Goal: Task Accomplishment & Management: Use online tool/utility

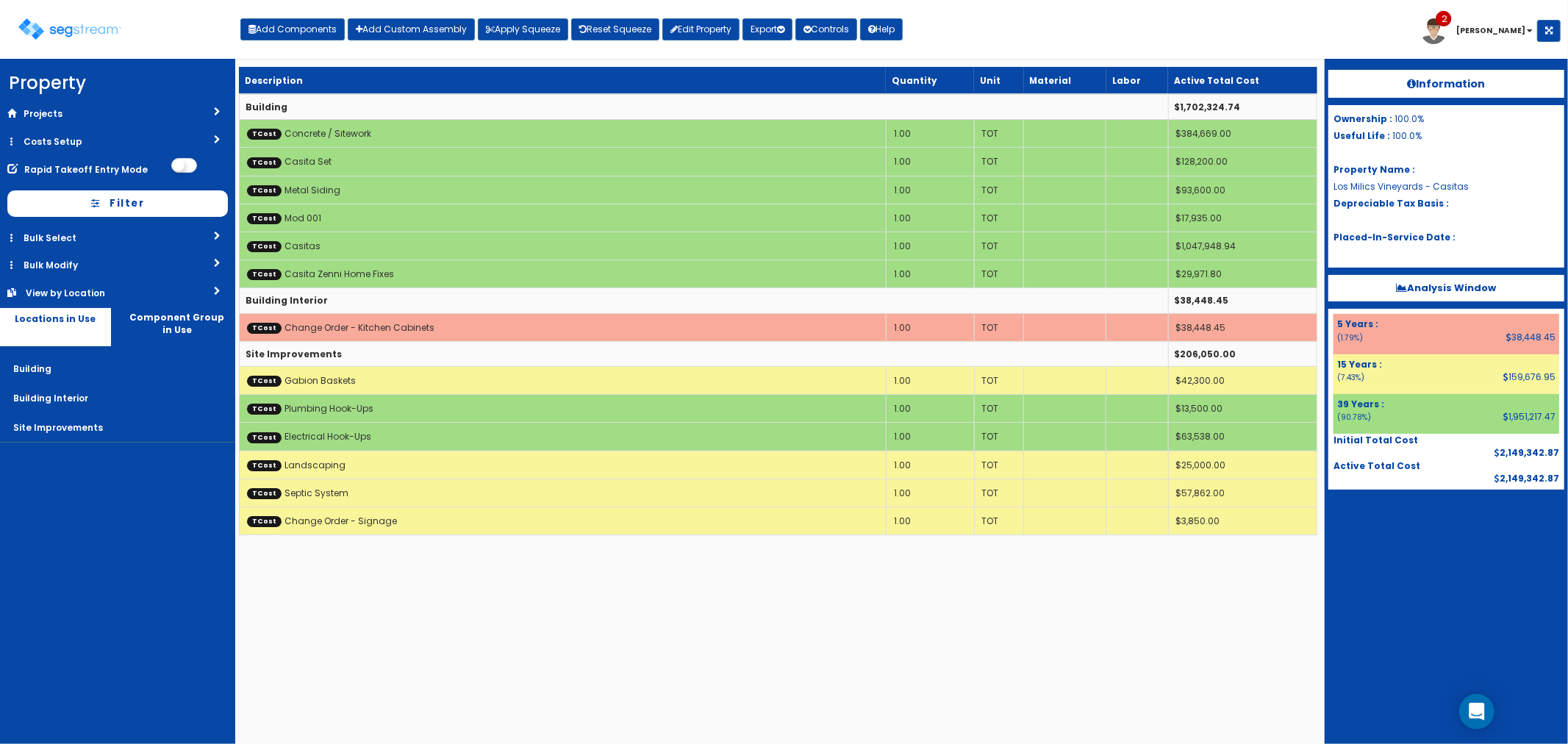
click at [1103, 31] on div "Toggle navigation Add Components Add Custom Assembly Apply Squeeze Reset Squeez…" at bounding box center [784, 35] width 1553 height 48
click at [298, 29] on button "Add Components" at bounding box center [292, 29] width 105 height 22
select select "15Y"
select select "default"
select select "27"
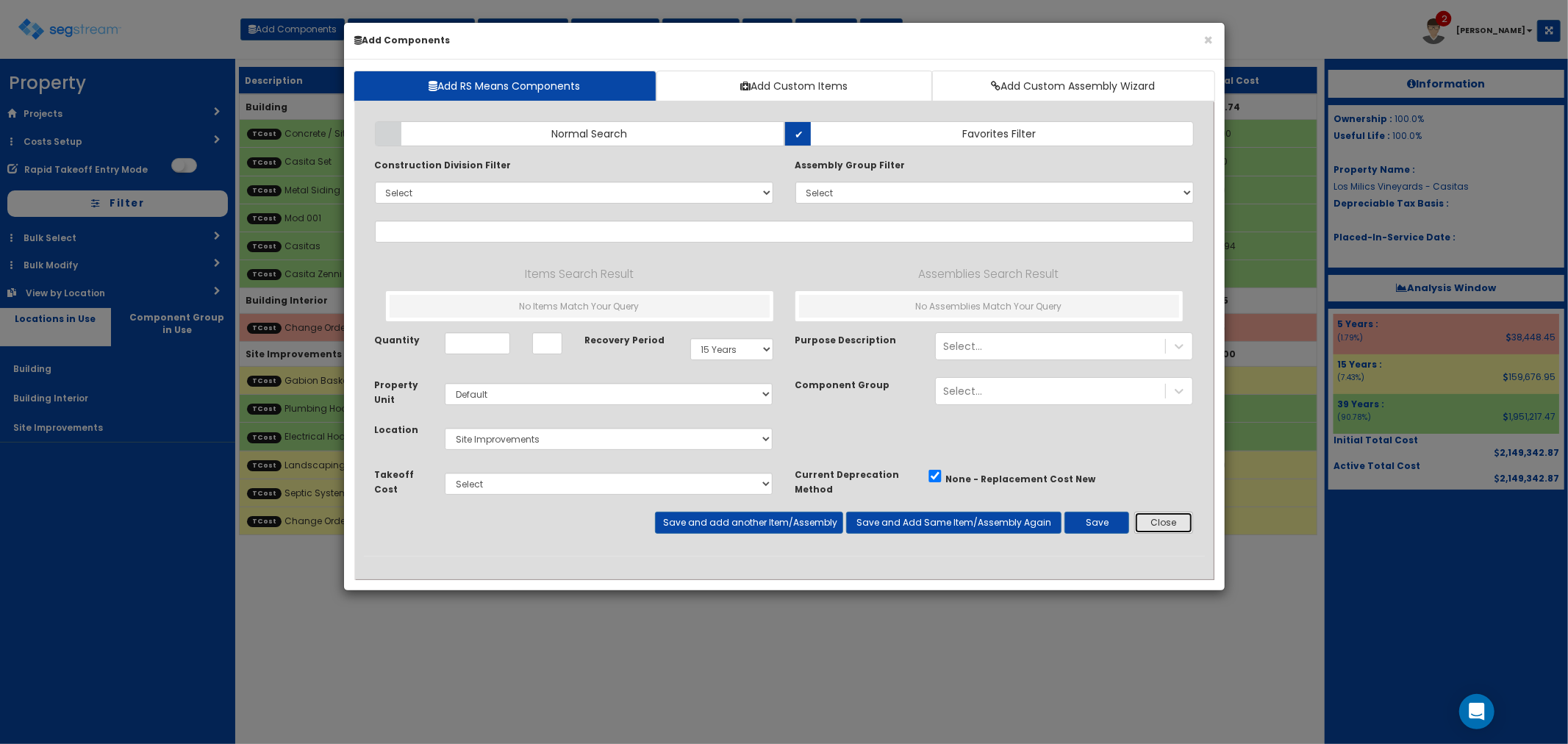
click at [1150, 524] on button "Close" at bounding box center [1164, 523] width 59 height 22
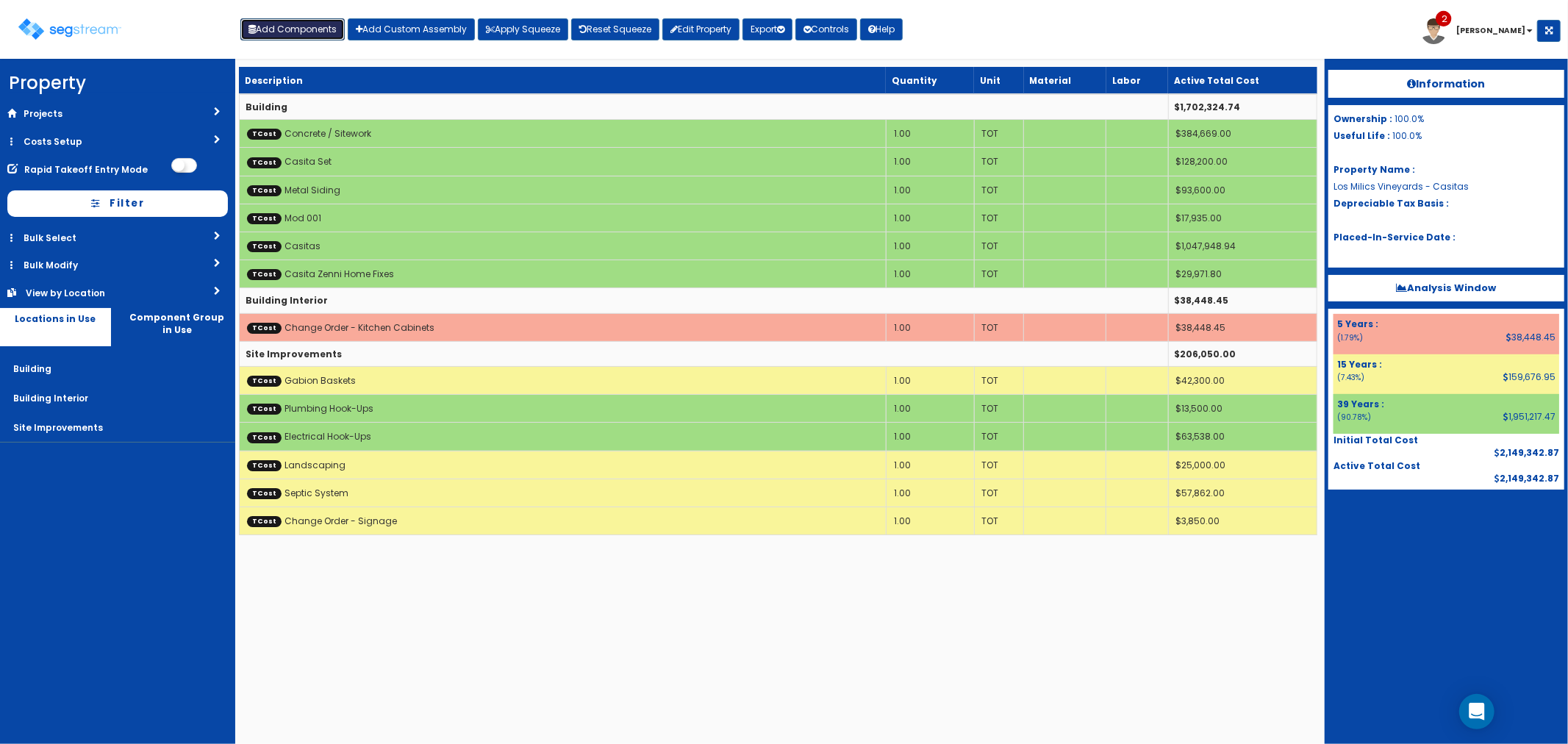
click at [272, 24] on button "Add Components" at bounding box center [292, 29] width 105 height 22
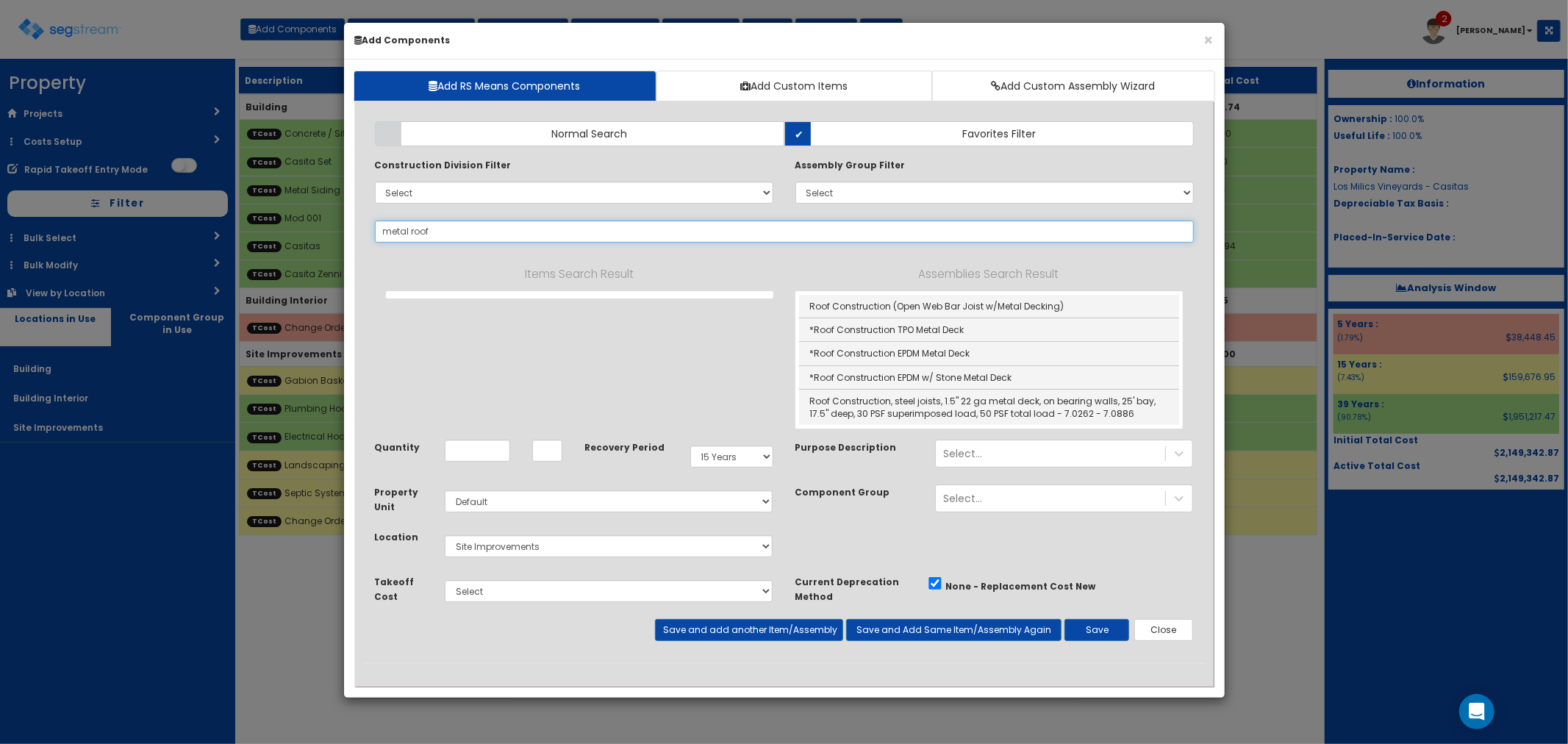
drag, startPoint x: 446, startPoint y: 235, endPoint x: 349, endPoint y: 223, distance: 97.7
click at [349, 223] on div "Add RS Means Components Add Custom Items Add Custom Assembly Wizard Add Items A…" at bounding box center [784, 378] width 881 height 638
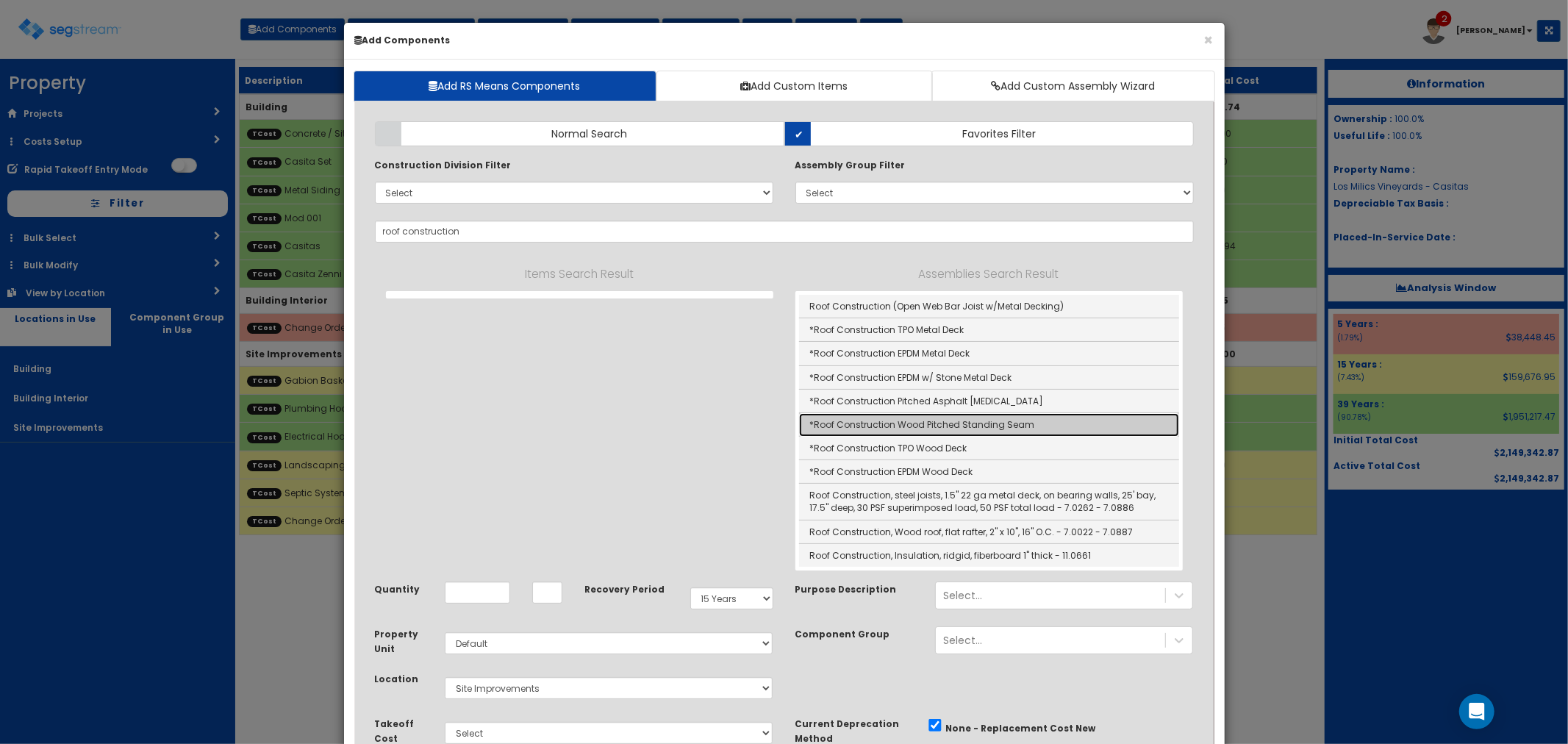
click at [928, 421] on link "*Roof Construction Wood Pitched Standing Seam" at bounding box center [989, 424] width 380 height 24
type input "*Roof Construction Wood Pitched Standing Seam"
type input "SF"
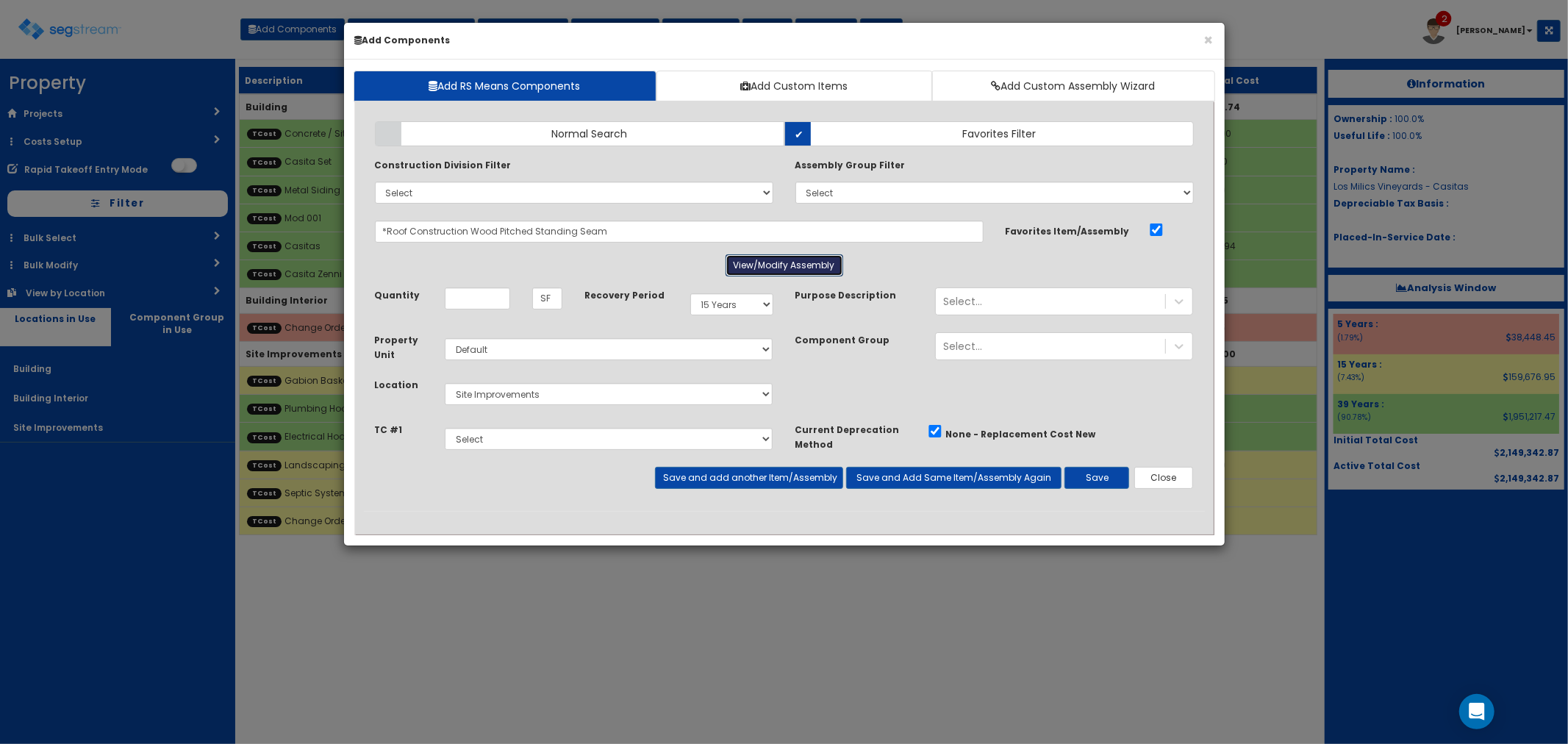
click at [778, 268] on button "View/Modify Assembly" at bounding box center [784, 264] width 118 height 22
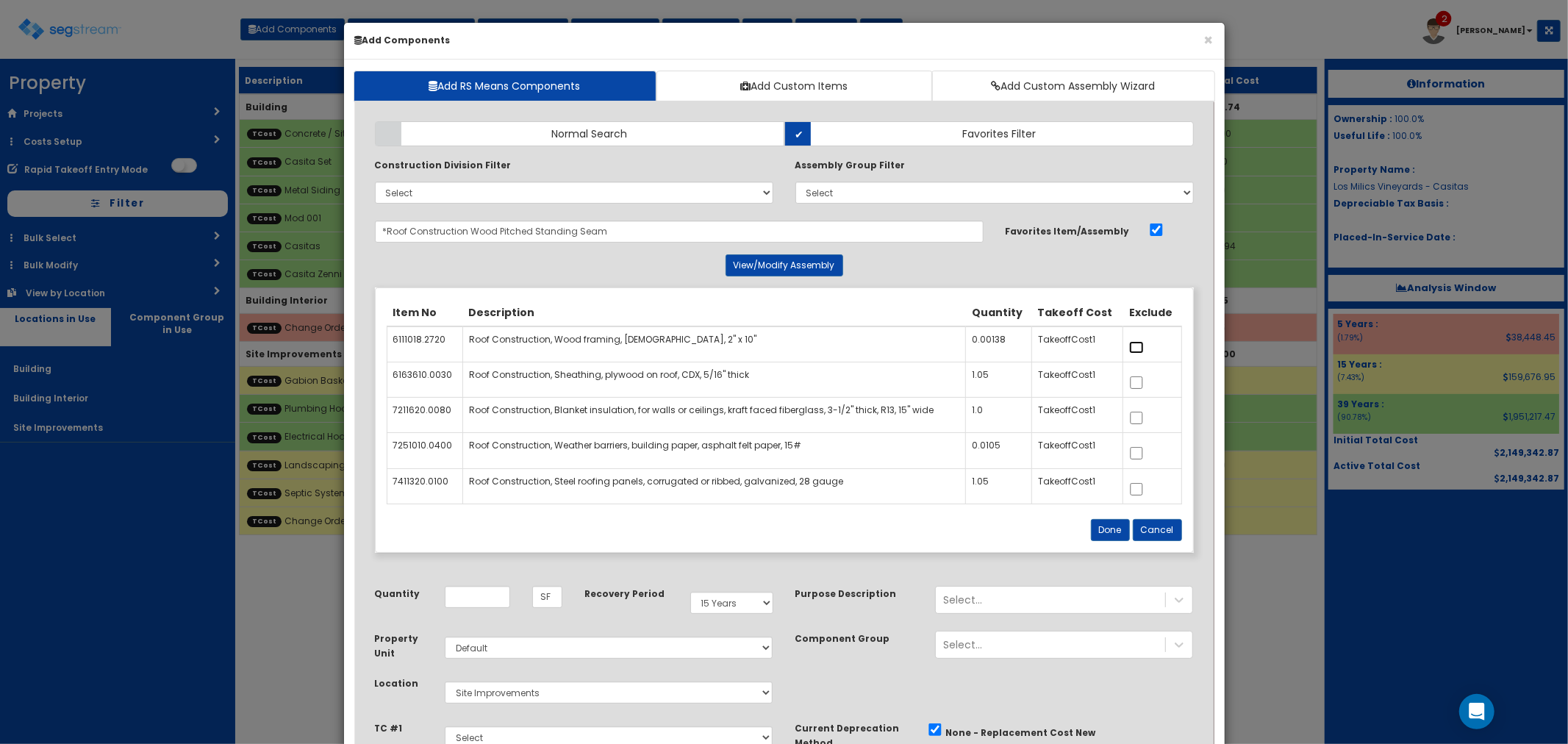
click at [1137, 343] on input "checkbox" at bounding box center [1137, 346] width 15 height 12
checkbox input "true"
click at [1139, 418] on input "checkbox" at bounding box center [1137, 417] width 15 height 12
checkbox input "true"
click at [1137, 458] on input "checkbox" at bounding box center [1137, 453] width 15 height 12
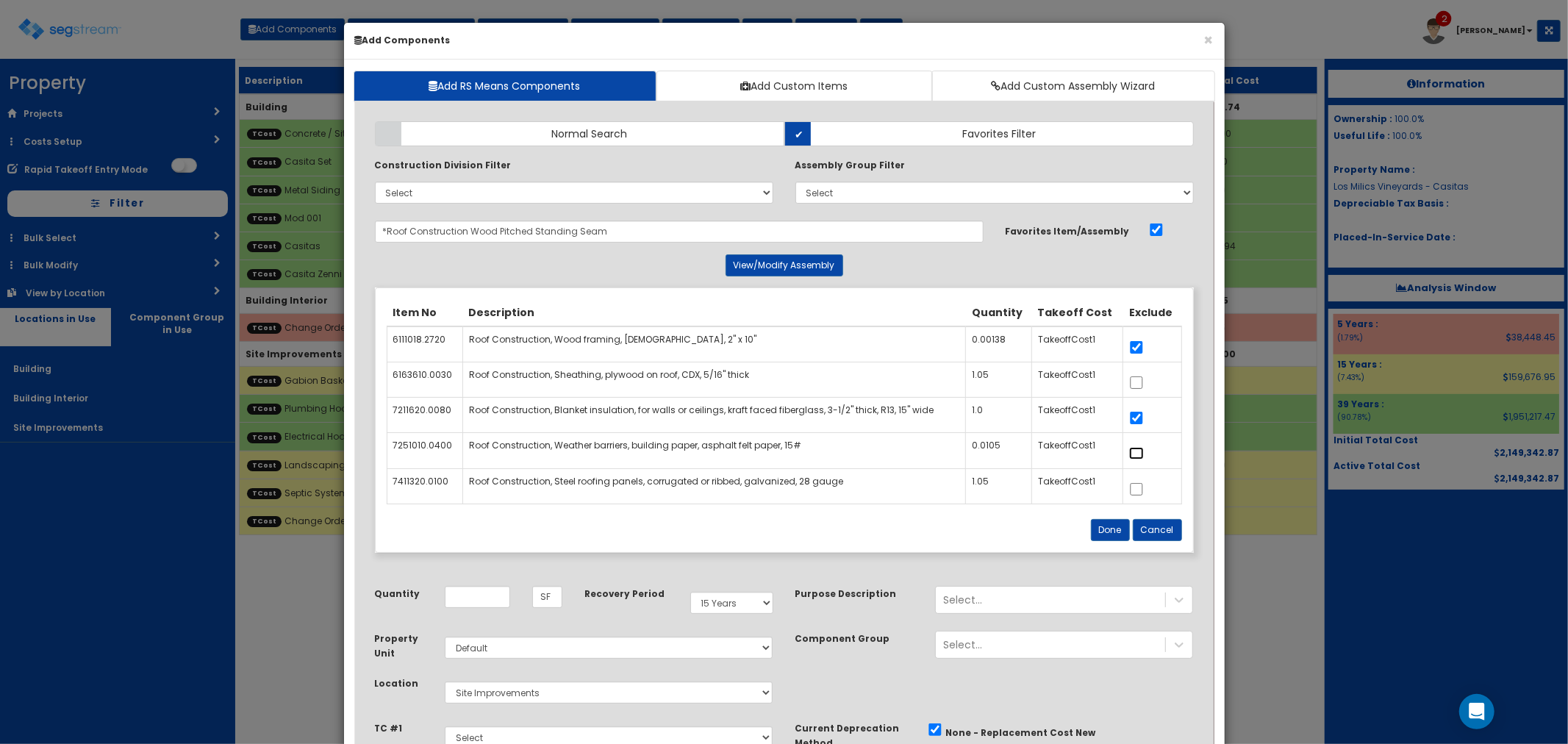
checkbox input "true"
click at [1136, 384] on input "checkbox" at bounding box center [1137, 382] width 15 height 12
checkbox input "true"
click at [1110, 533] on button "Done" at bounding box center [1110, 530] width 39 height 22
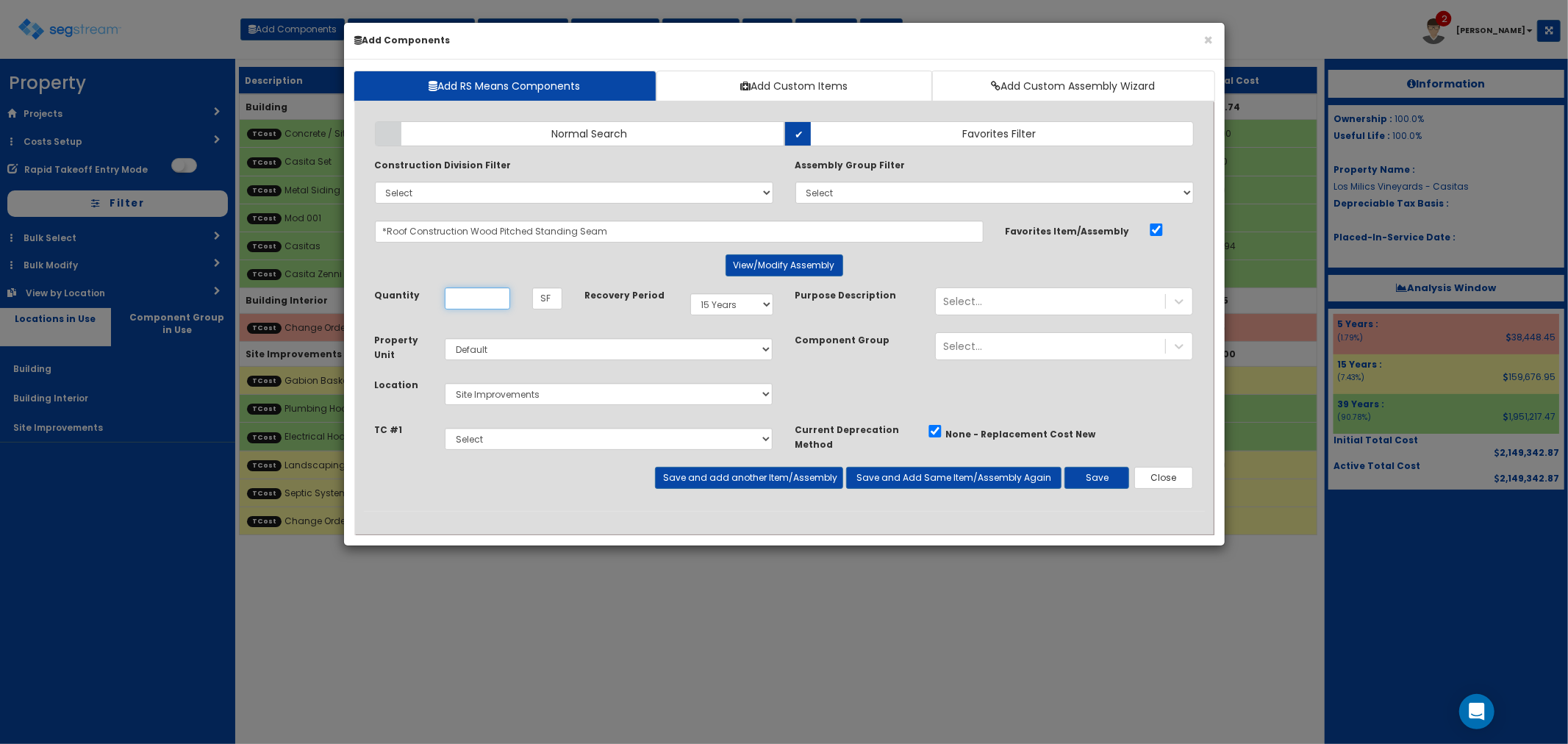
click at [460, 306] on input "Unit Quantity" at bounding box center [477, 298] width 66 height 22
type input "5,760"
click at [504, 393] on select "Select Building Building Interior Site Improvements Add Additional Location" at bounding box center [609, 394] width 329 height 22
select select "6"
click at [445, 383] on select "Select Building Building Interior Site Improvements Add Additional Location" at bounding box center [609, 394] width 329 height 22
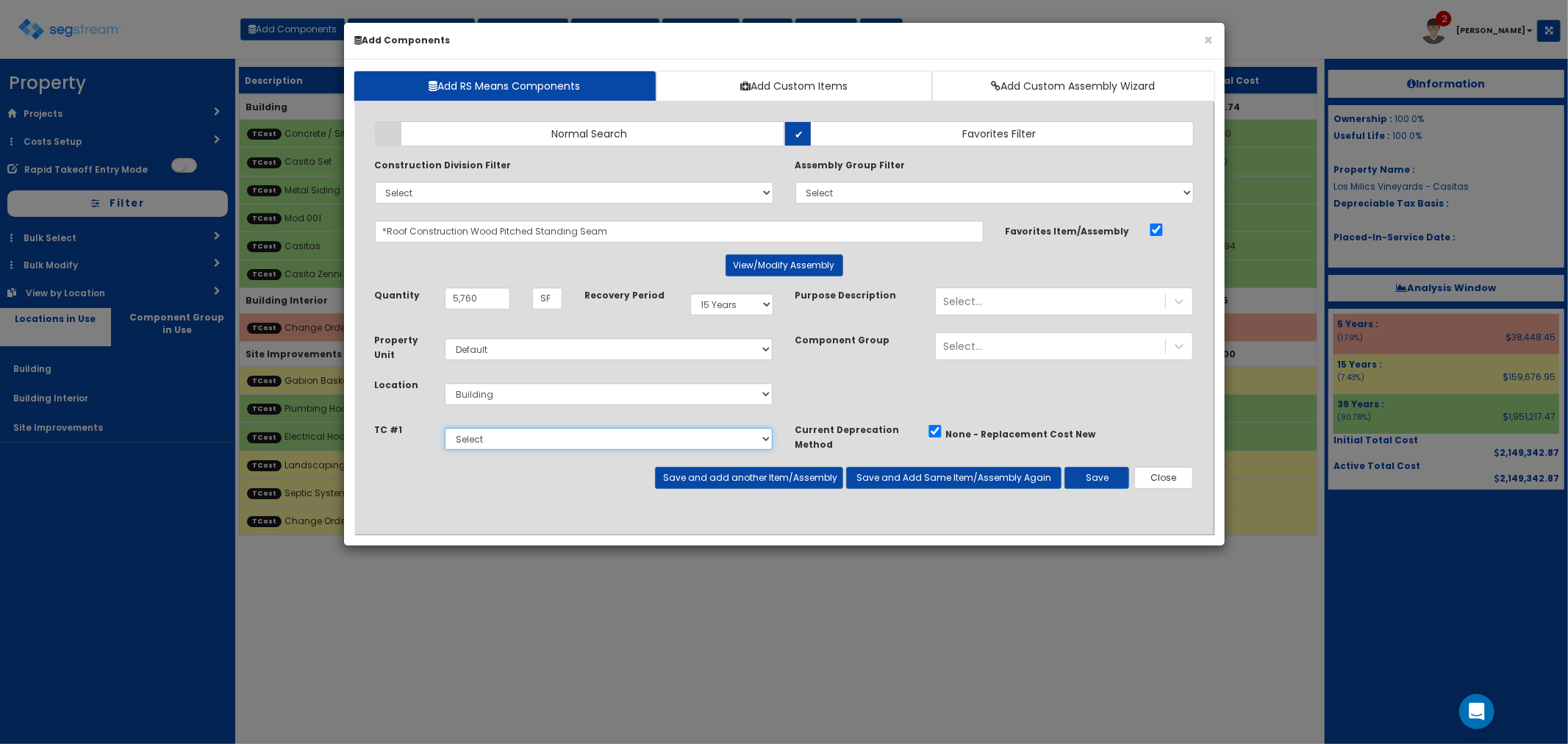
click at [496, 441] on select "Select Concrete / Sitework Casita Set Gabion Baskets Metal Siding Plumbing Hook…" at bounding box center [609, 438] width 329 height 22
select select "5276306"
click at [445, 428] on select "Select Concrete / Sitework Casita Set Gabion Baskets Metal Siding Plumbing Hook…" at bounding box center [609, 438] width 329 height 22
click at [719, 309] on select "Select 5 Years 7 Years 9 Years 10 Years 15 Years 15 Year QLI 15 Year QRP 15 Yea…" at bounding box center [732, 303] width 83 height 22
select select "39Y"
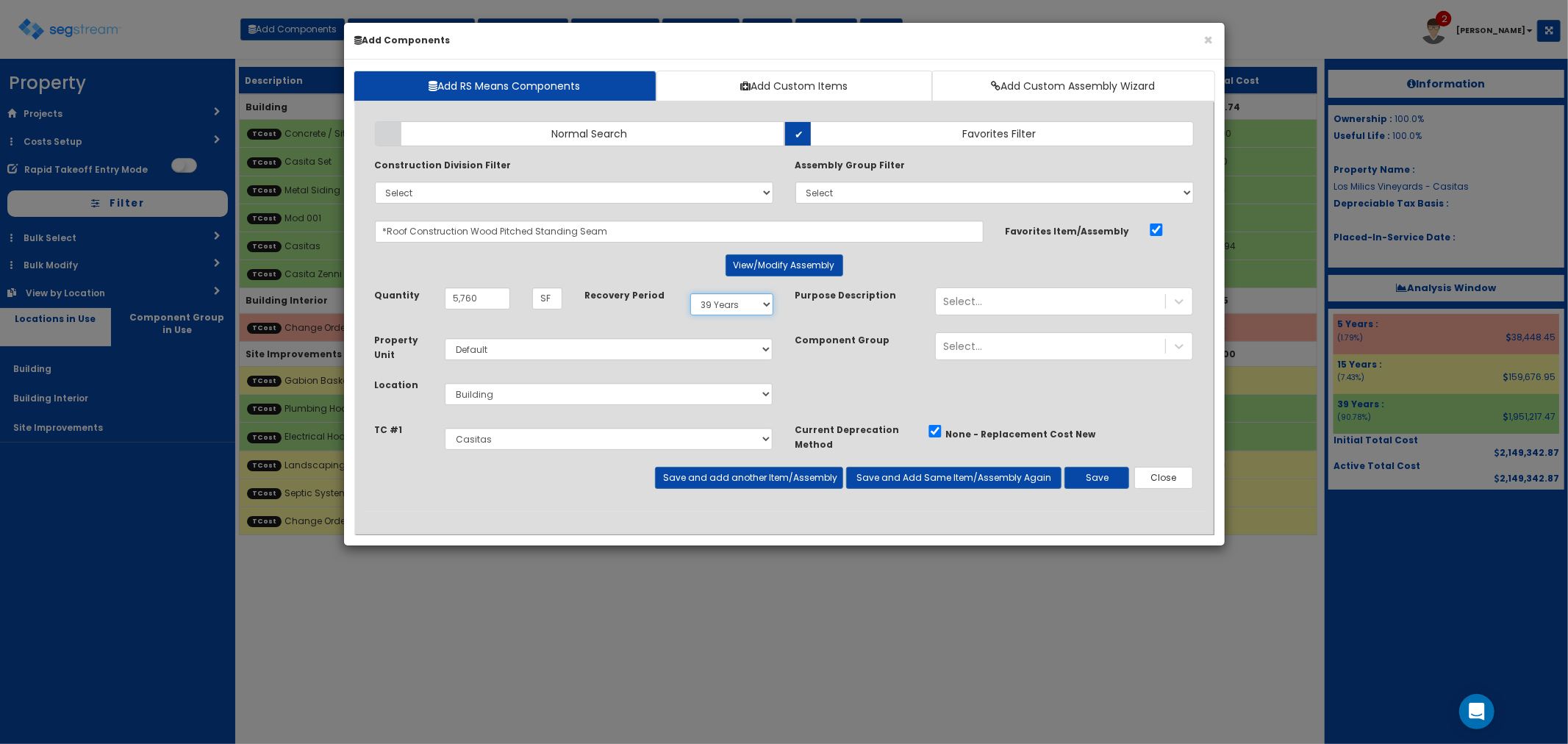
click at [691, 293] on select "Select 5 Years 7 Years 9 Years 10 Years 15 Years 15 Year QLI 15 Year QRP 15 Yea…" at bounding box center [732, 303] width 83 height 22
click at [735, 476] on button "Save and add another Item/Assembly" at bounding box center [749, 477] width 188 height 22
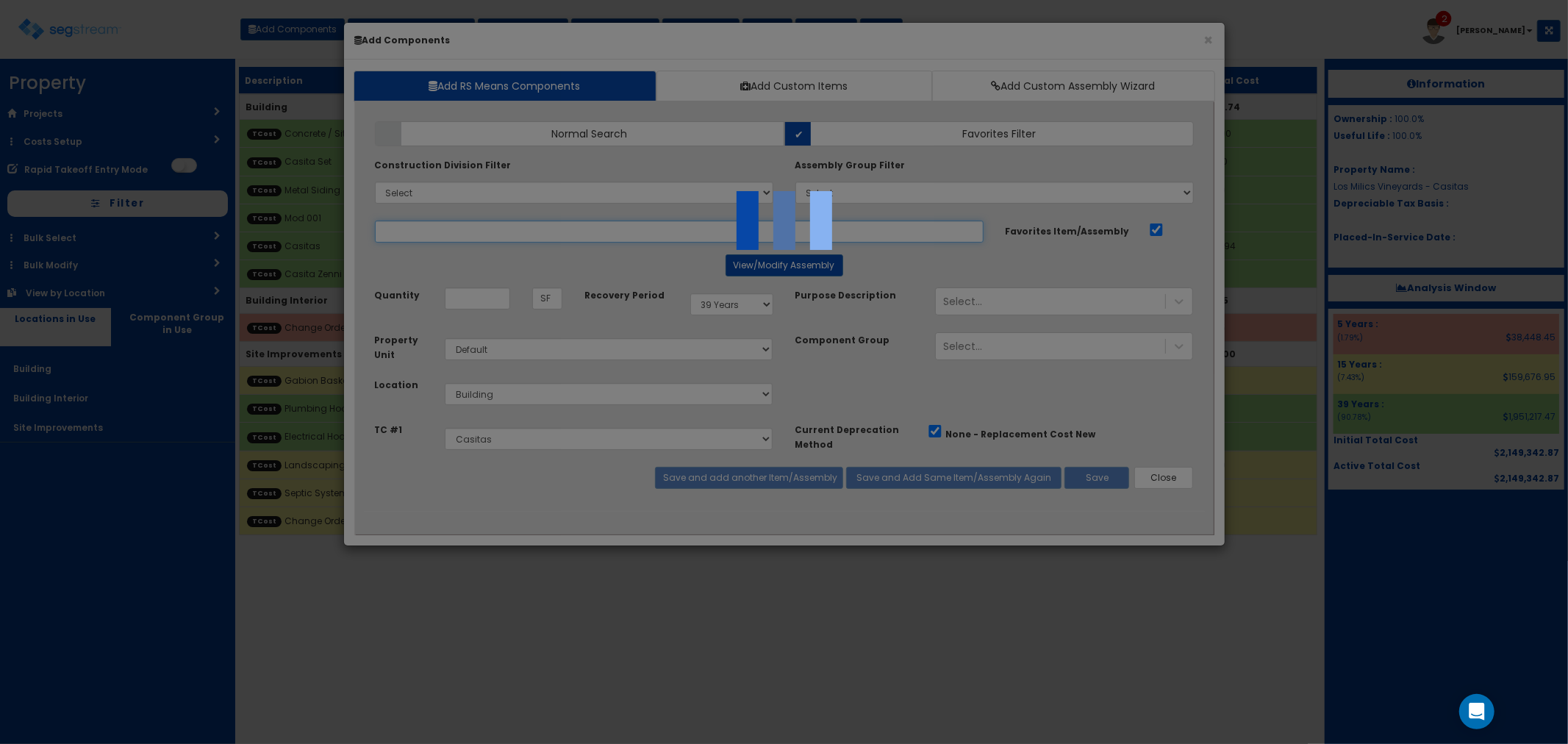
select select "5276306"
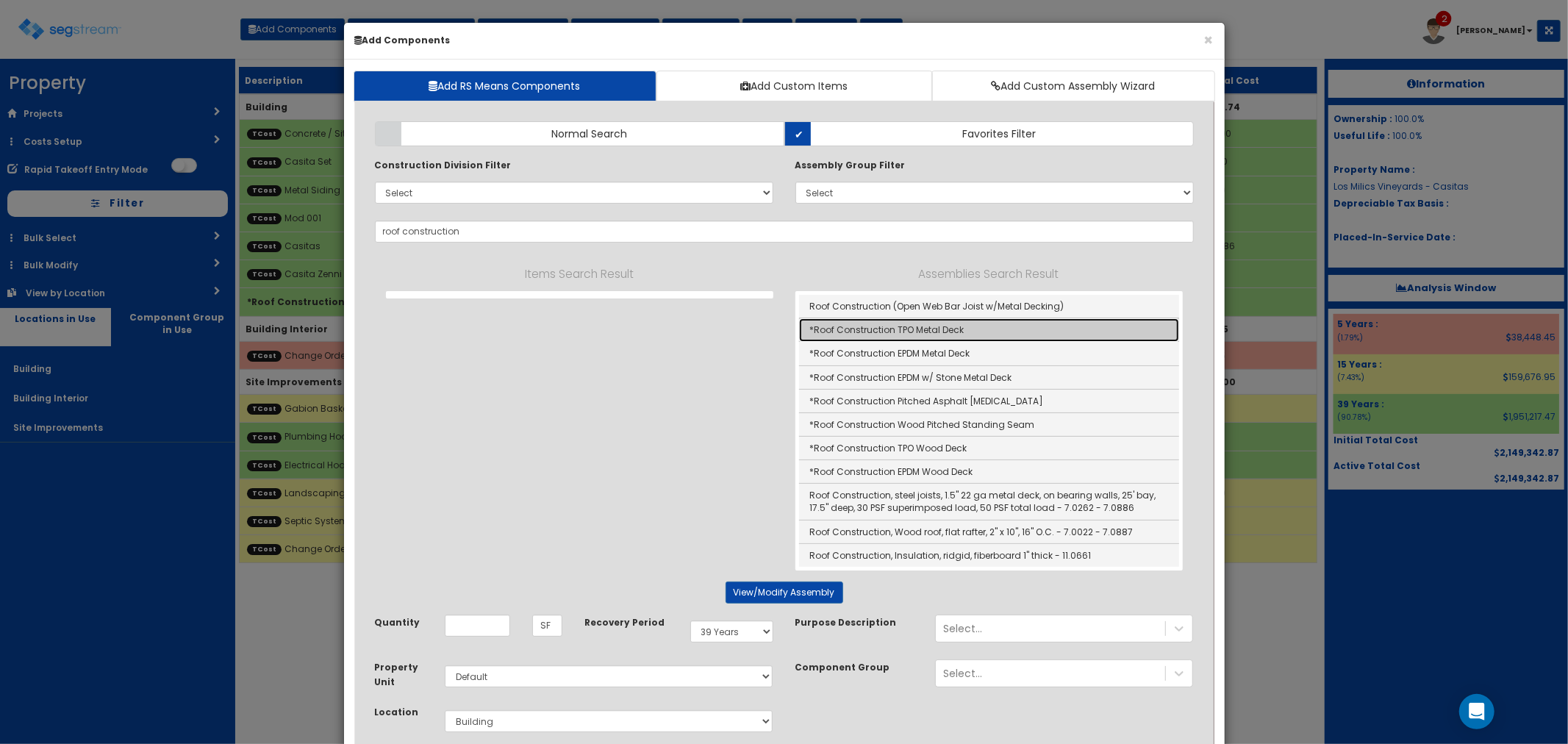
click at [897, 333] on link "*Roof Construction TPO Metal Deck" at bounding box center [989, 329] width 380 height 24
type input "*Roof Construction TPO Metal Deck"
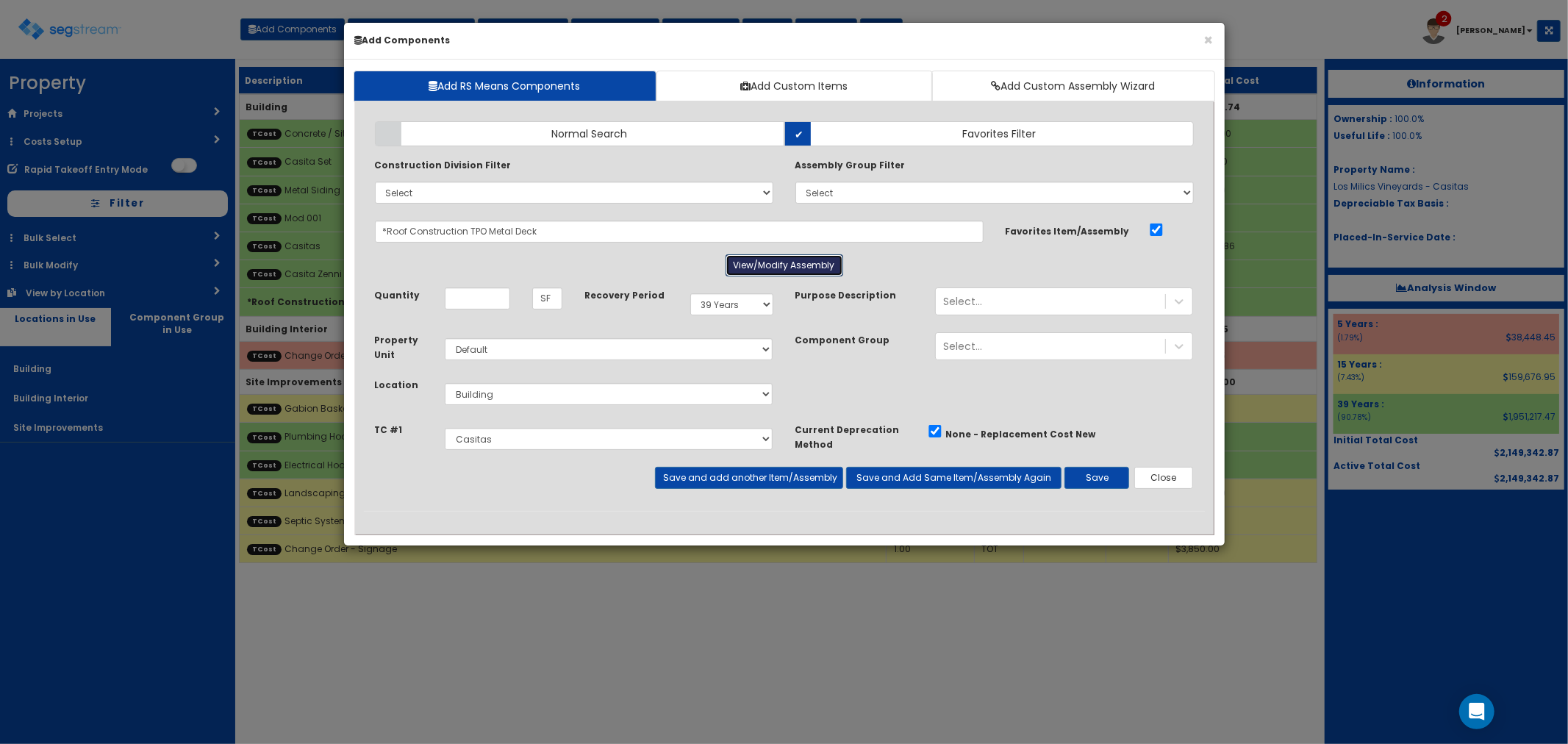
click at [763, 258] on button "View/Modify Assembly" at bounding box center [784, 264] width 118 height 22
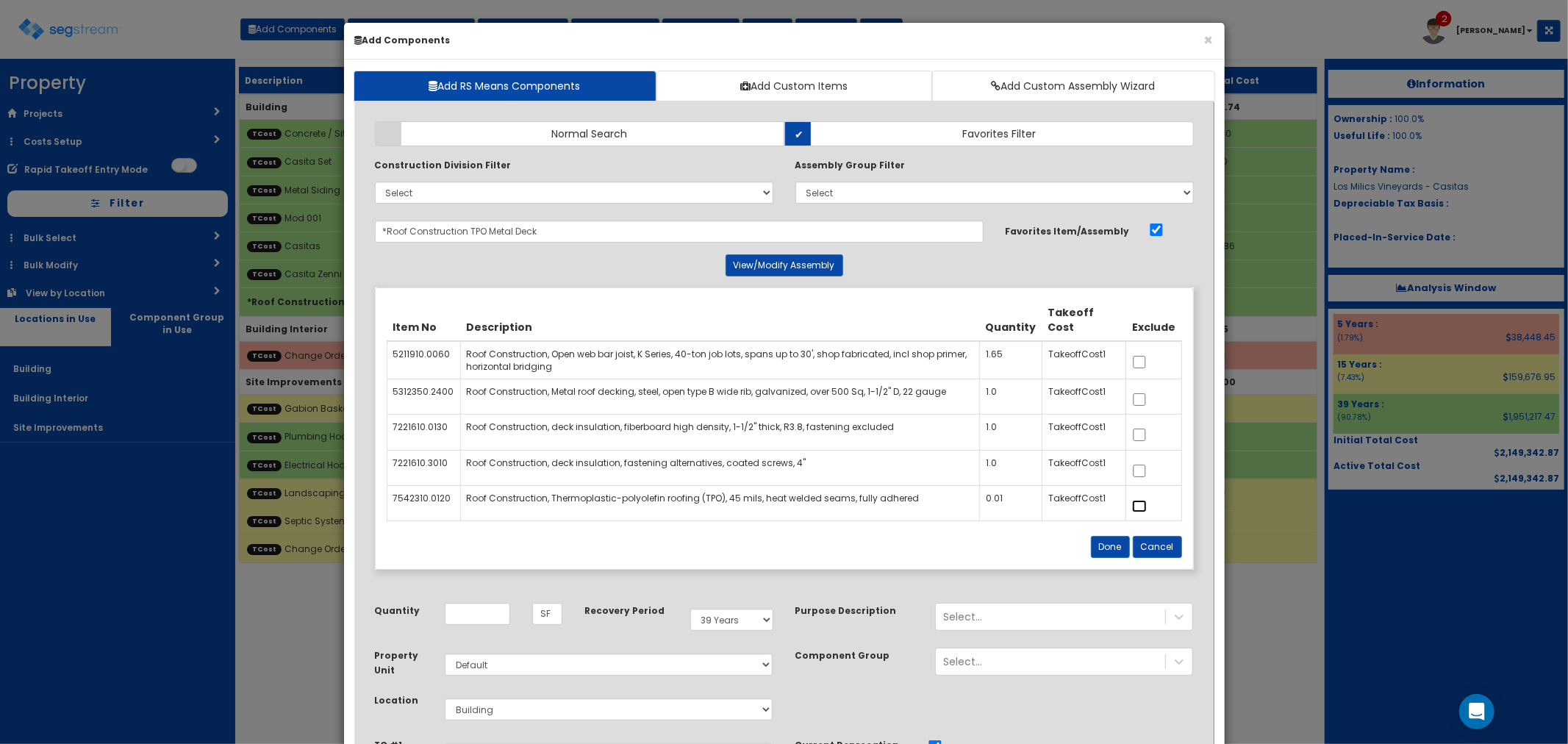
click at [1142, 505] on input "checkbox" at bounding box center [1139, 505] width 15 height 12
checkbox input "true"
click at [1115, 548] on button "Done" at bounding box center [1110, 546] width 39 height 22
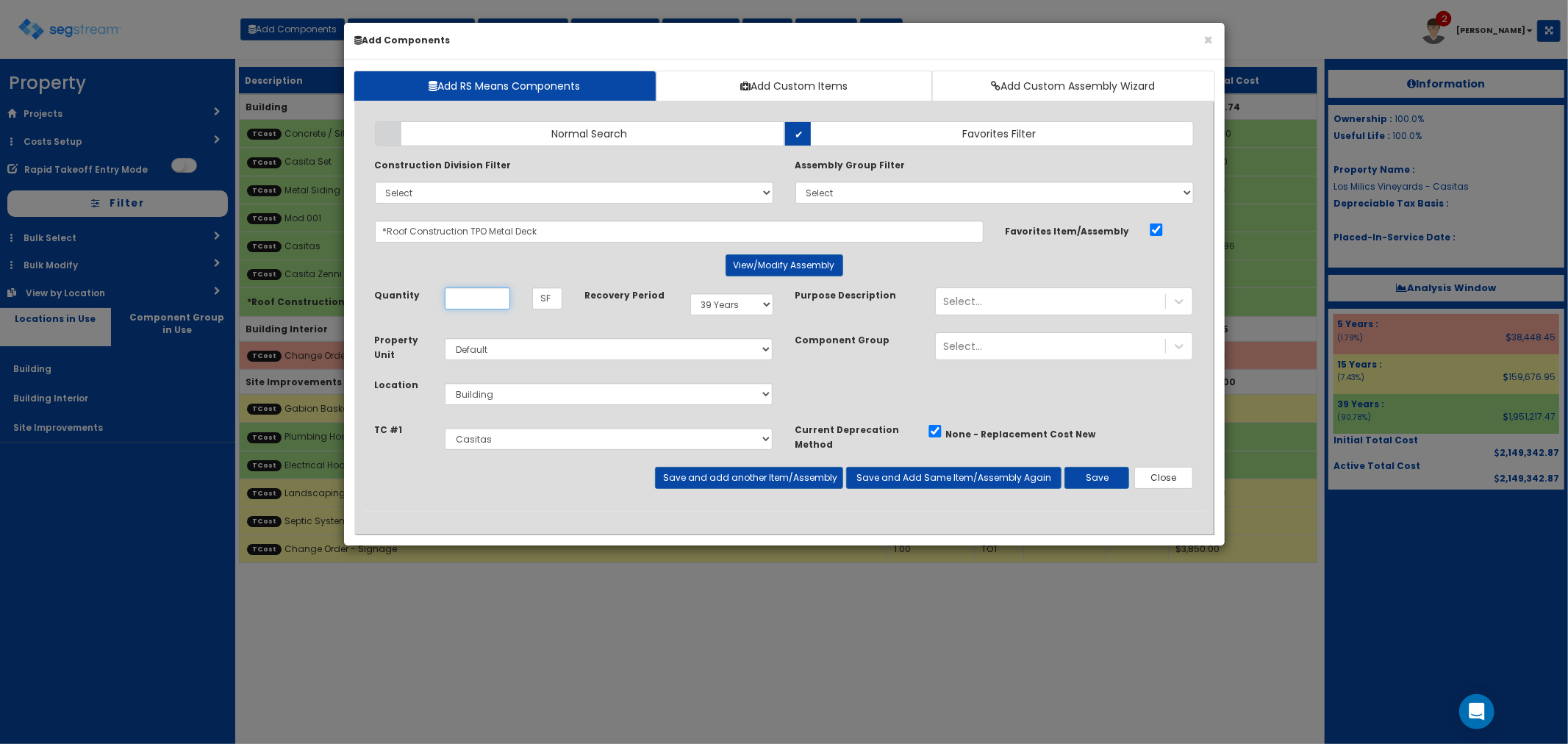
click at [485, 302] on input "Unit Quantity" at bounding box center [477, 298] width 66 height 22
type input "5,760"
click at [1085, 475] on button "Save" at bounding box center [1097, 477] width 65 height 22
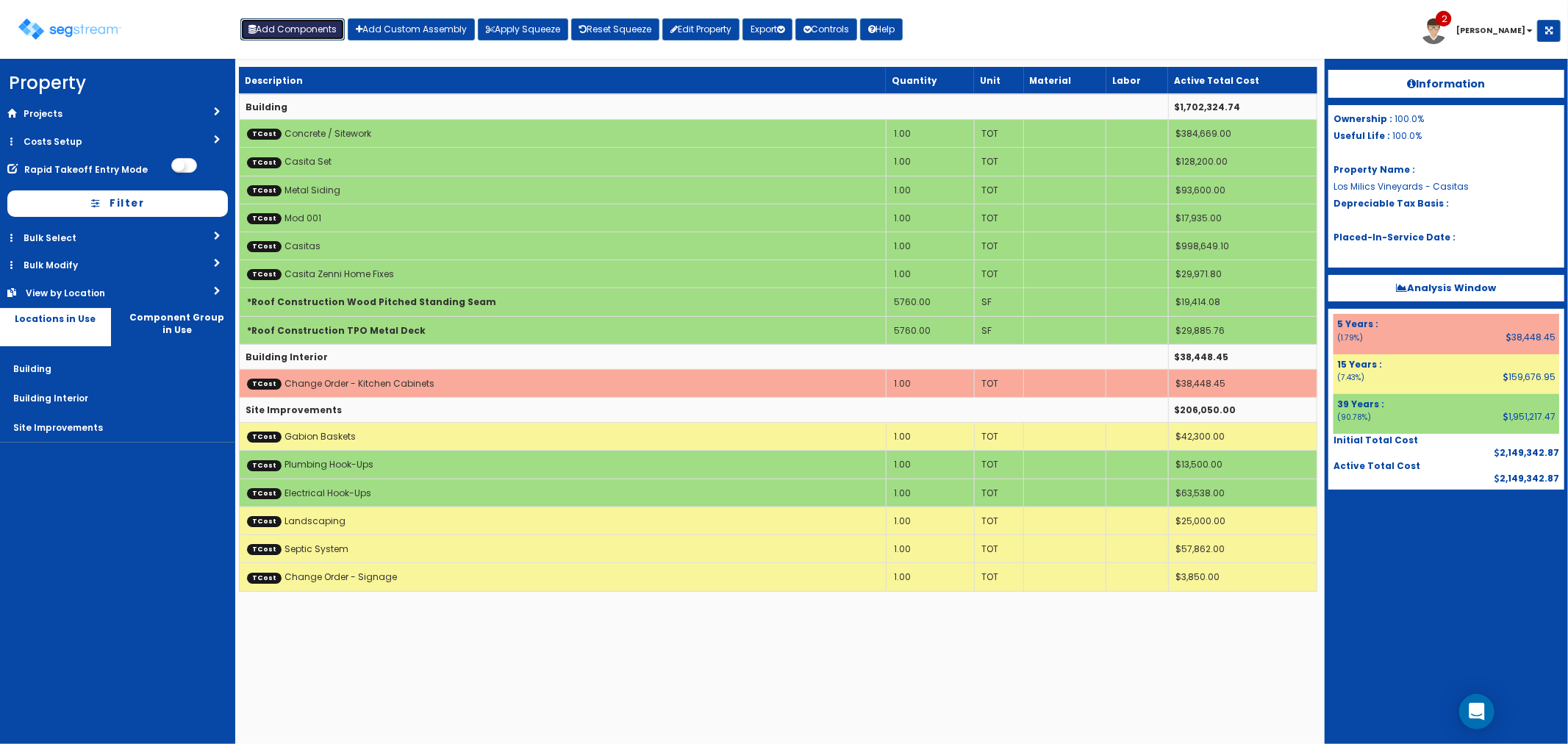
click at [303, 37] on button "Add Components" at bounding box center [292, 29] width 105 height 22
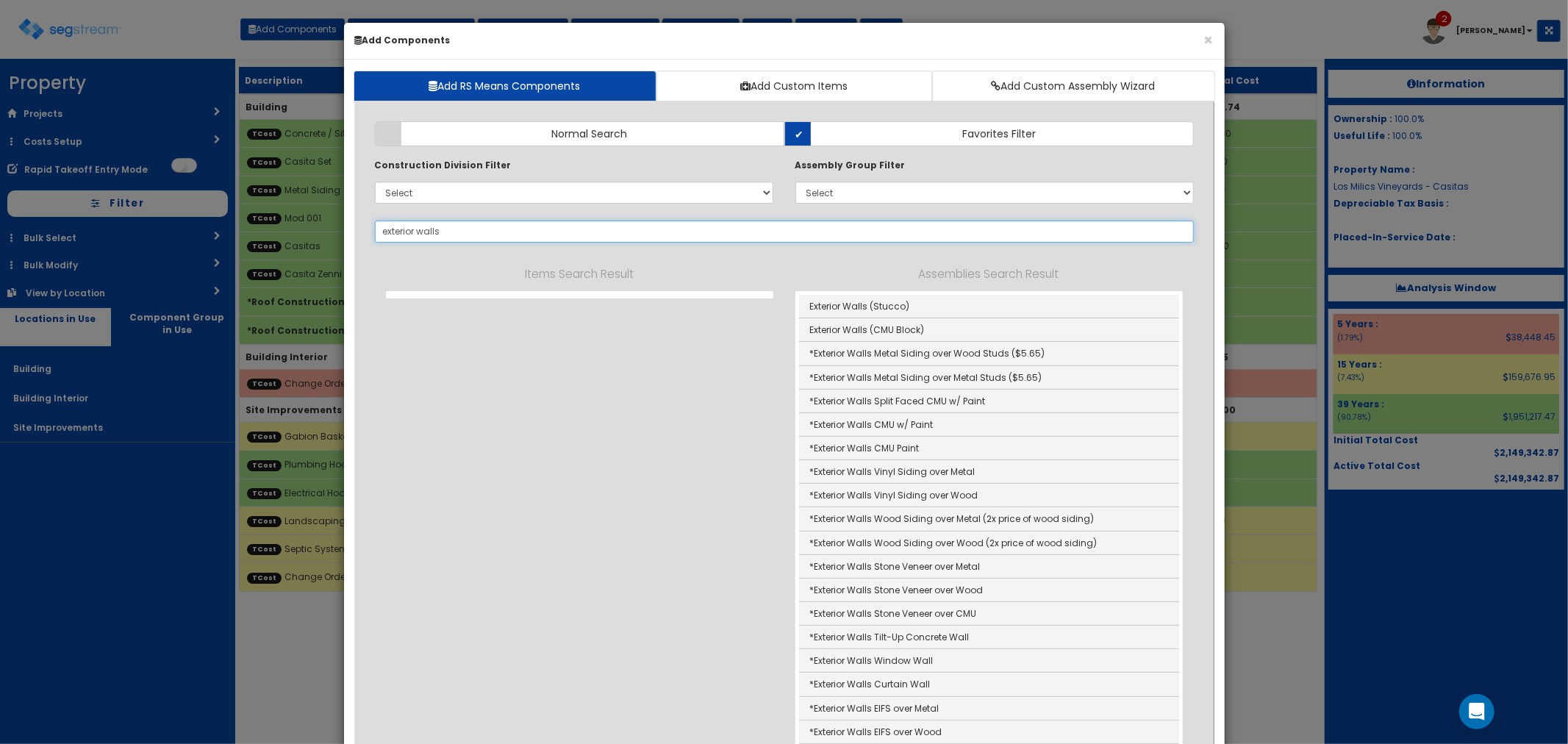
drag, startPoint x: 450, startPoint y: 238, endPoint x: 377, endPoint y: 230, distance: 73.4
click at [377, 230] on input "exterior walls" at bounding box center [784, 231] width 819 height 22
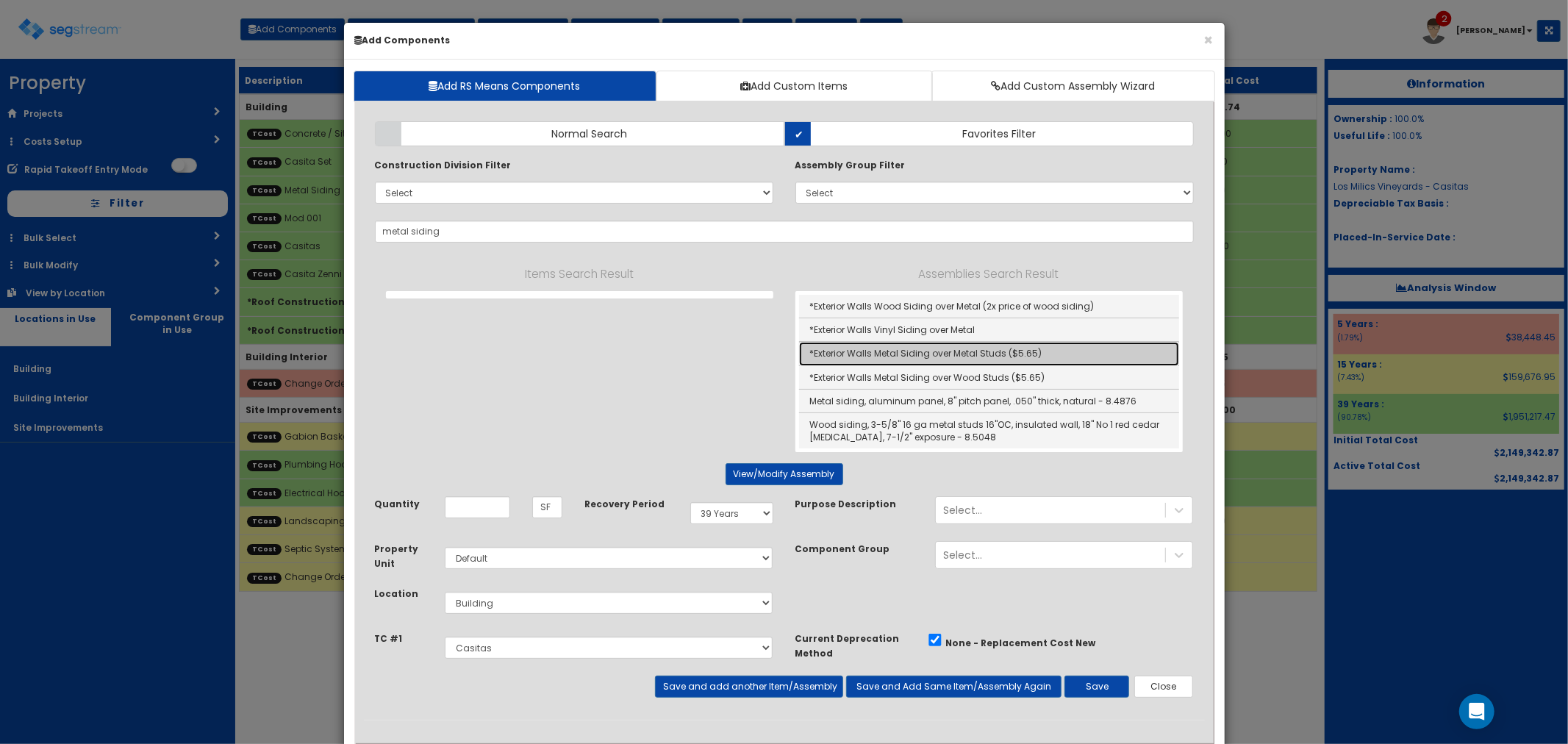
click at [921, 350] on link "*Exterior Walls Metal Siding over Metal Studs ($5.65)" at bounding box center [989, 353] width 380 height 24
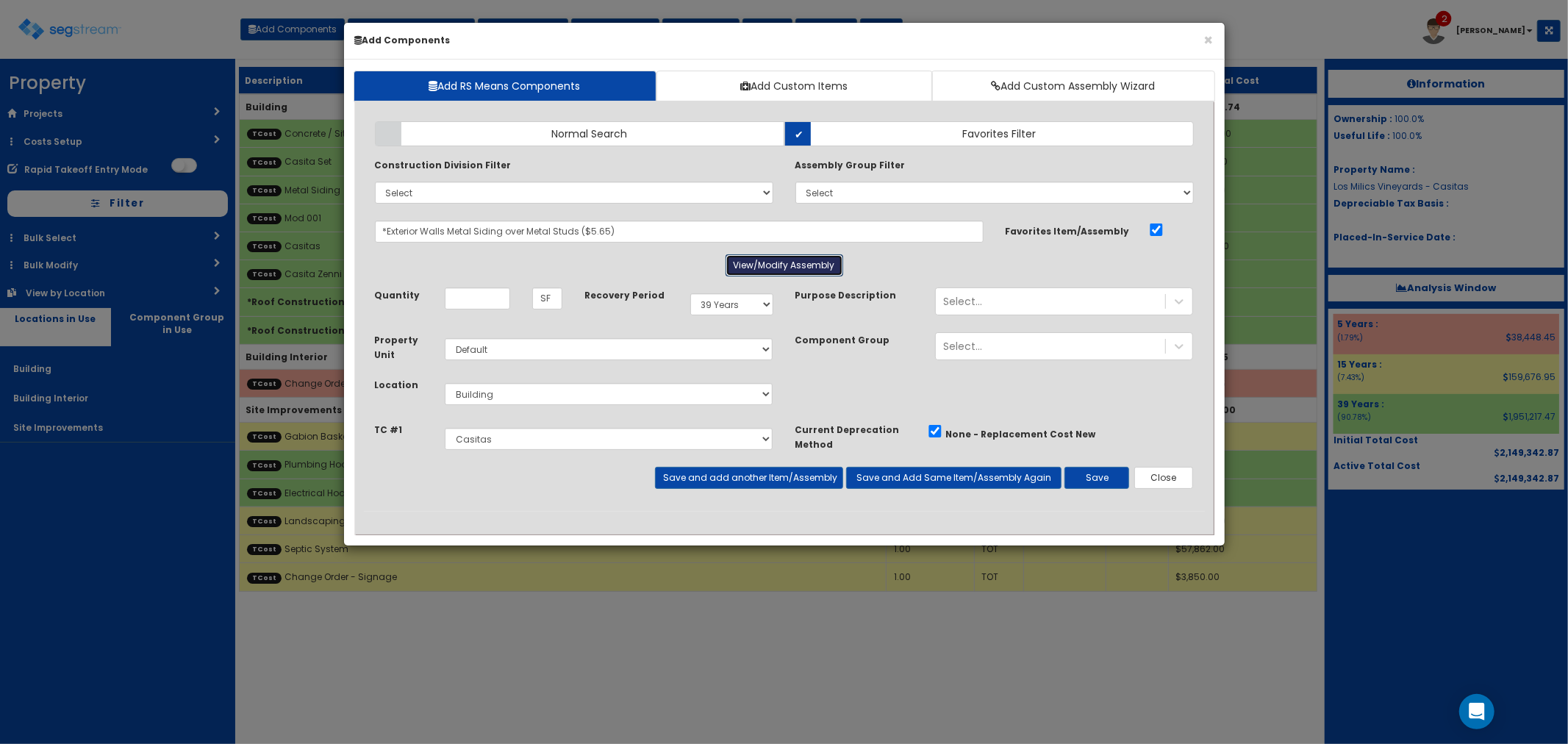
click at [782, 258] on button "View/Modify Assembly" at bounding box center [784, 264] width 118 height 22
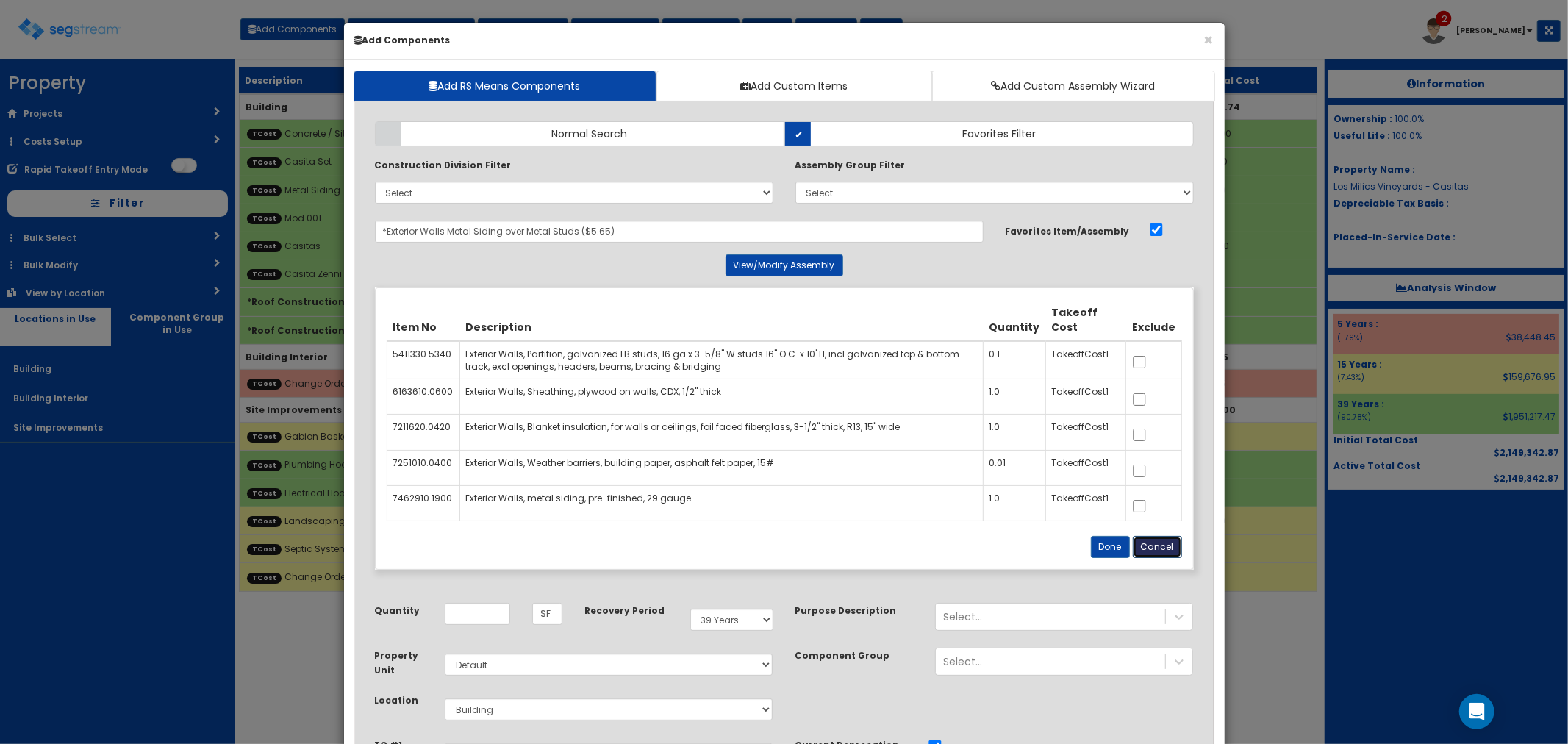
click at [1164, 550] on button "Cancel" at bounding box center [1157, 546] width 50 height 22
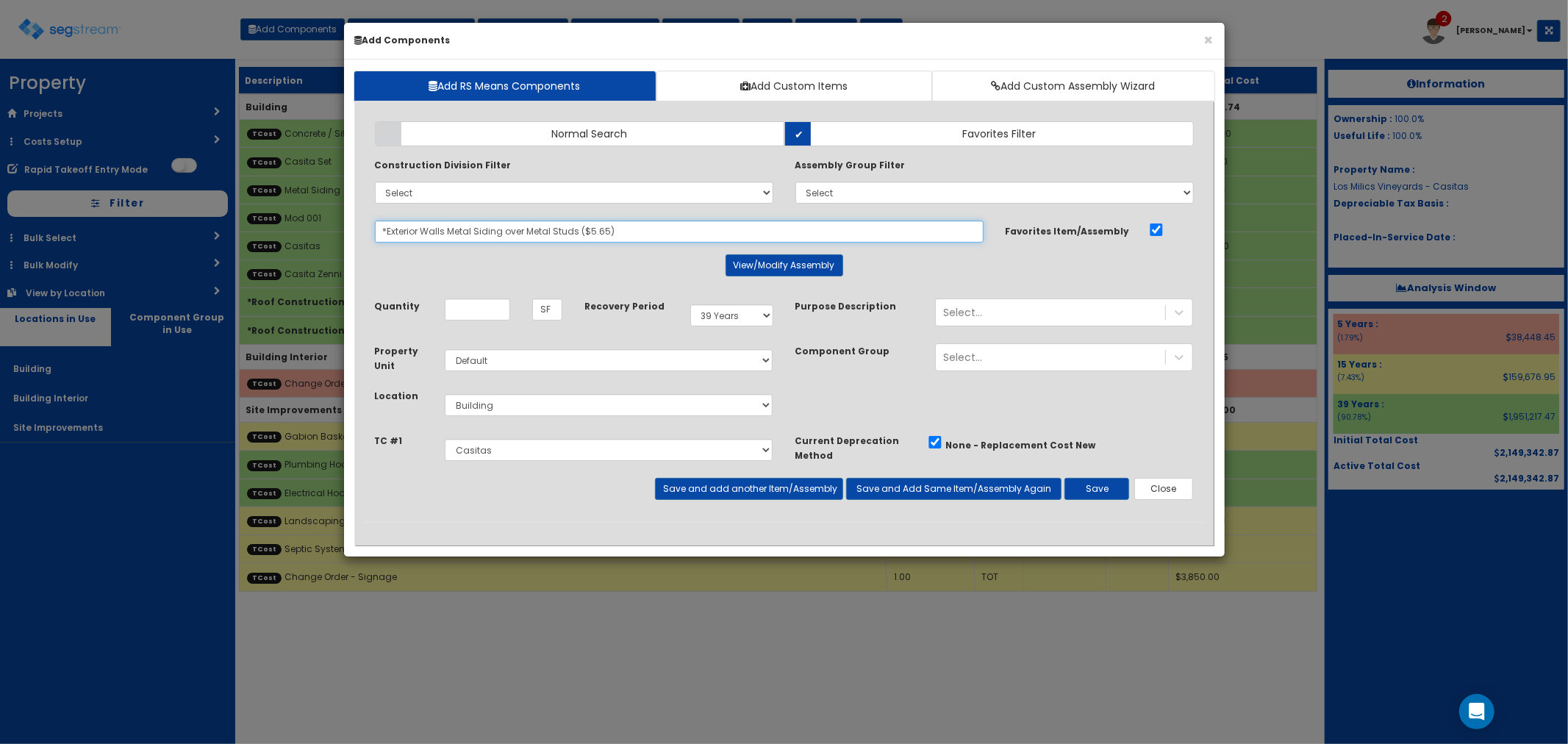
drag, startPoint x: 648, startPoint y: 231, endPoint x: 449, endPoint y: 223, distance: 199.2
click at [449, 223] on input "*Exterior Walls Metal Siding over Metal Studs ($5.65)" at bounding box center [679, 231] width 609 height 22
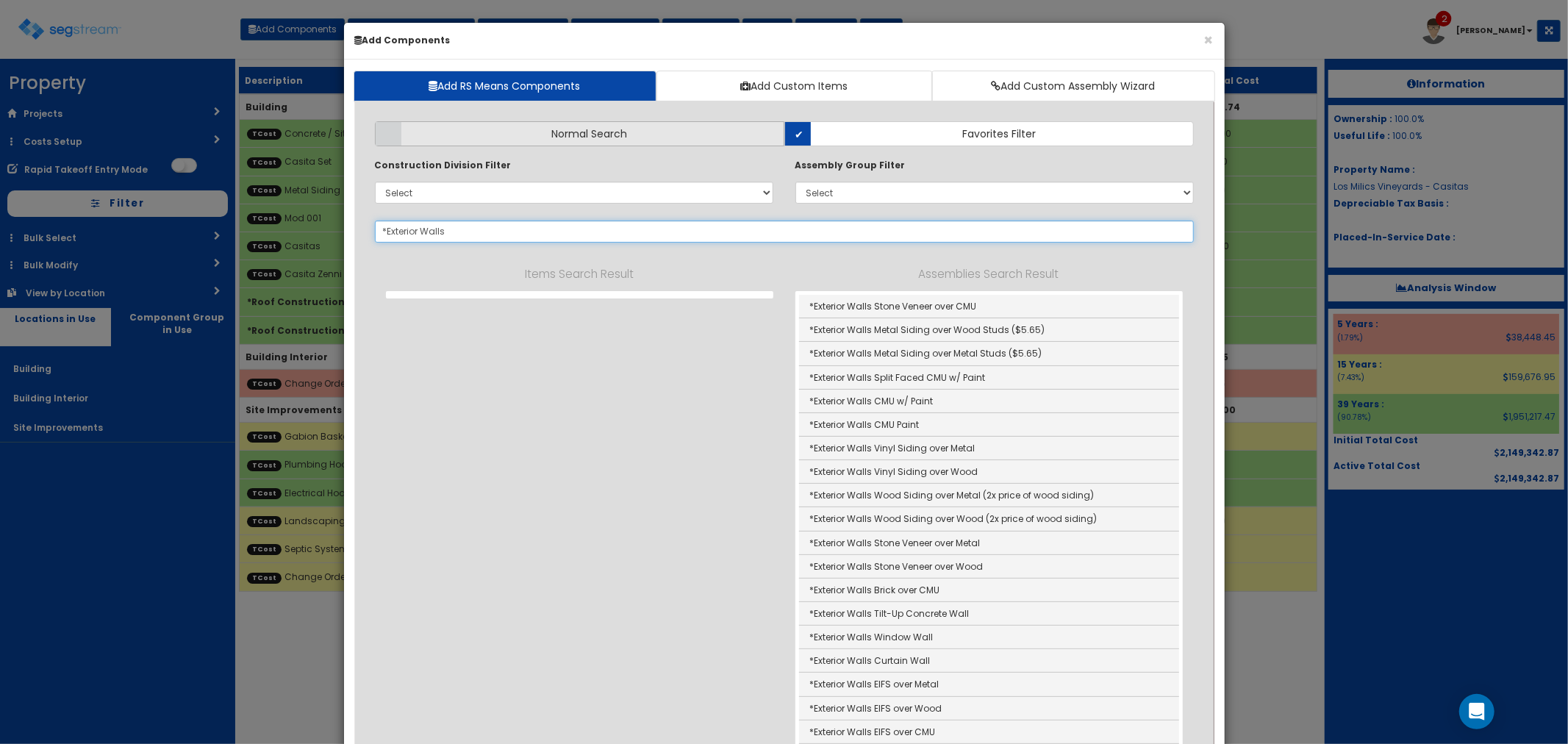
type input "*Exterior Walls"
click at [630, 135] on label "Normal Search" at bounding box center [579, 133] width 410 height 25
click at [0, 0] on input "Normal Search" at bounding box center [0, 0] width 0 height 0
drag, startPoint x: 450, startPoint y: 237, endPoint x: 354, endPoint y: 231, distance: 96.2
click at [354, 231] on div "Add Items Add Assemblies Both" at bounding box center [785, 639] width 864 height 1056
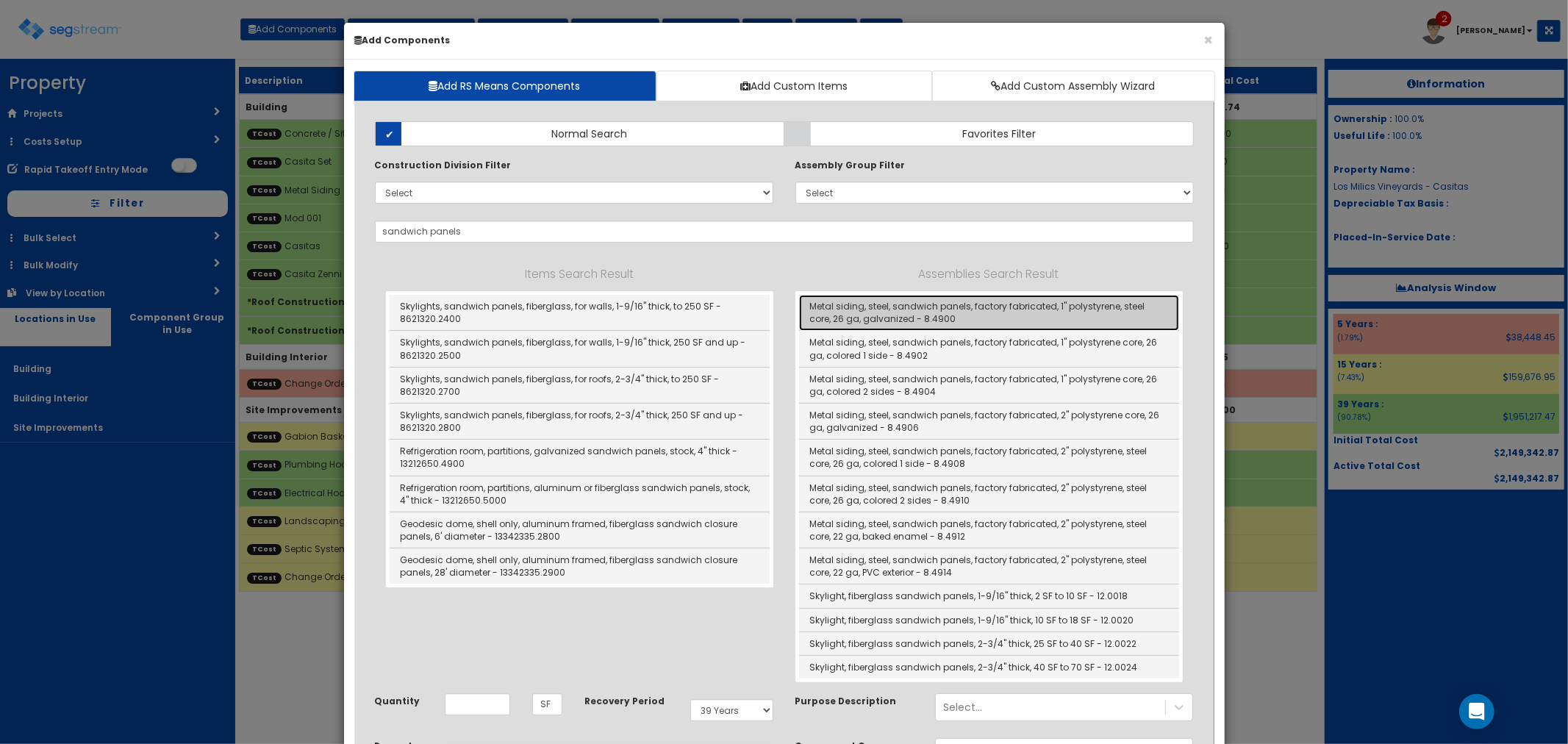
click at [980, 312] on link "Metal siding, steel, sandwich panels, factory fabricated, 1" polystyrene, steel…" at bounding box center [989, 312] width 380 height 36
type input "Metal siding, steel, sandwich panels, factory fabricated, 1" polystyrene, steel…"
checkbox input "false"
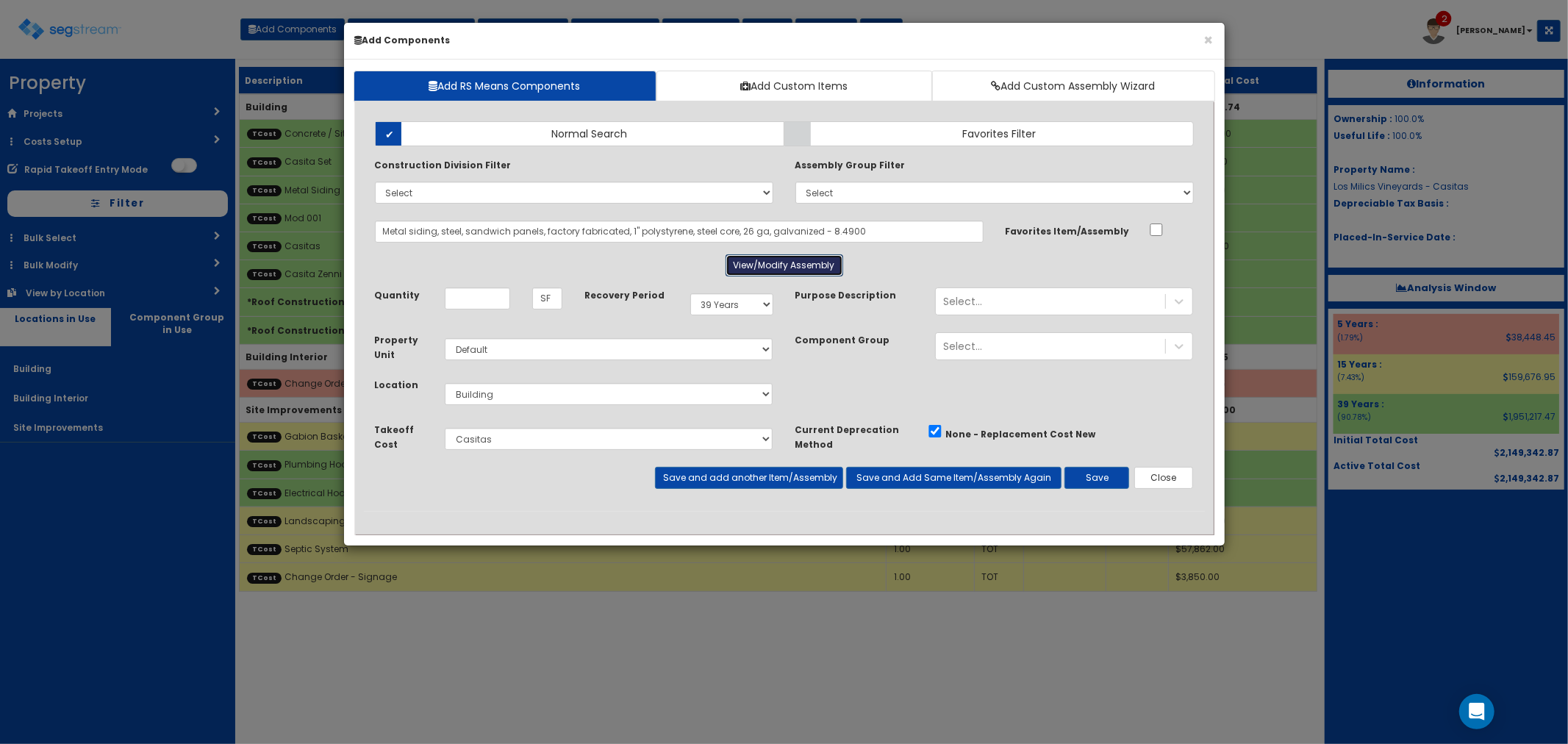
click at [790, 269] on button "View/Modify Assembly" at bounding box center [784, 264] width 118 height 22
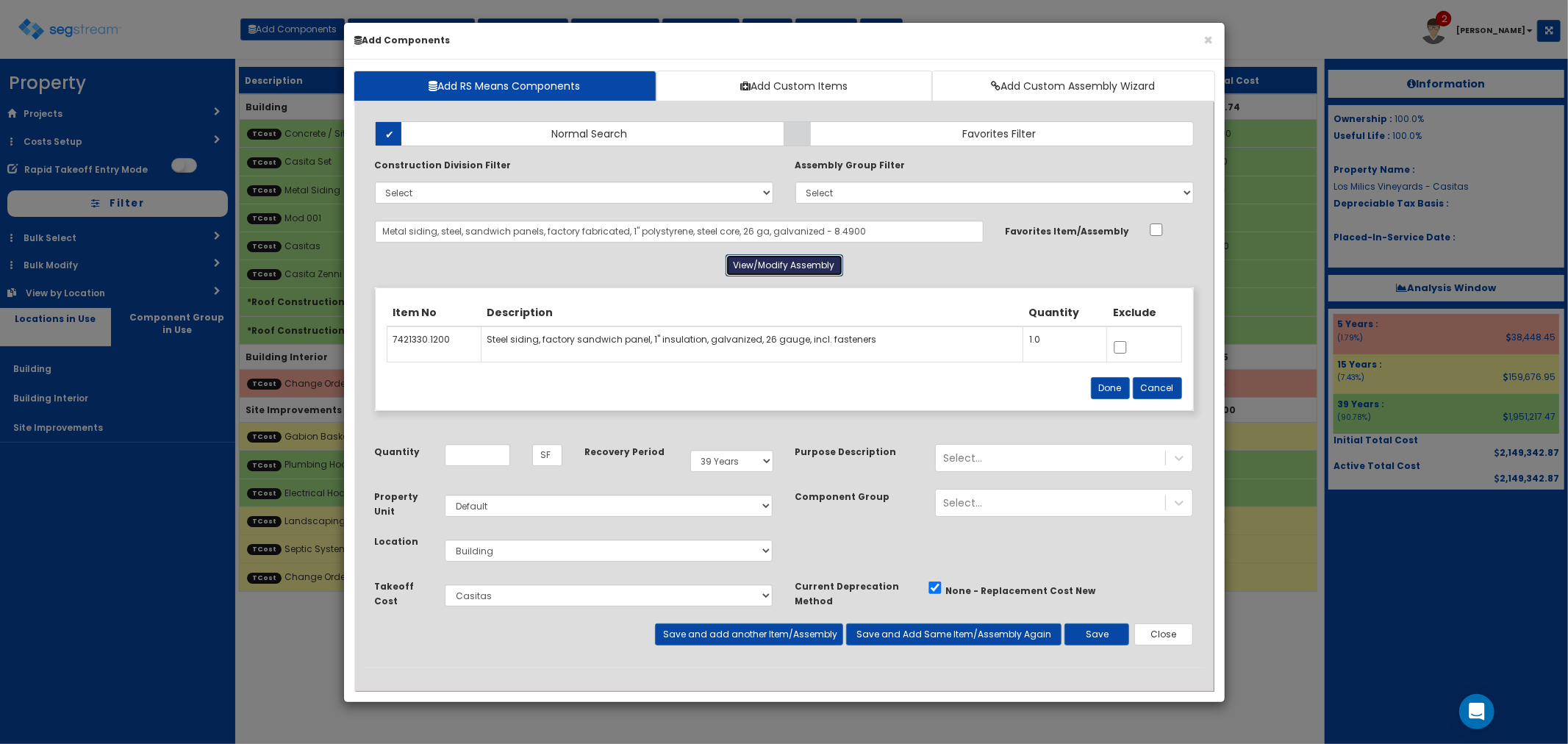
click at [790, 269] on button "View/Modify Assembly" at bounding box center [784, 264] width 118 height 22
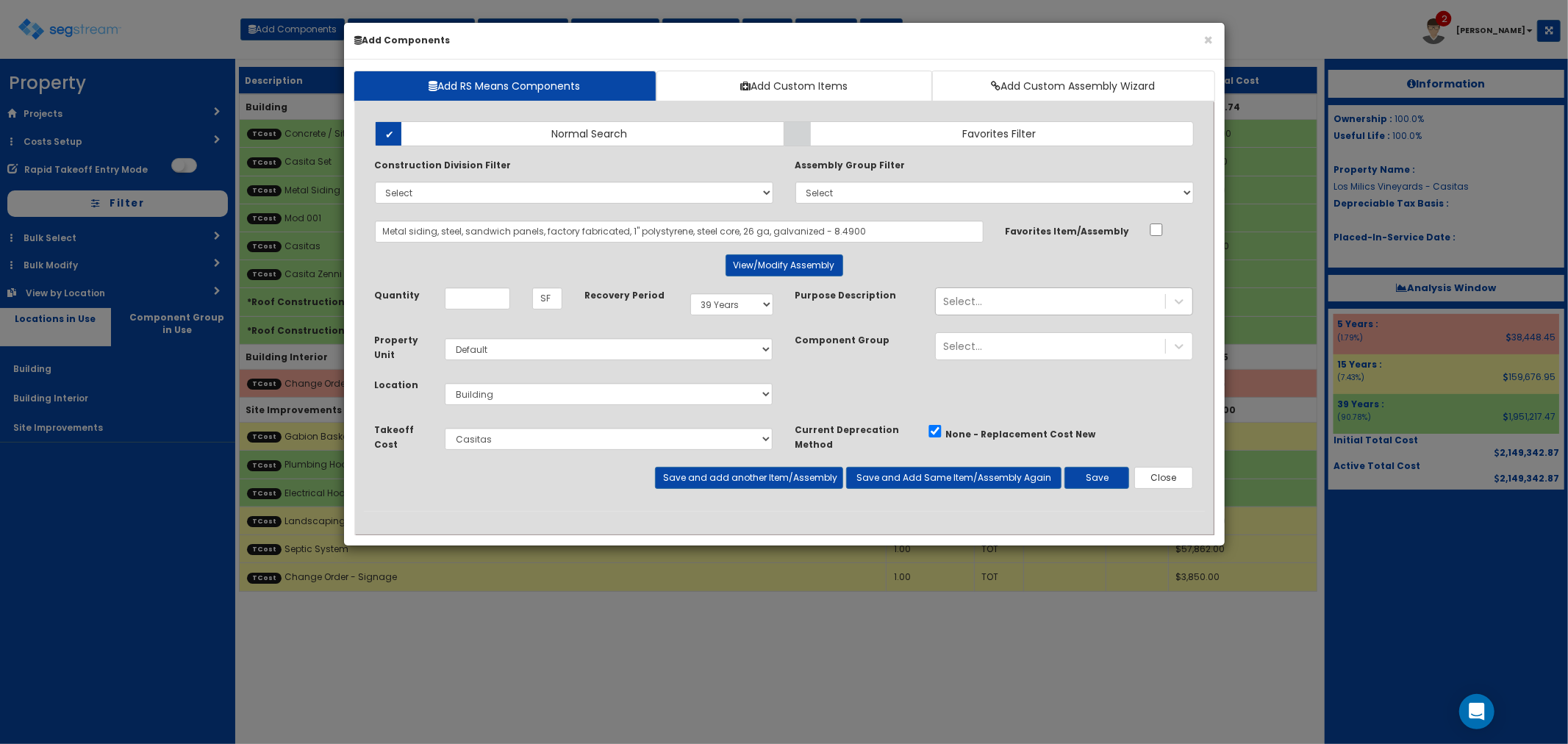
click at [995, 300] on div "Select..." at bounding box center [1050, 301] width 230 height 24
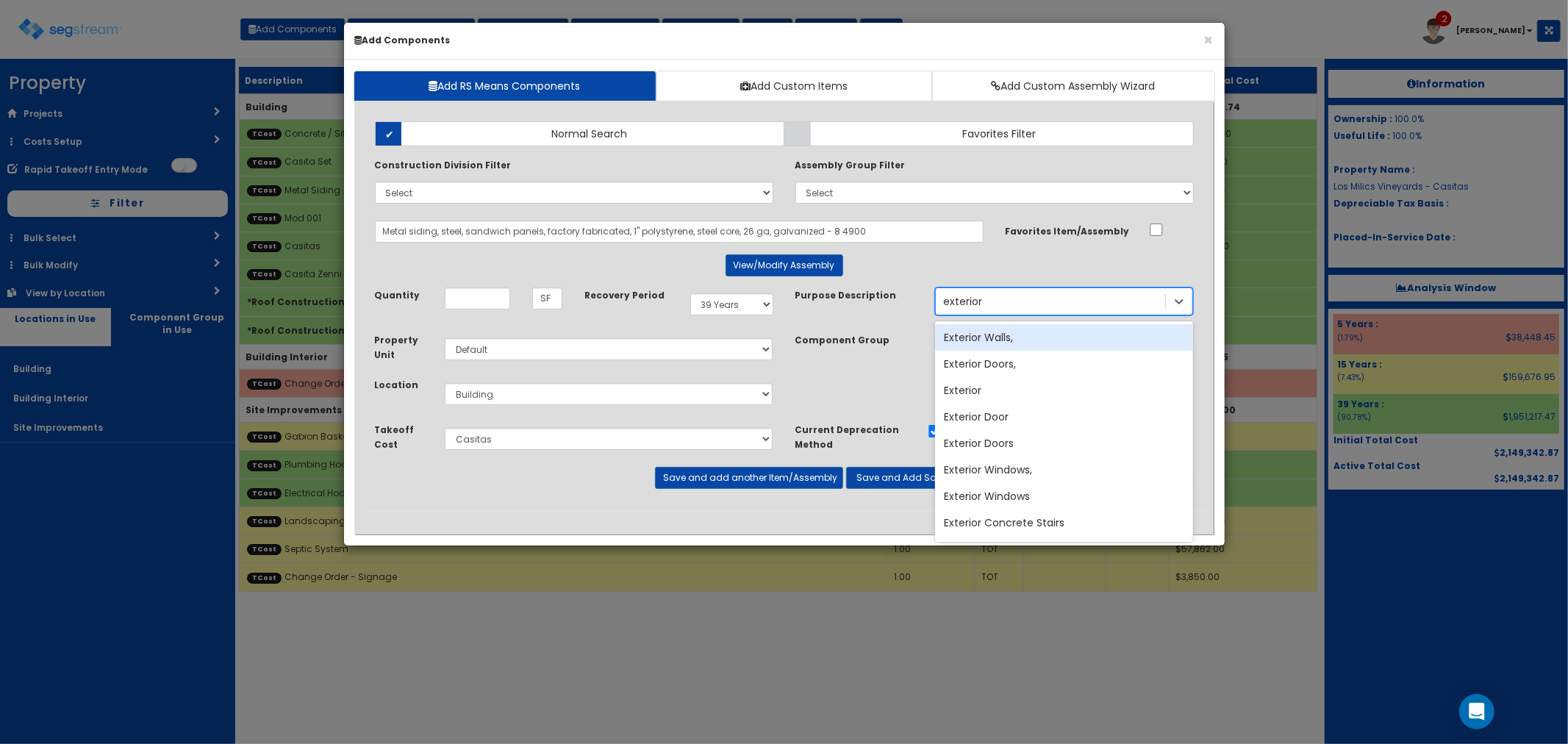
type input "exterior w"
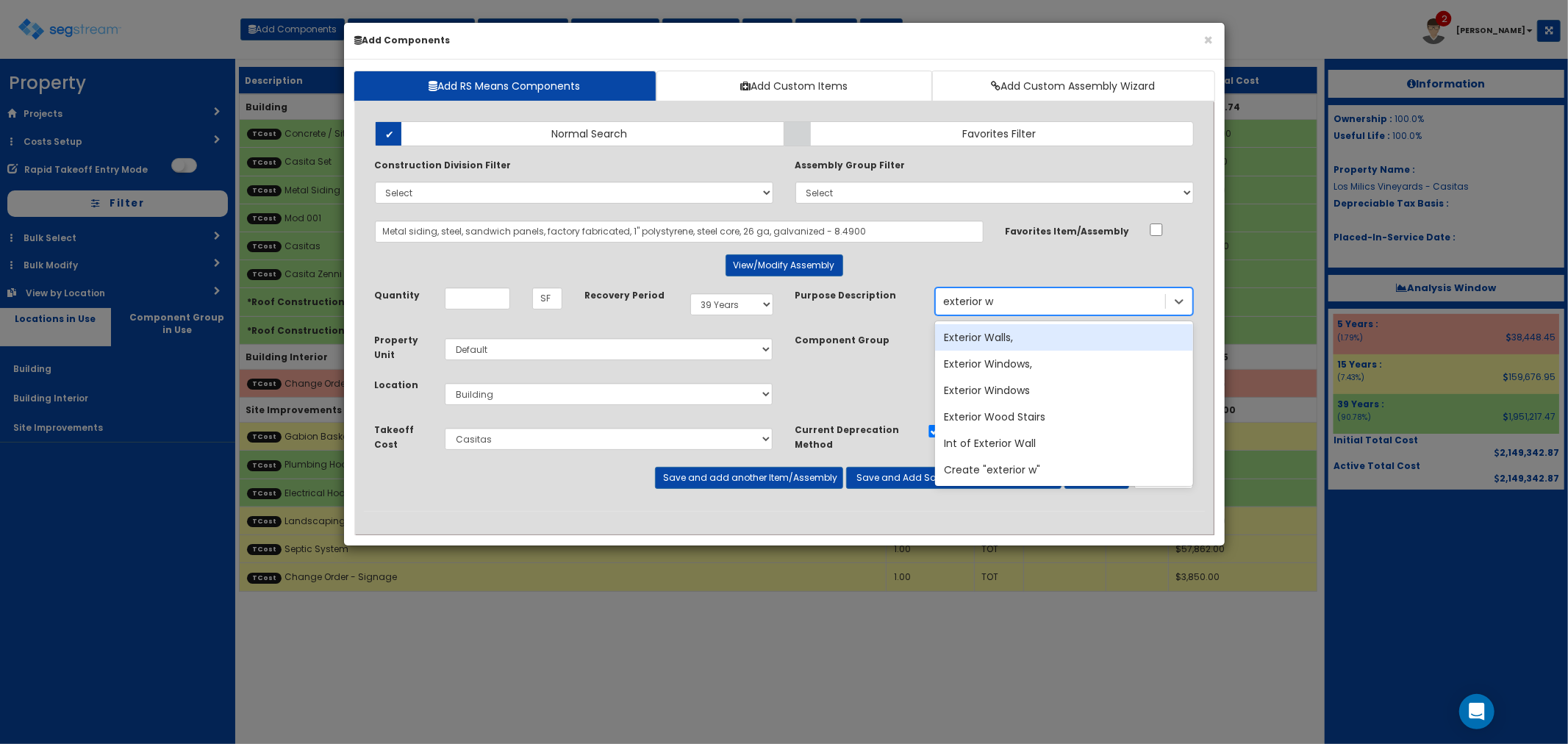
click at [1002, 335] on div "Exterior Walls," at bounding box center [1064, 338] width 258 height 27
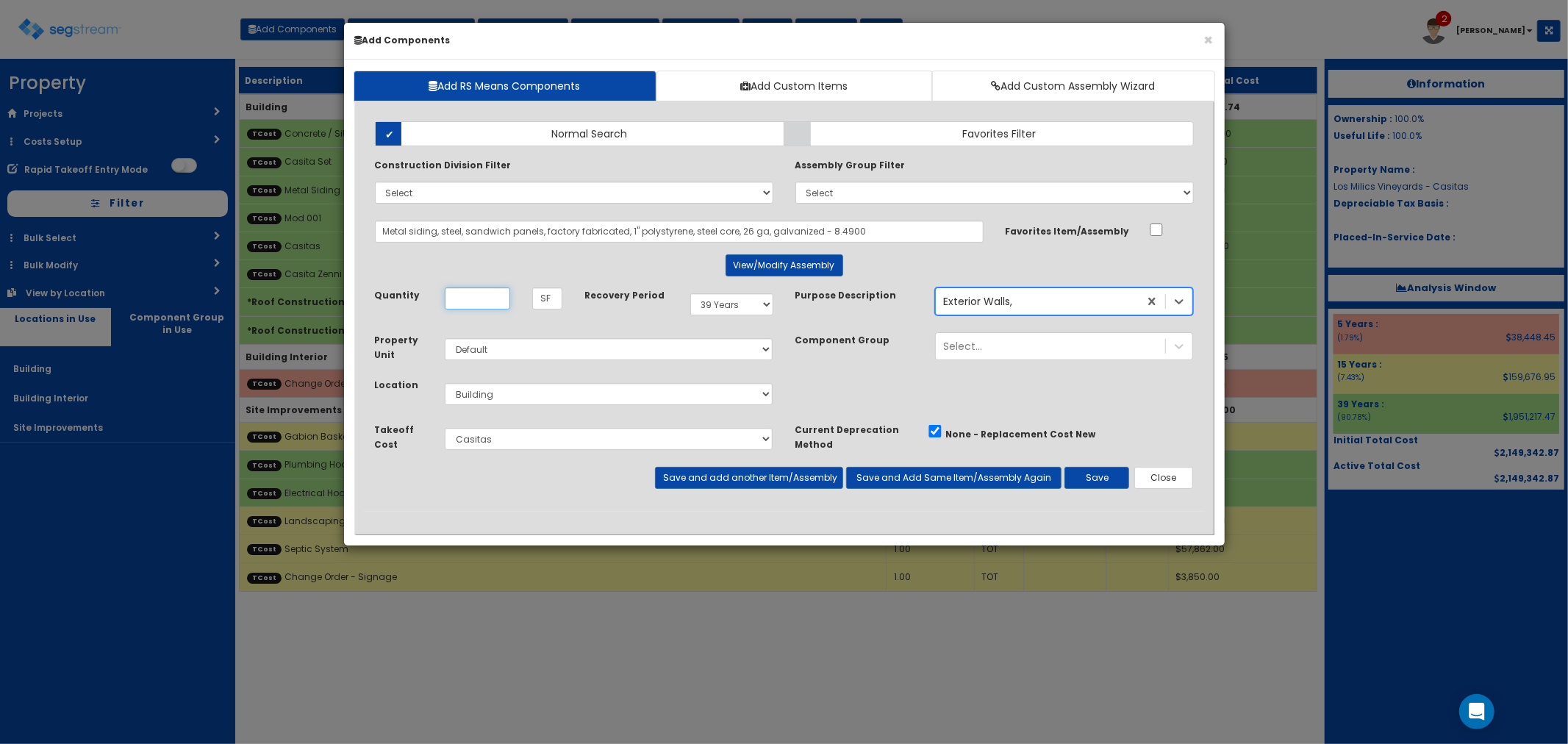
click at [476, 295] on input "Unit Quantity" at bounding box center [477, 298] width 66 height 22
type input "6,480"
click at [1100, 475] on button "Save" at bounding box center [1097, 477] width 65 height 22
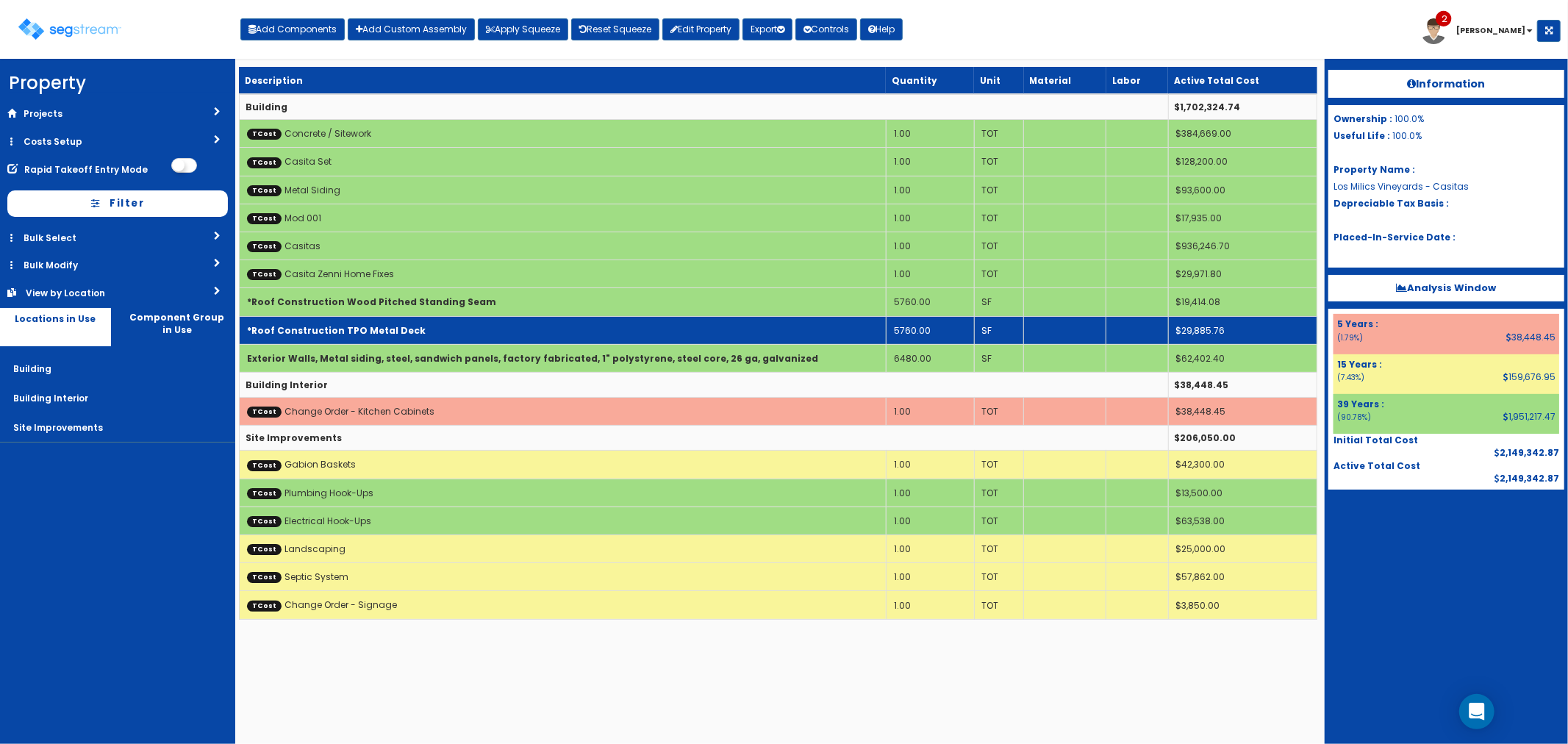
click at [458, 325] on td "*Roof Construction TPO Metal Deck" at bounding box center [562, 330] width 647 height 28
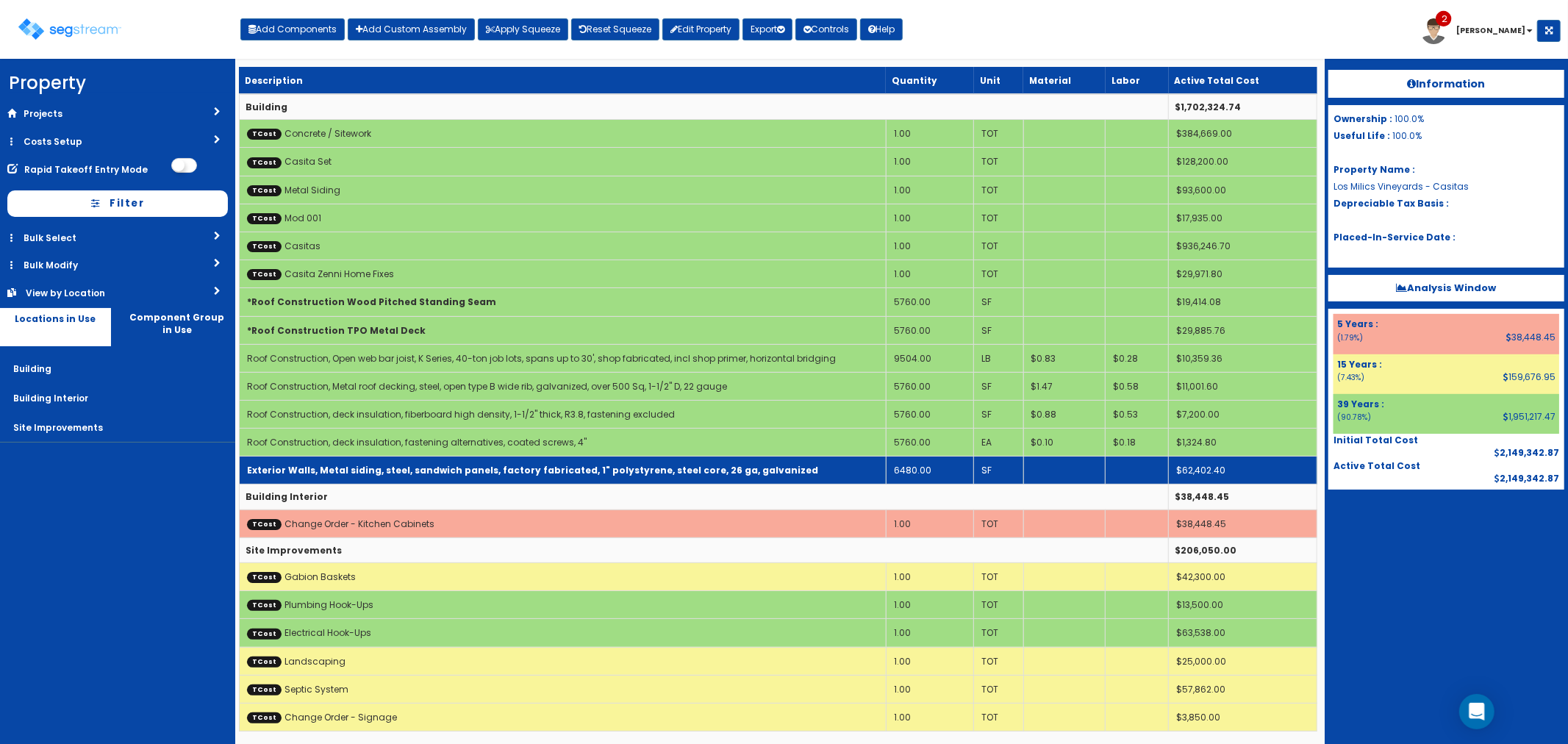
click at [614, 469] on b "Exterior Walls, Metal siding, steel, sandwich panels, factory fabricated, 1" po…" at bounding box center [532, 470] width 571 height 12
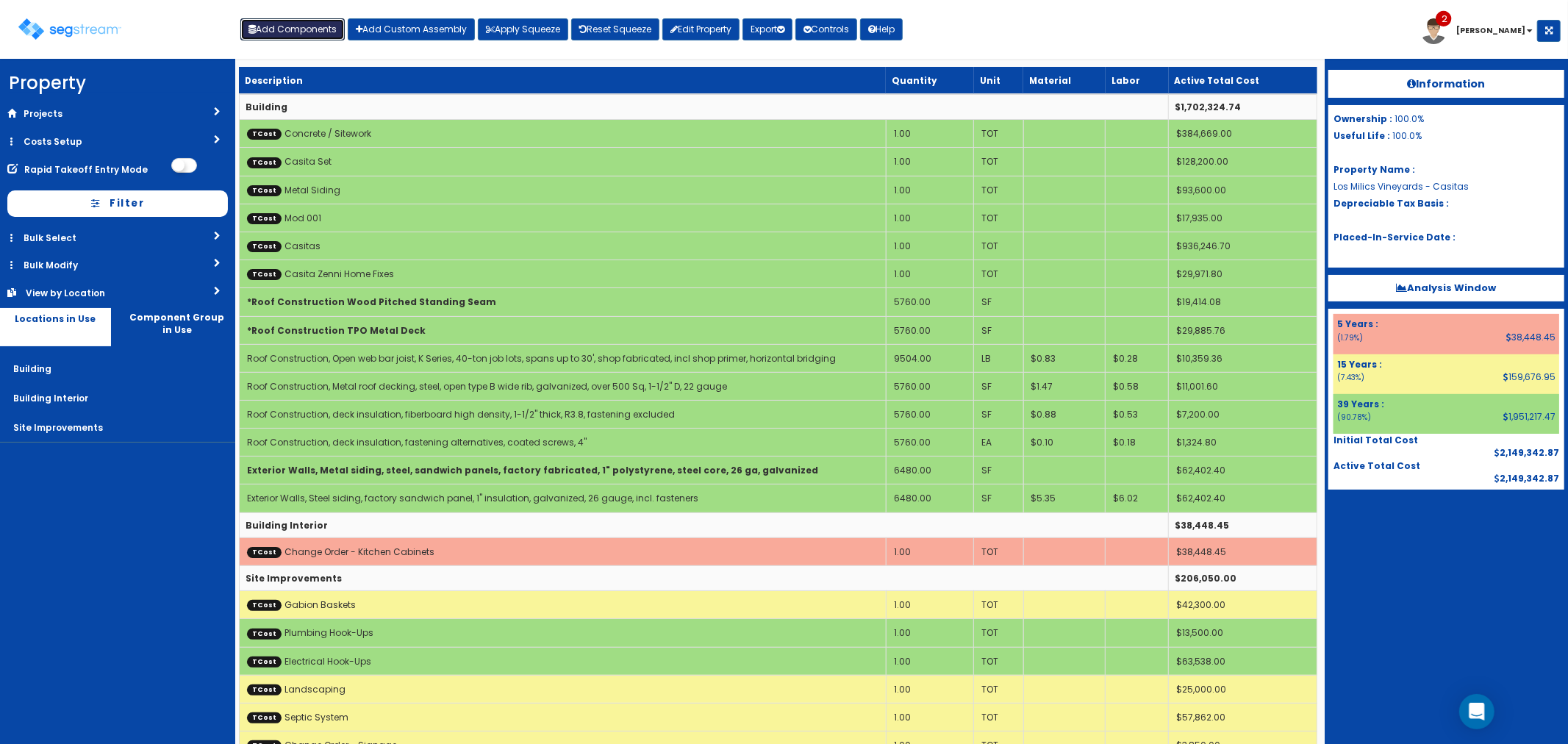
drag, startPoint x: 295, startPoint y: 30, endPoint x: 304, endPoint y: 60, distance: 31.3
click at [295, 30] on button "Add Components" at bounding box center [292, 29] width 105 height 22
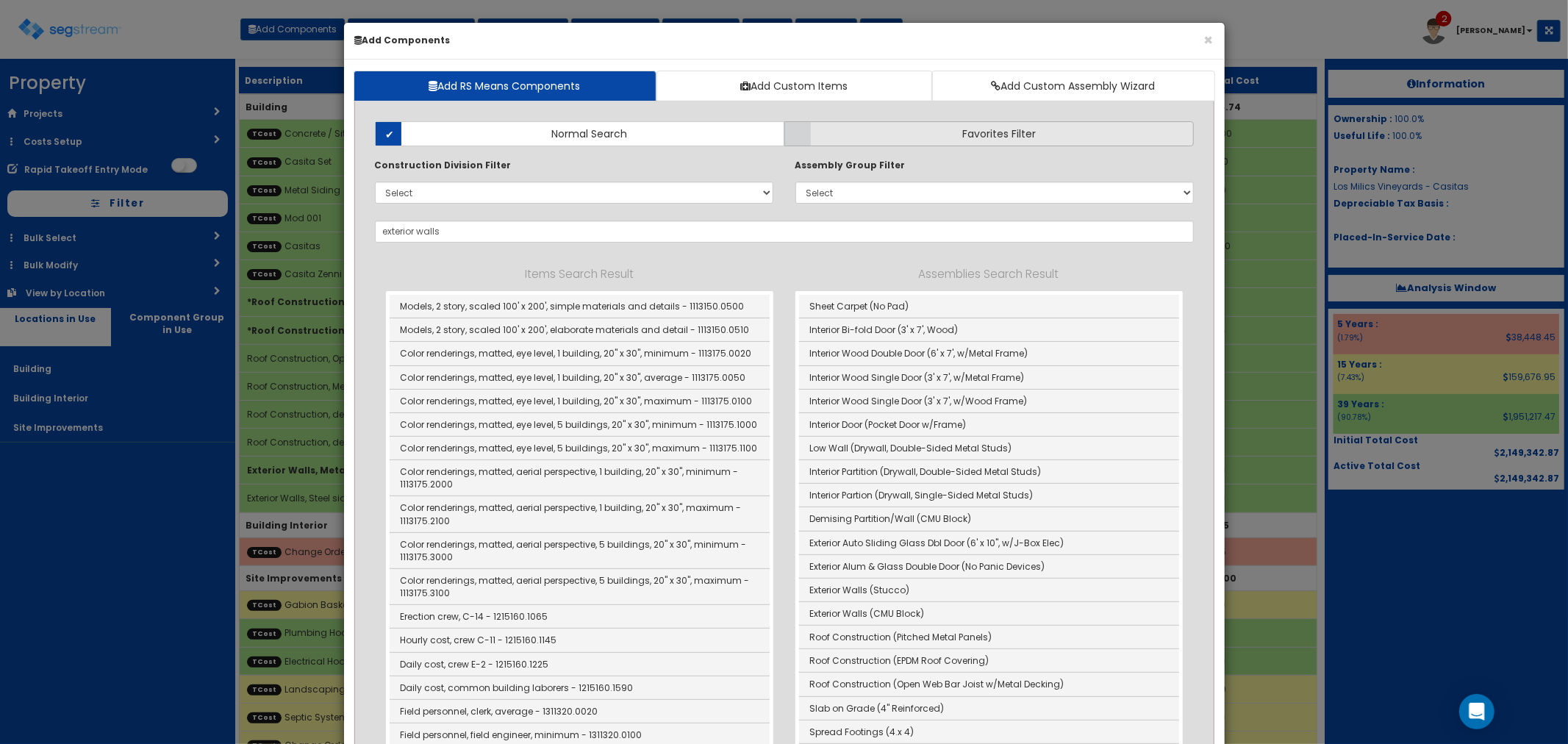
click at [935, 144] on label "Favorites Filter" at bounding box center [989, 133] width 410 height 25
click at [0, 0] on input "Favorites Filter" at bounding box center [0, 0] width 0 height 0
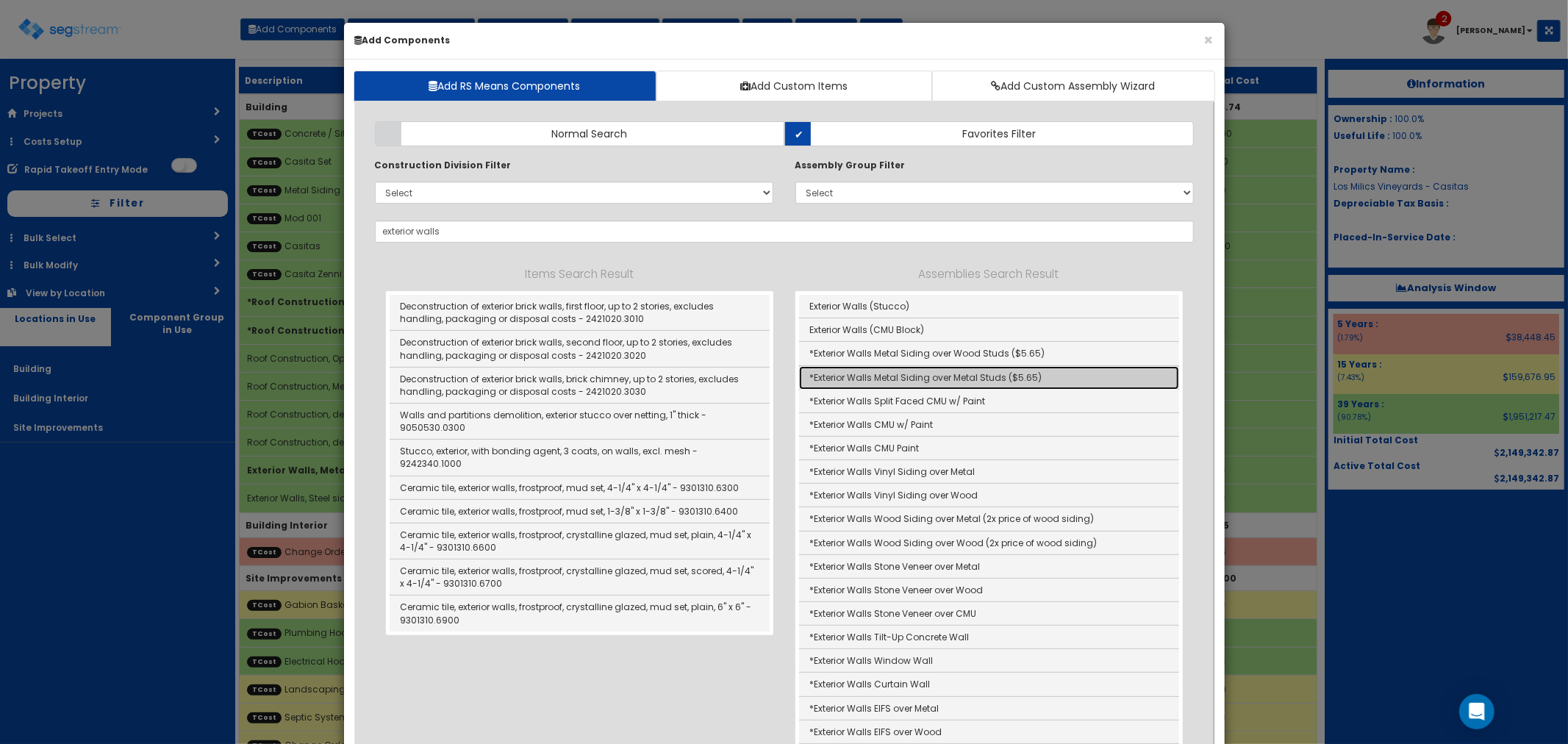
click at [968, 372] on link "*Exterior Walls Metal Siding over Metal Studs ($5.65)" at bounding box center [989, 377] width 380 height 24
type input "*Exterior Walls Metal Siding over Metal Studs ($5.65)"
checkbox input "true"
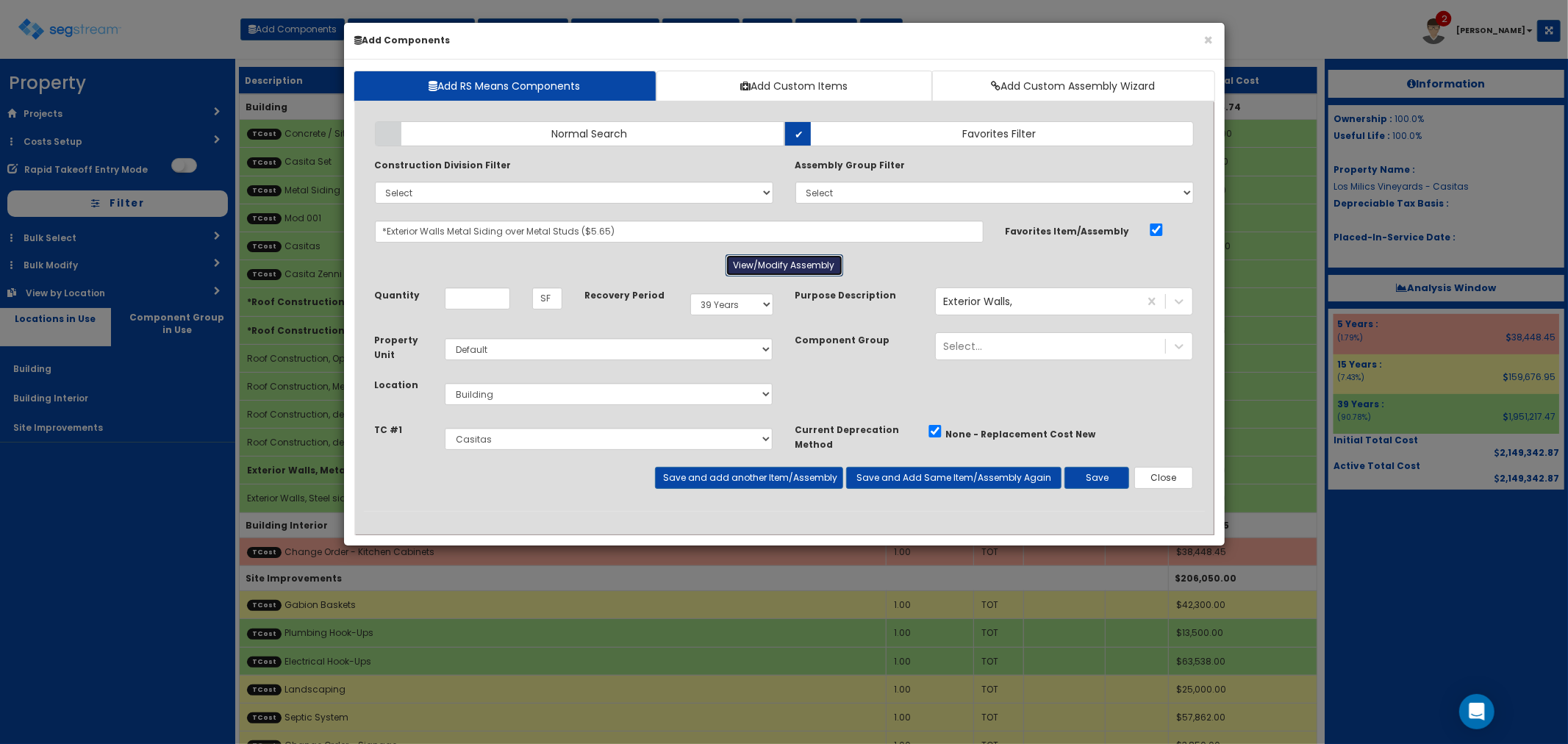
click at [782, 263] on button "View/Modify Assembly" at bounding box center [784, 264] width 118 height 22
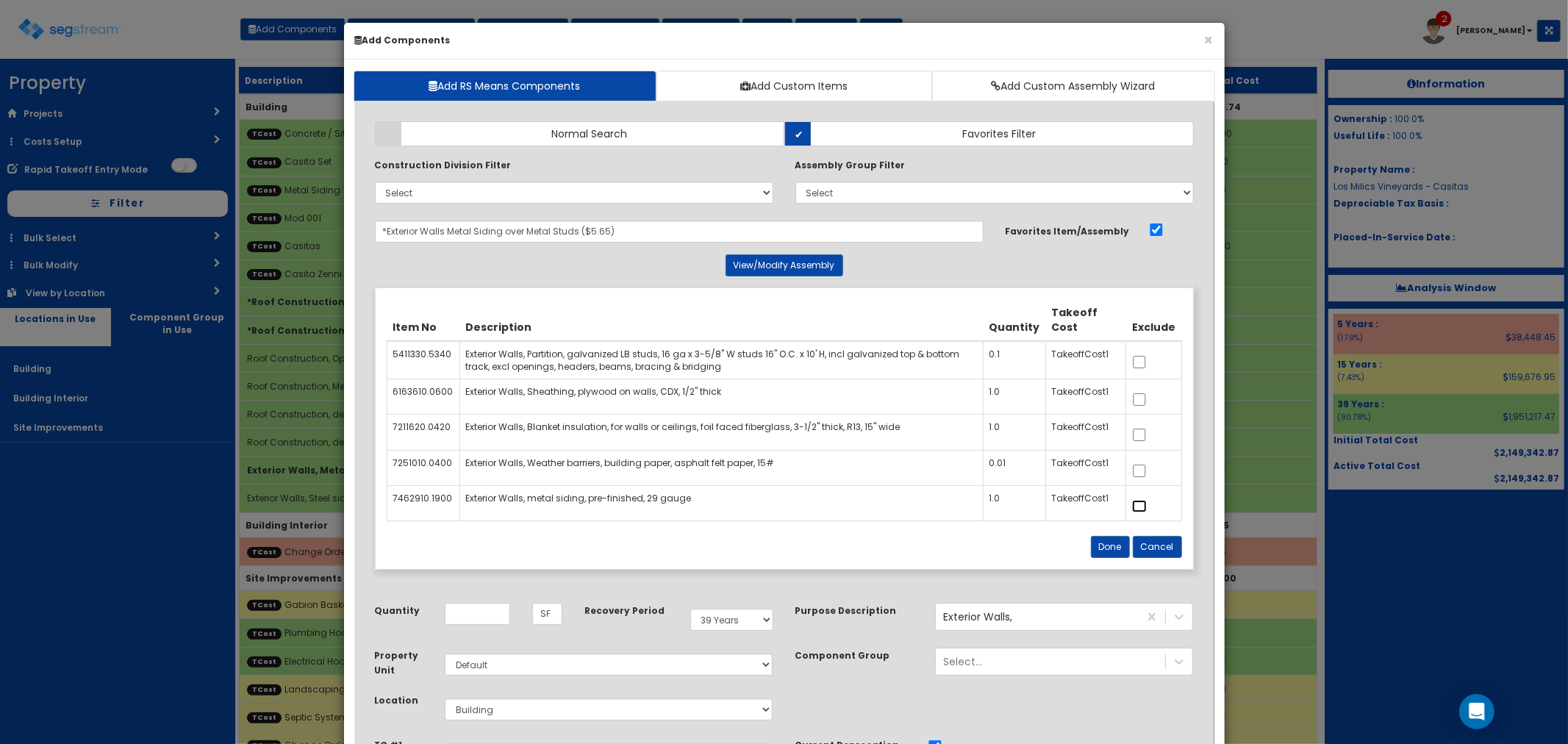
click at [1135, 510] on input "checkbox" at bounding box center [1139, 505] width 15 height 12
checkbox input "true"
click at [1114, 548] on button "Done" at bounding box center [1110, 546] width 39 height 22
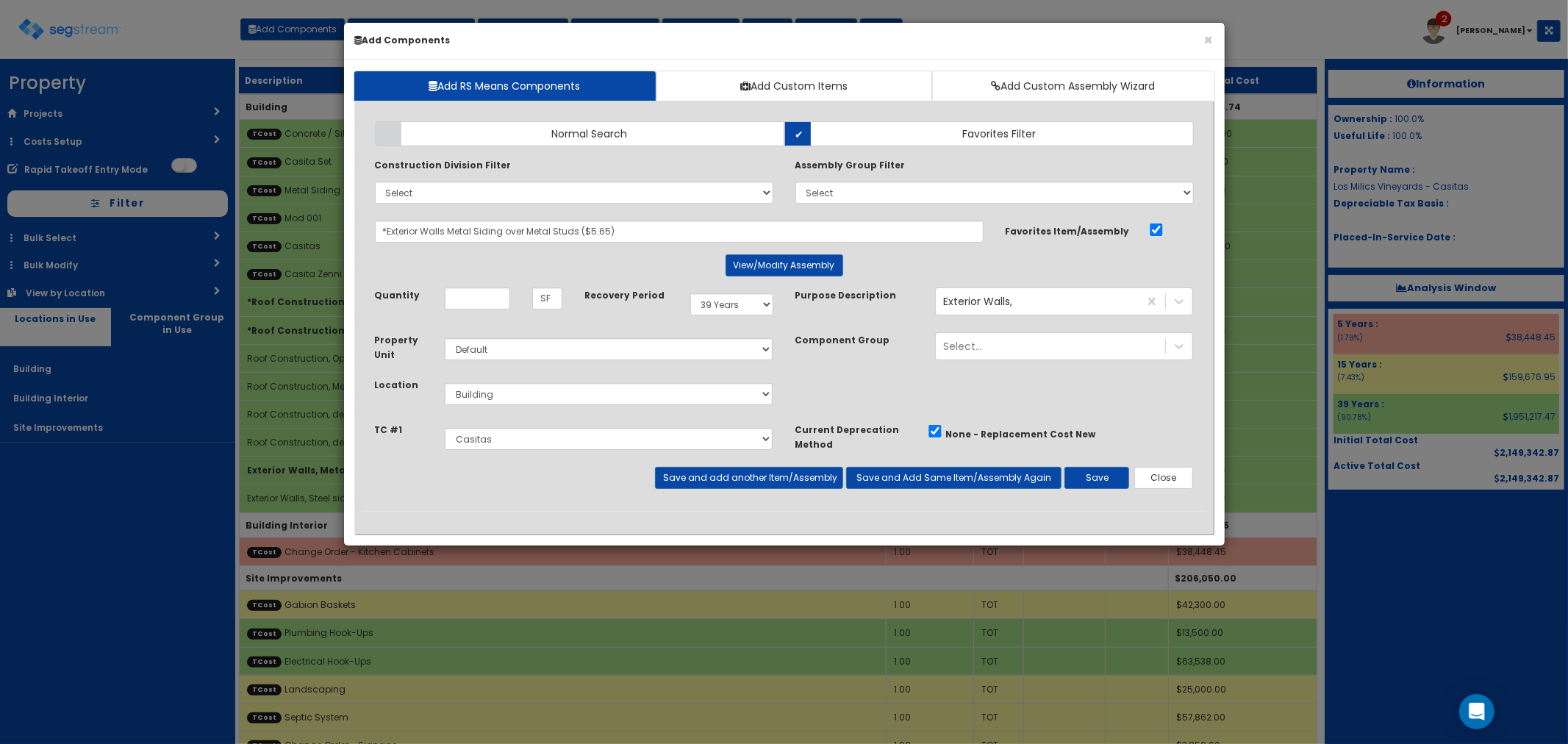
click at [510, 303] on div at bounding box center [478, 298] width 88 height 22
click at [458, 291] on input "Unit Quantity" at bounding box center [477, 298] width 66 height 22
type input "6,480"
click at [1096, 474] on button "Save" at bounding box center [1097, 477] width 65 height 22
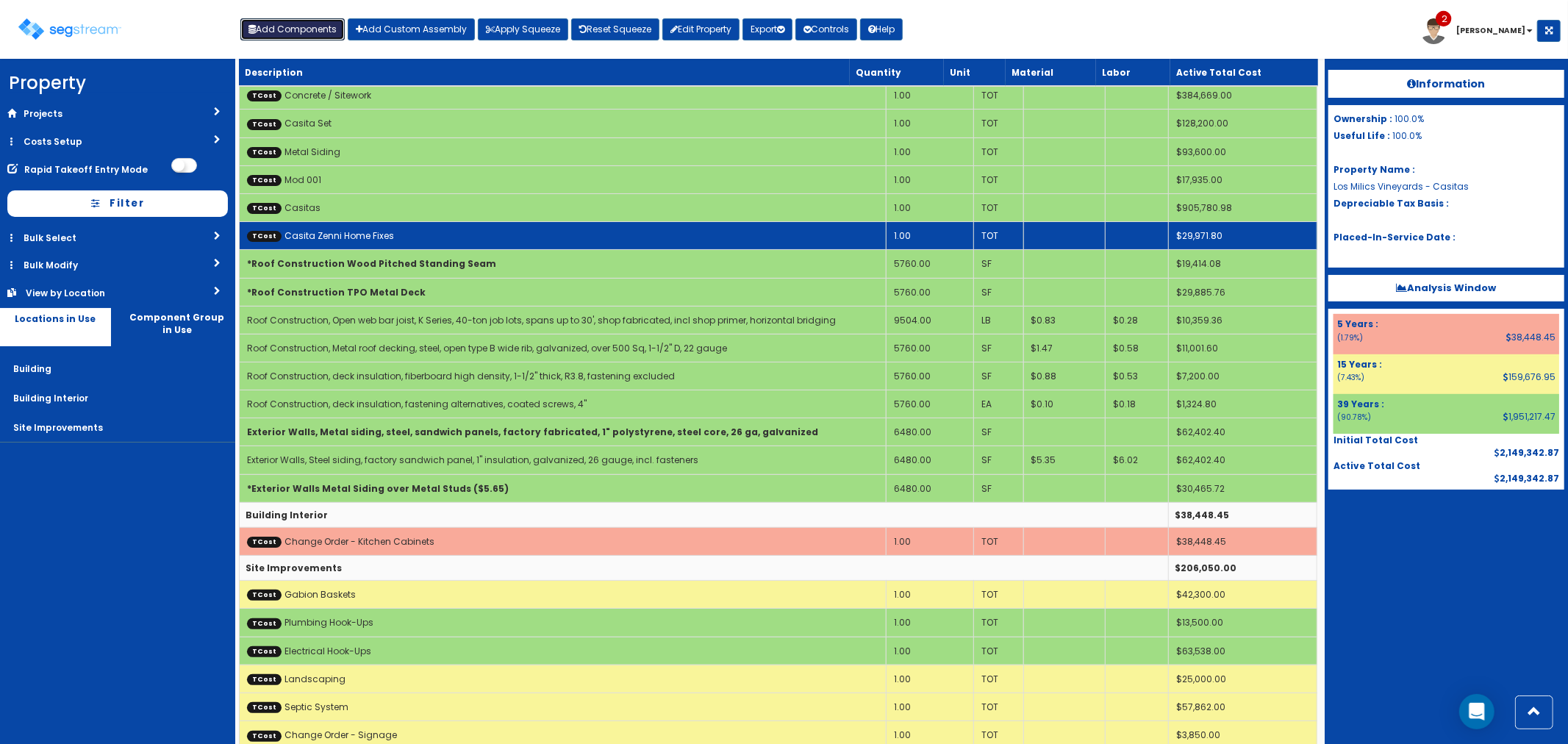
scroll to position [58, 0]
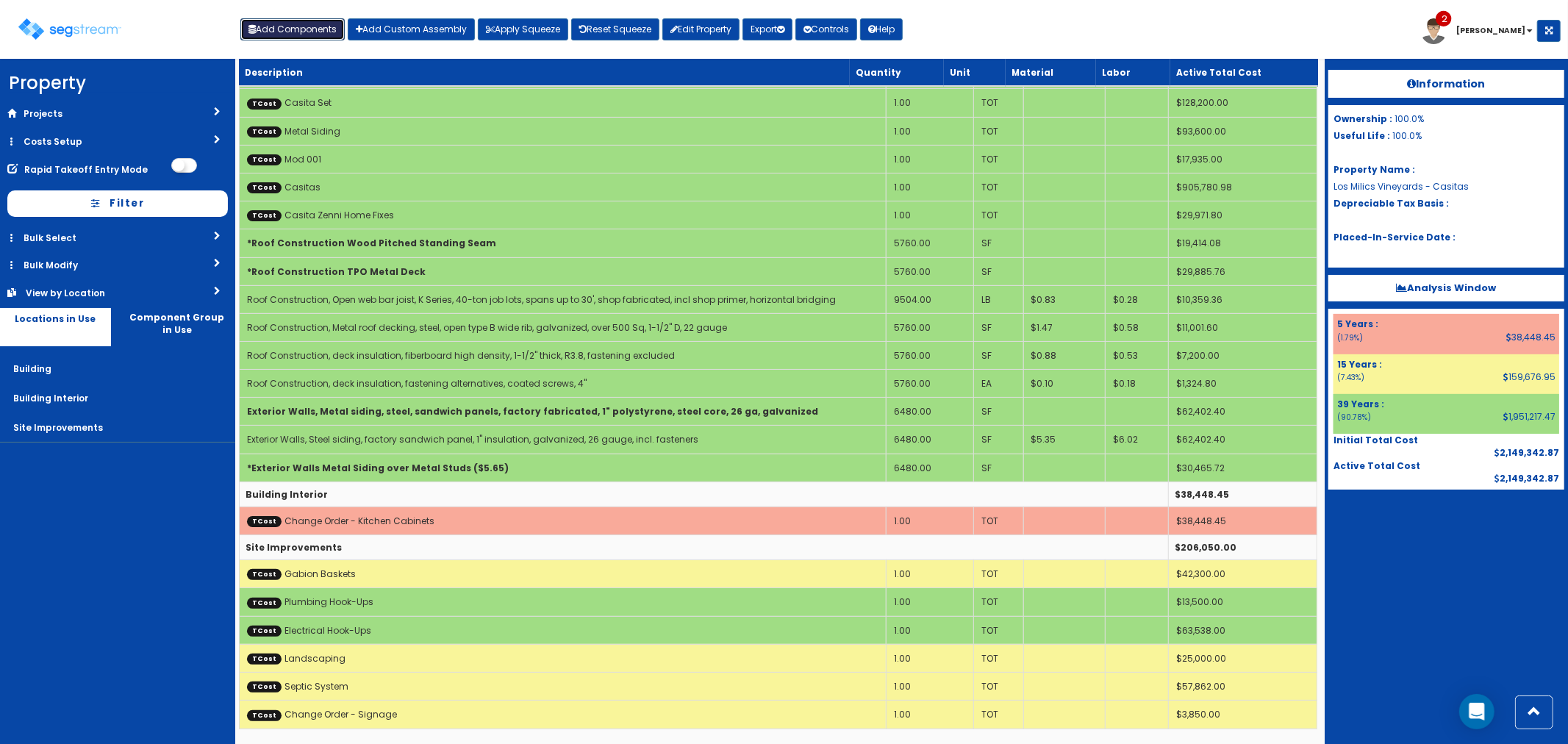
click at [305, 24] on button "Add Components" at bounding box center [292, 29] width 105 height 22
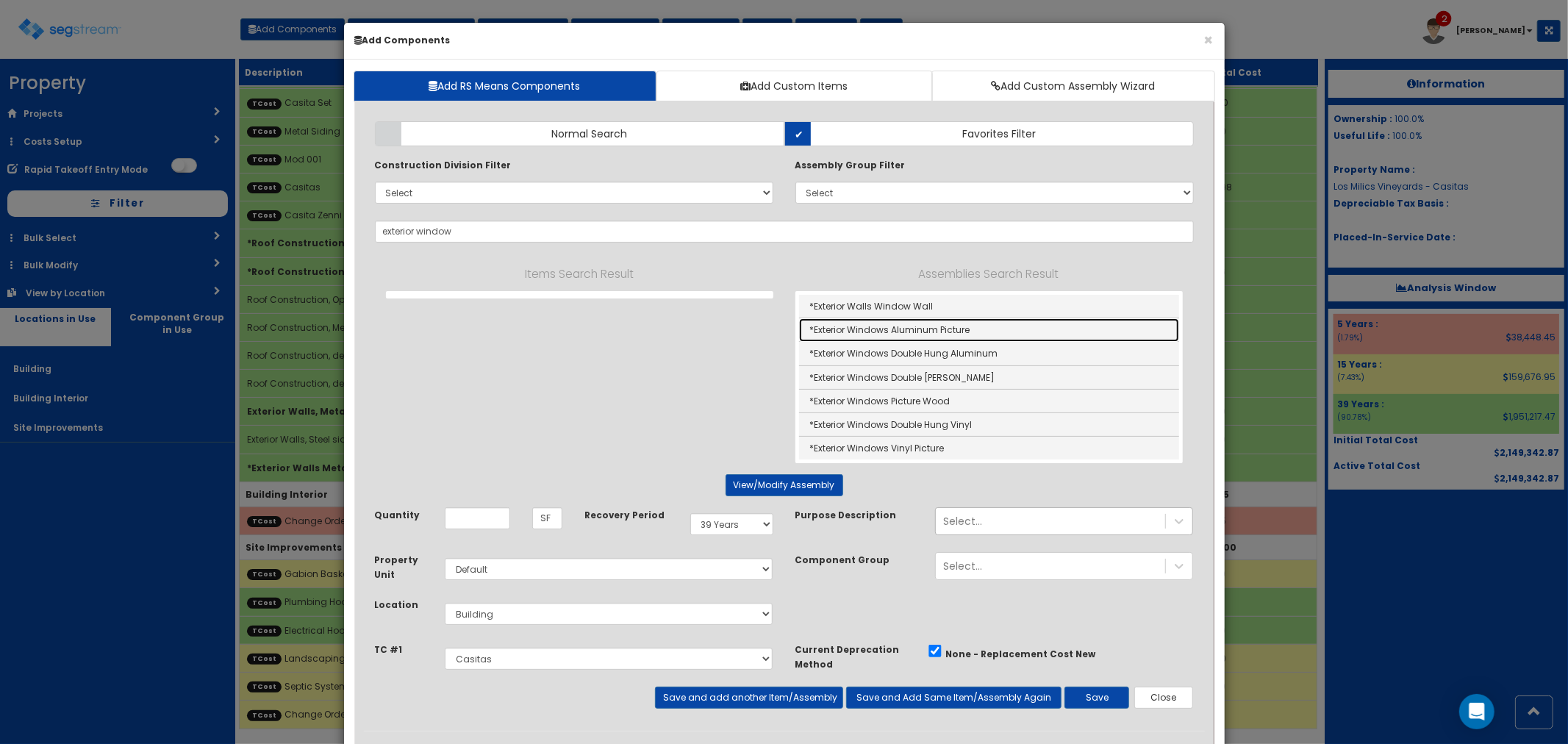
drag, startPoint x: 920, startPoint y: 332, endPoint x: 930, endPoint y: 351, distance: 21.5
click at [920, 332] on link "*Exterior Windows Aluminum Picture" at bounding box center [989, 329] width 380 height 24
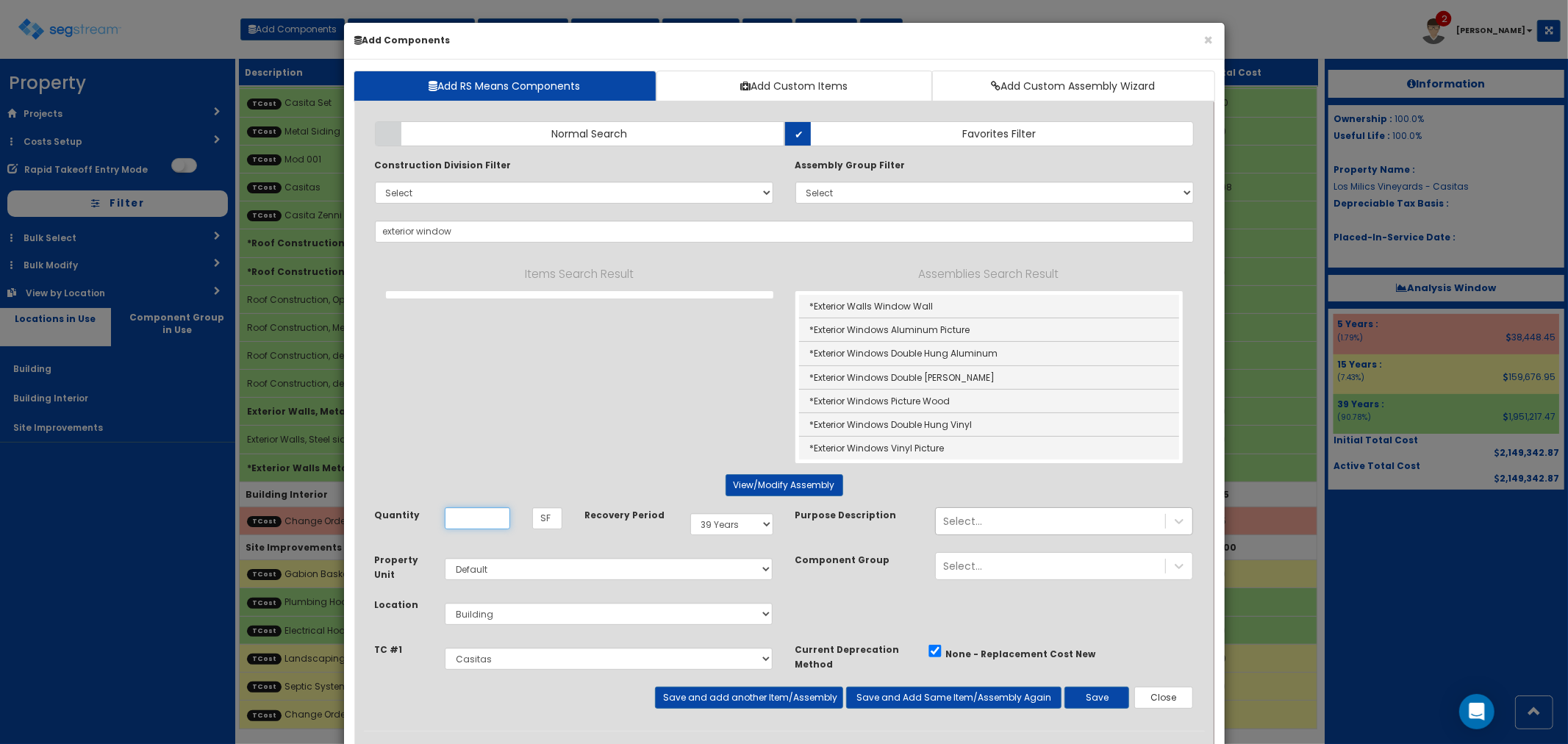
type input "*Exterior Windows Aluminum Picture"
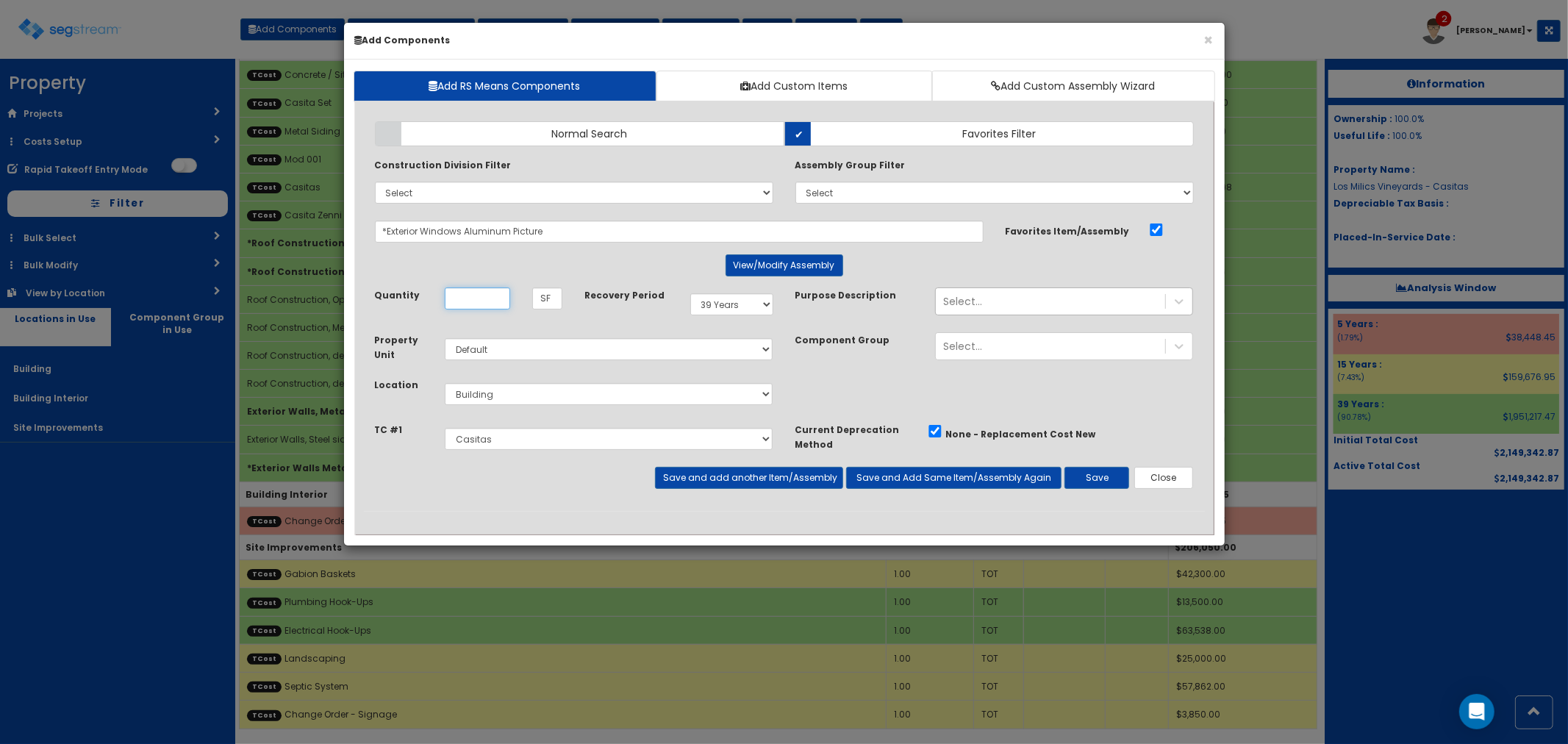
scroll to position [0, 0]
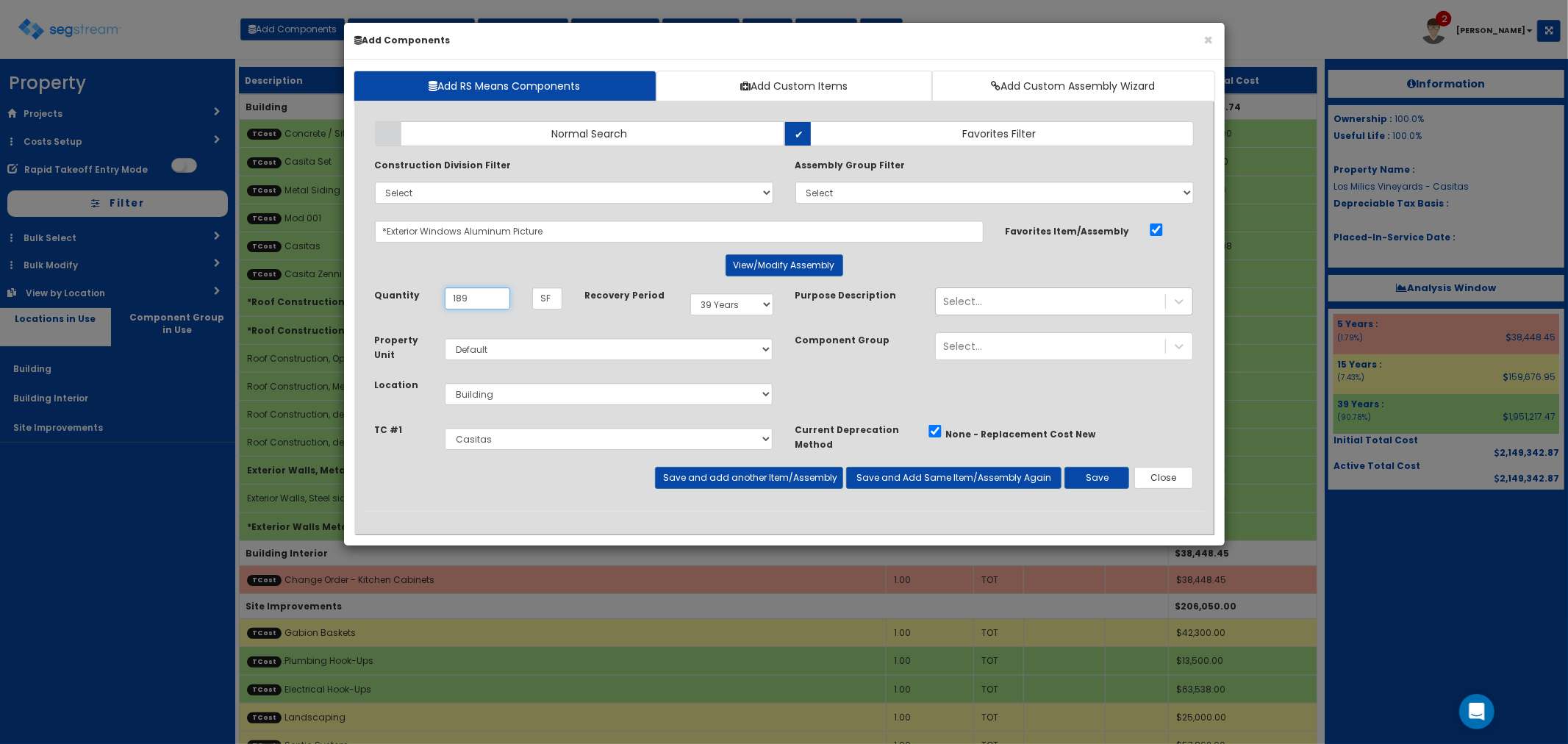
drag, startPoint x: 465, startPoint y: 300, endPoint x: 445, endPoint y: 296, distance: 20.4
click at [445, 296] on input "189" at bounding box center [477, 298] width 66 height 22
type input "1,701"
click at [704, 473] on button "Save and add another Item/Assembly" at bounding box center [749, 477] width 188 height 22
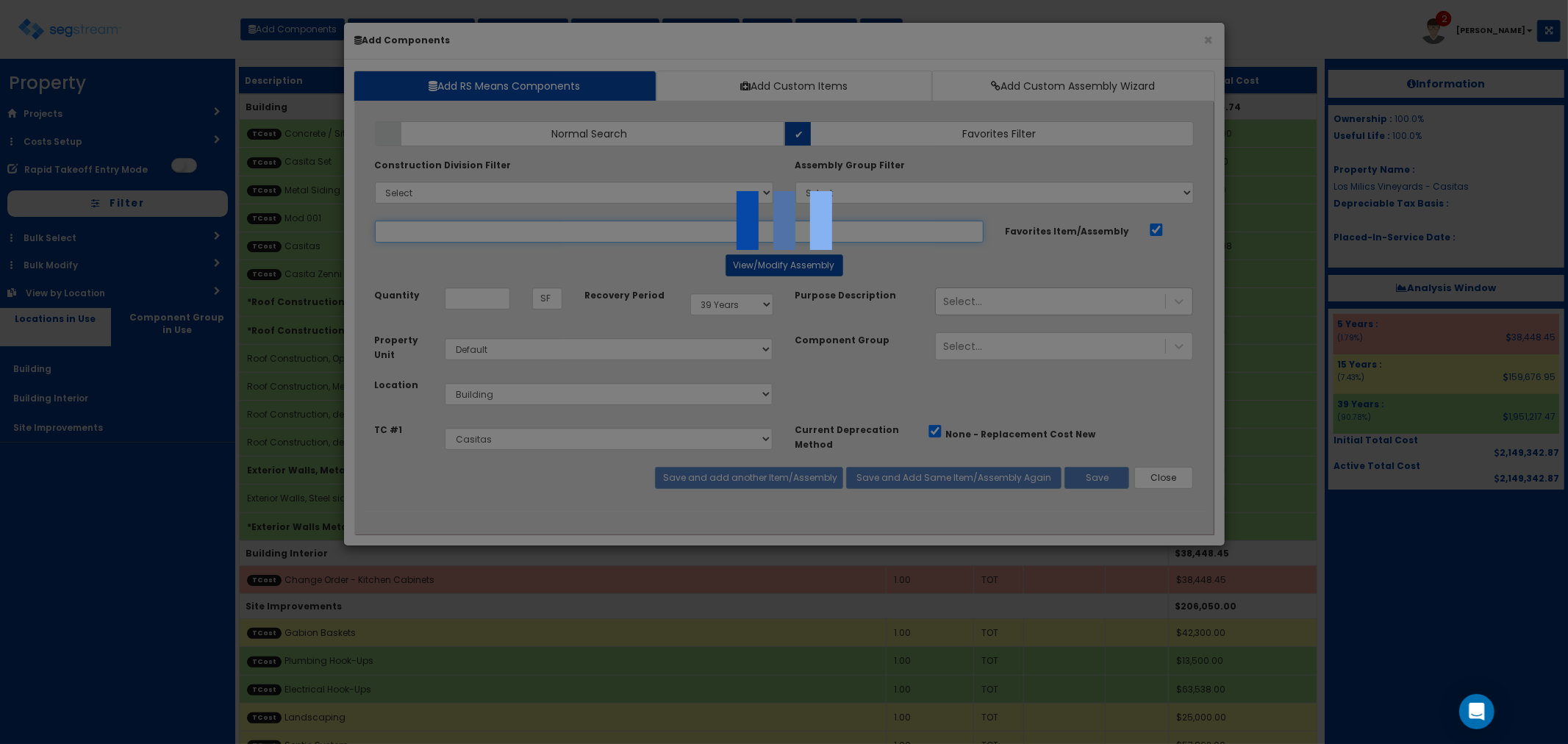
select select "5276306"
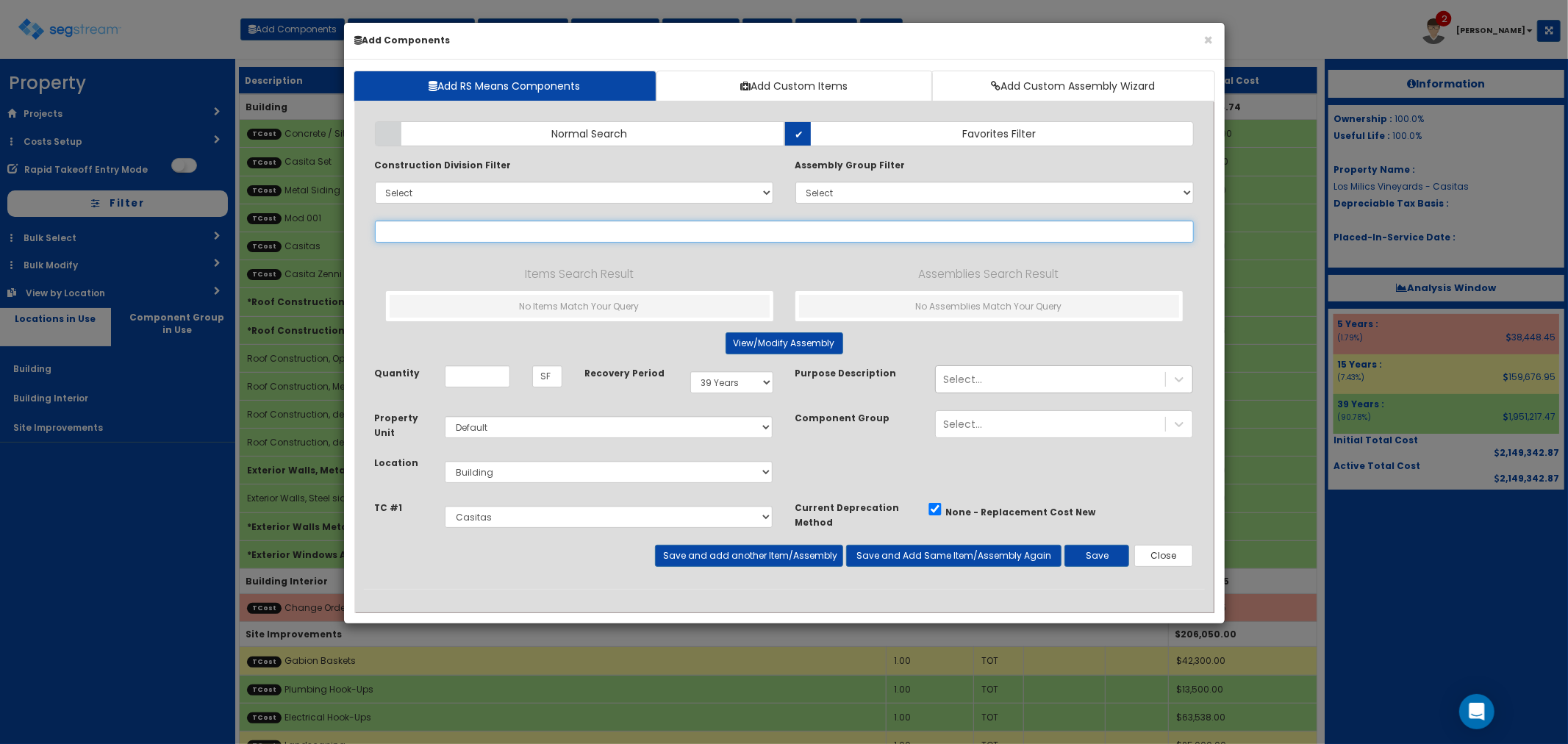
click at [424, 238] on input "text" at bounding box center [784, 231] width 819 height 22
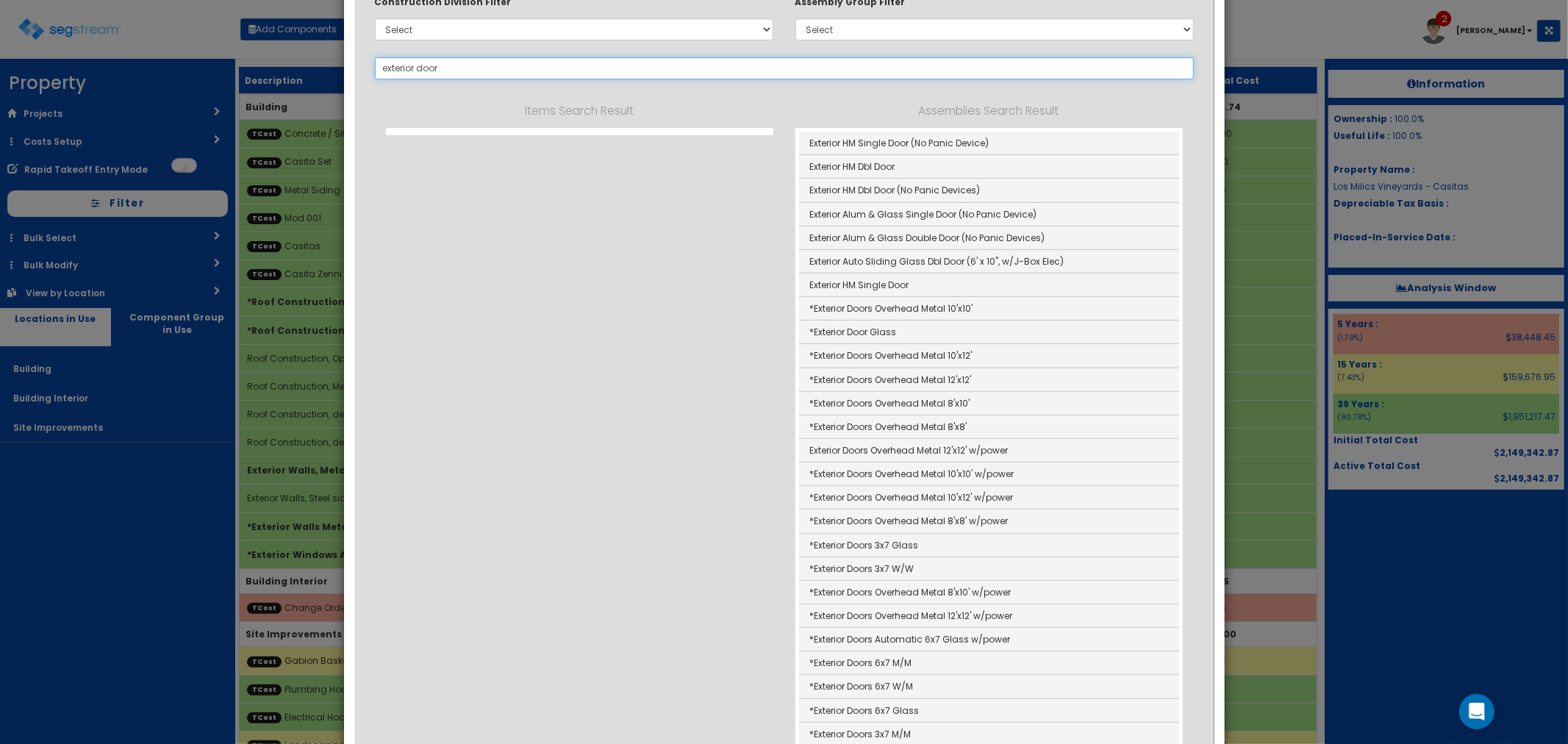
scroll to position [245, 0]
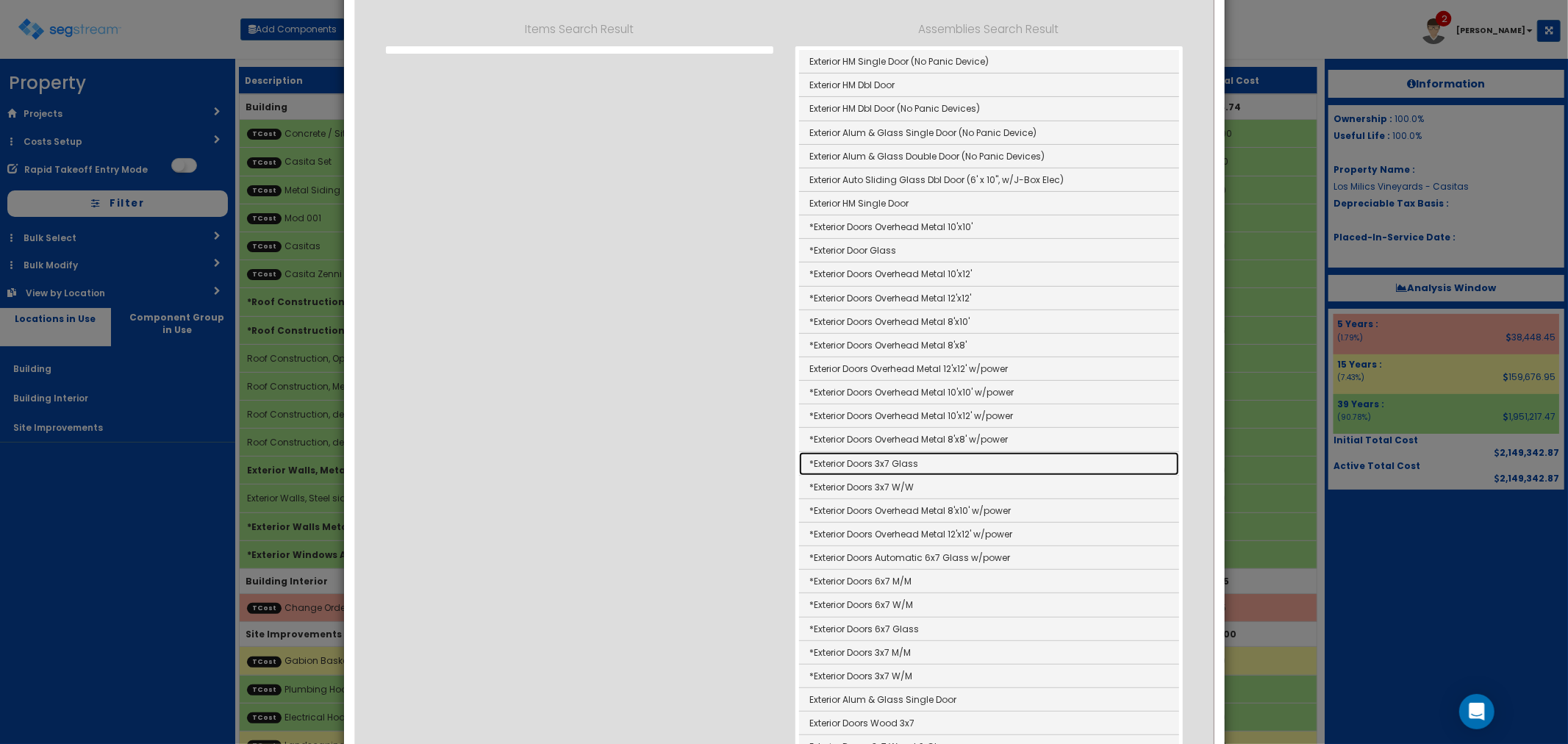
click at [901, 466] on link "*Exterior Doors 3x7 Glass" at bounding box center [989, 463] width 380 height 24
type input "*Exterior Doors 3x7 Glass"
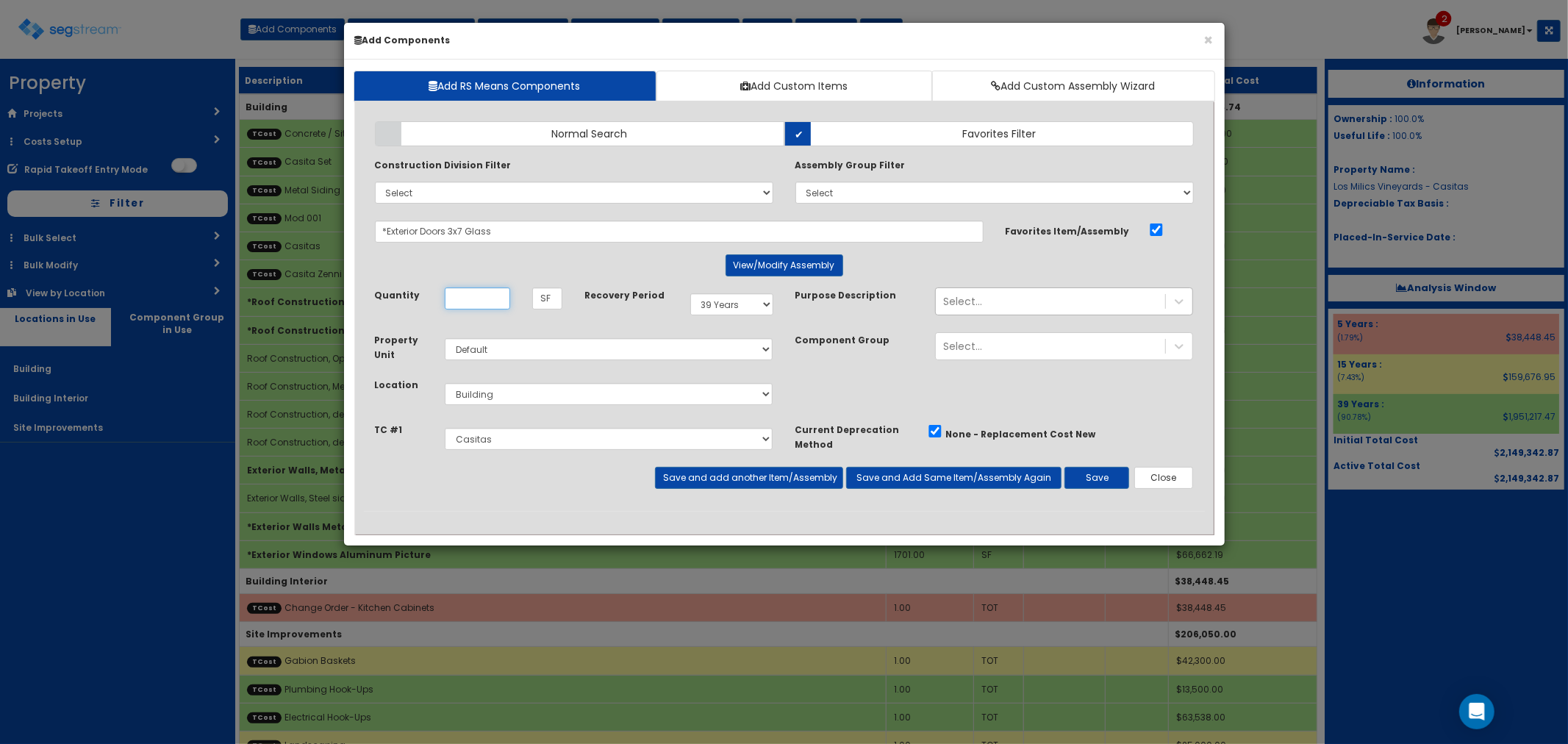
scroll to position [0, 0]
type input "1"
click at [692, 475] on button "Save and add another Item/Assembly" at bounding box center [749, 477] width 188 height 22
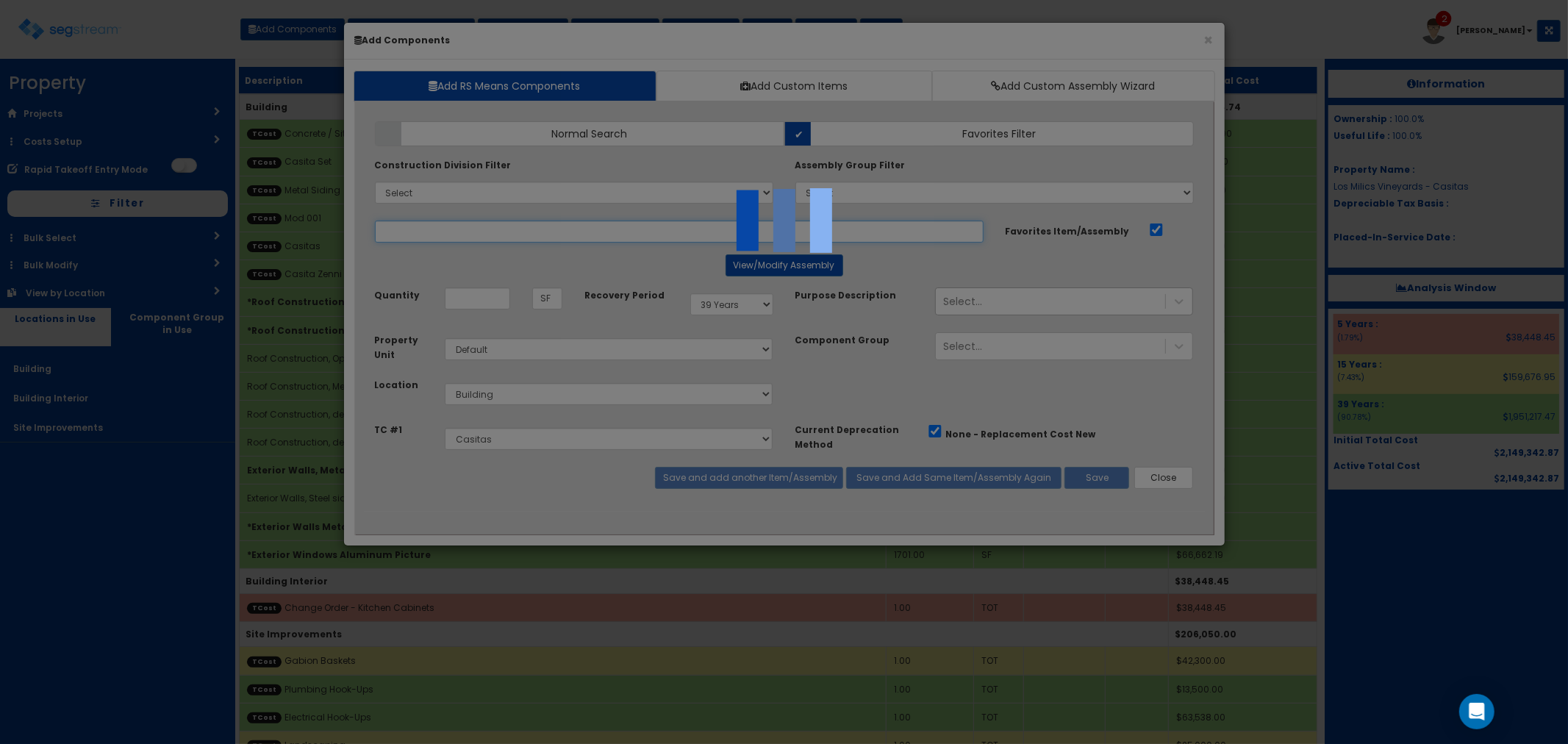
select select "5276306"
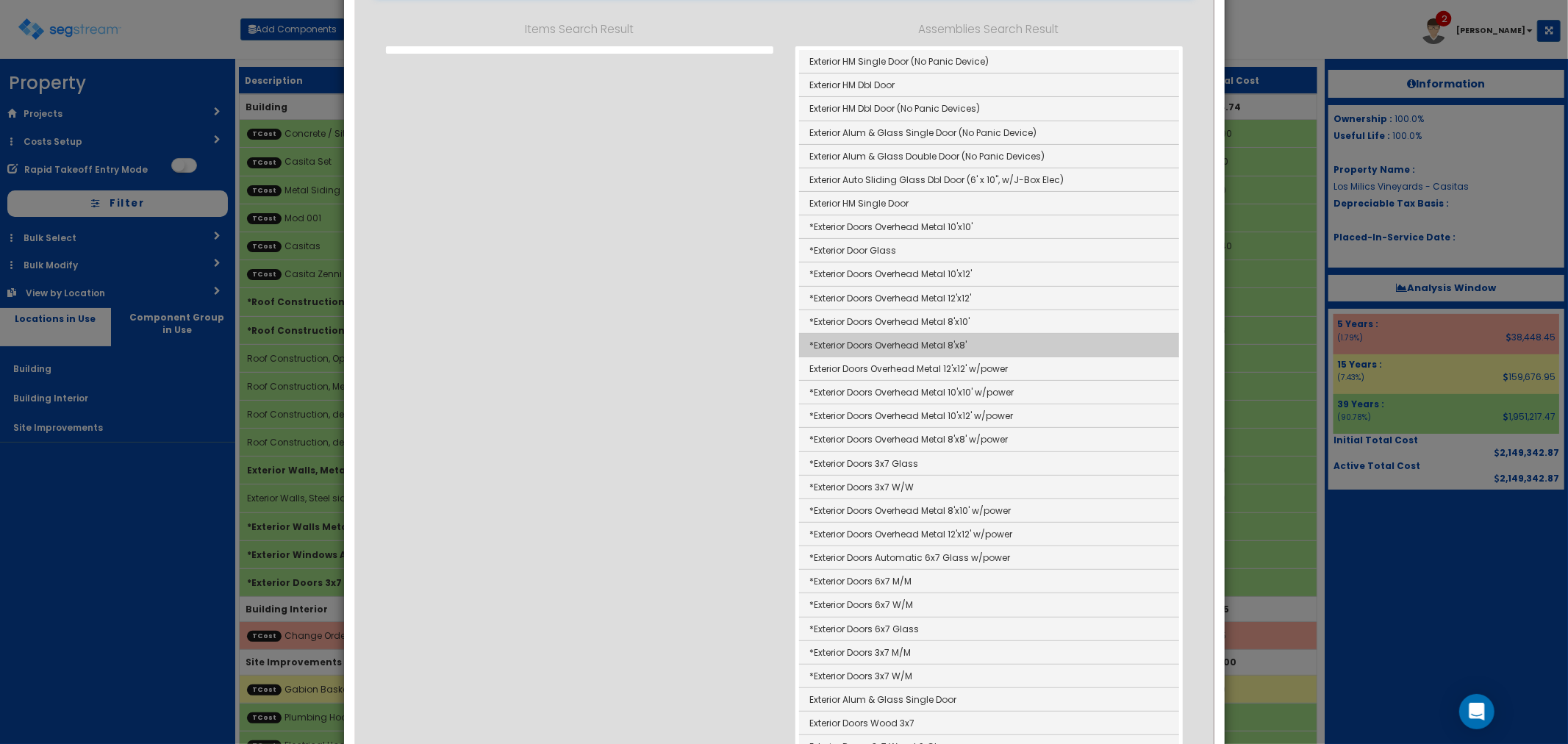
scroll to position [326, 0]
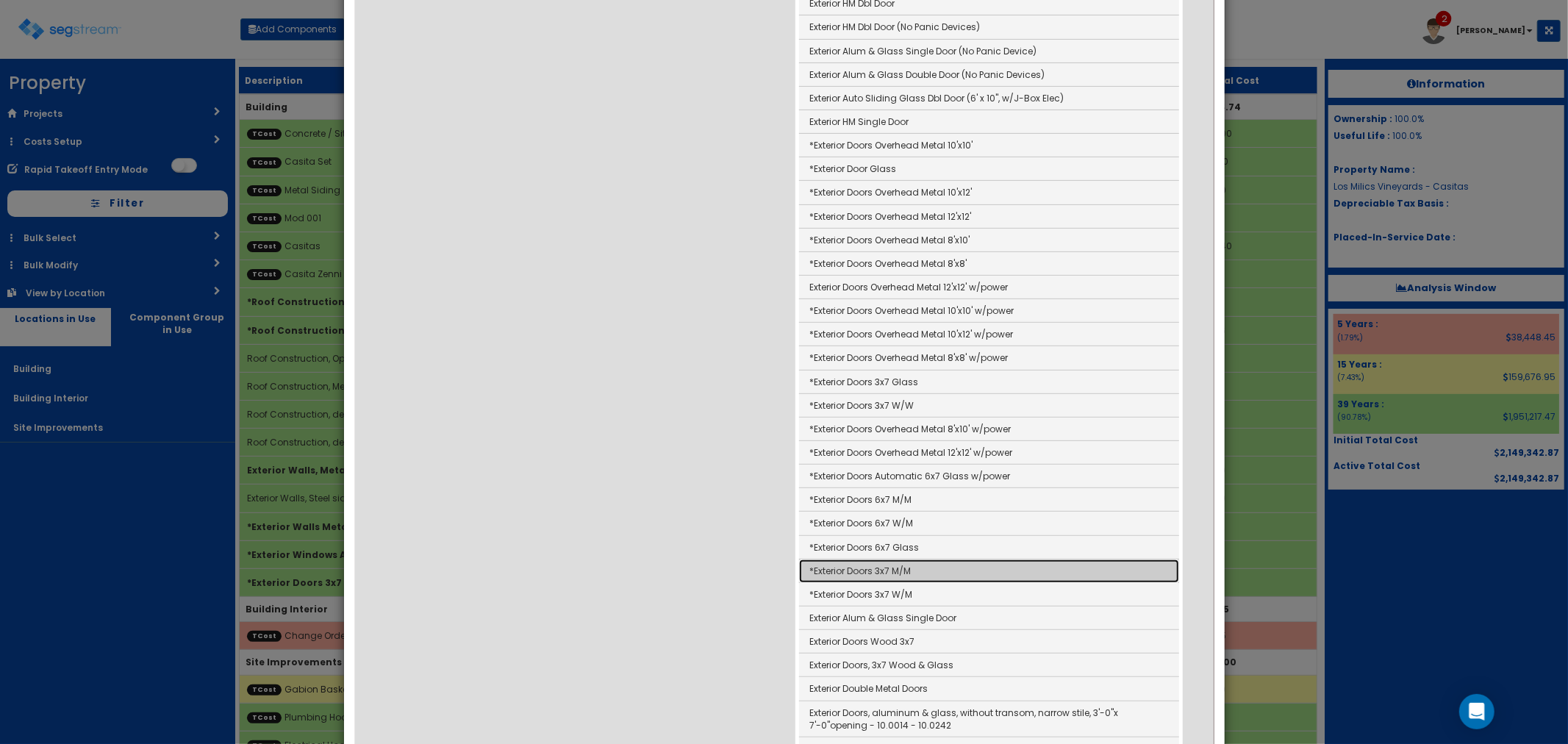
click at [886, 566] on link "*Exterior Doors 3x7 M/M" at bounding box center [989, 570] width 380 height 24
type input "*Exterior Doors 3x7 M/M"
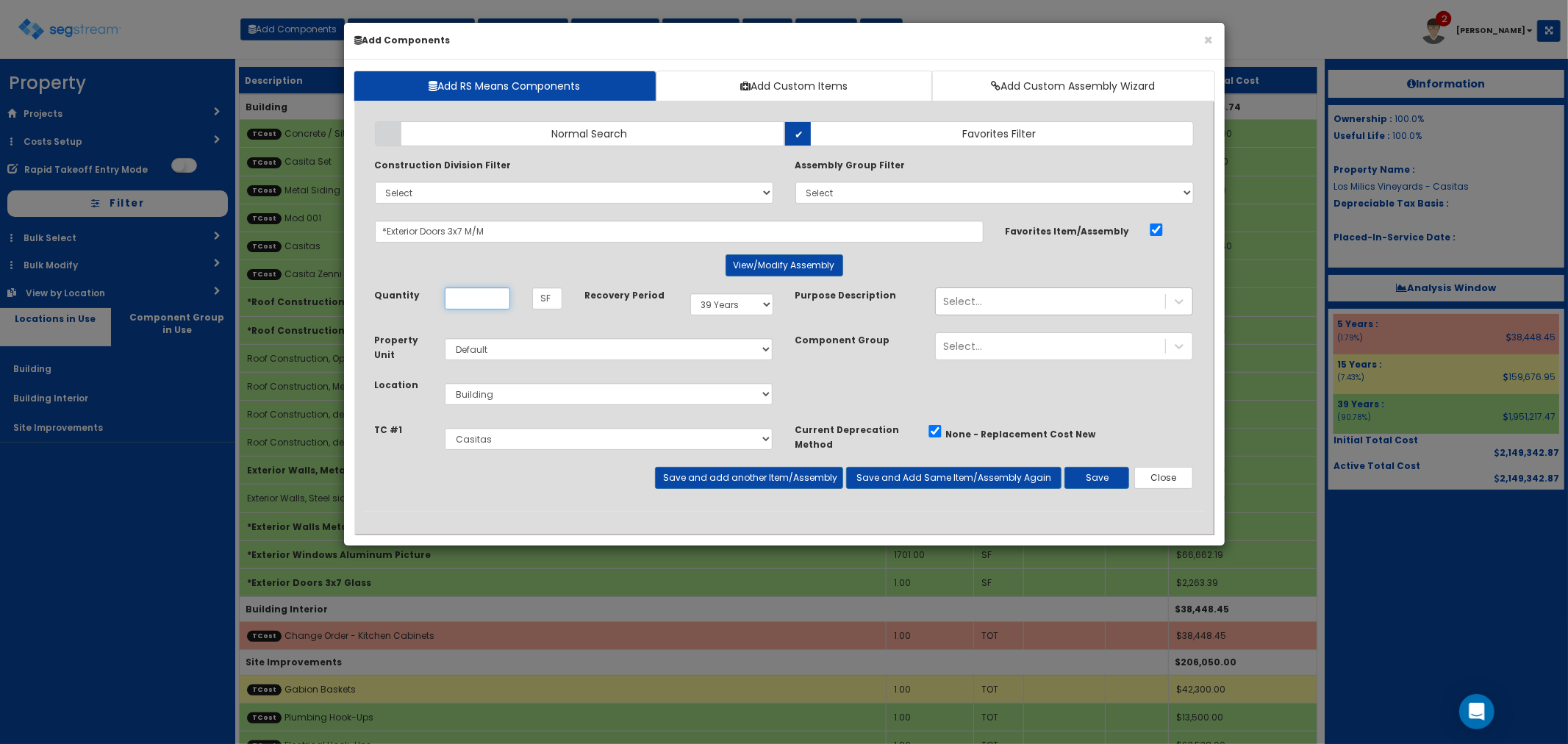
scroll to position [0, 0]
type input "2"
click at [695, 473] on button "Save and add another Item/Assembly" at bounding box center [749, 477] width 188 height 22
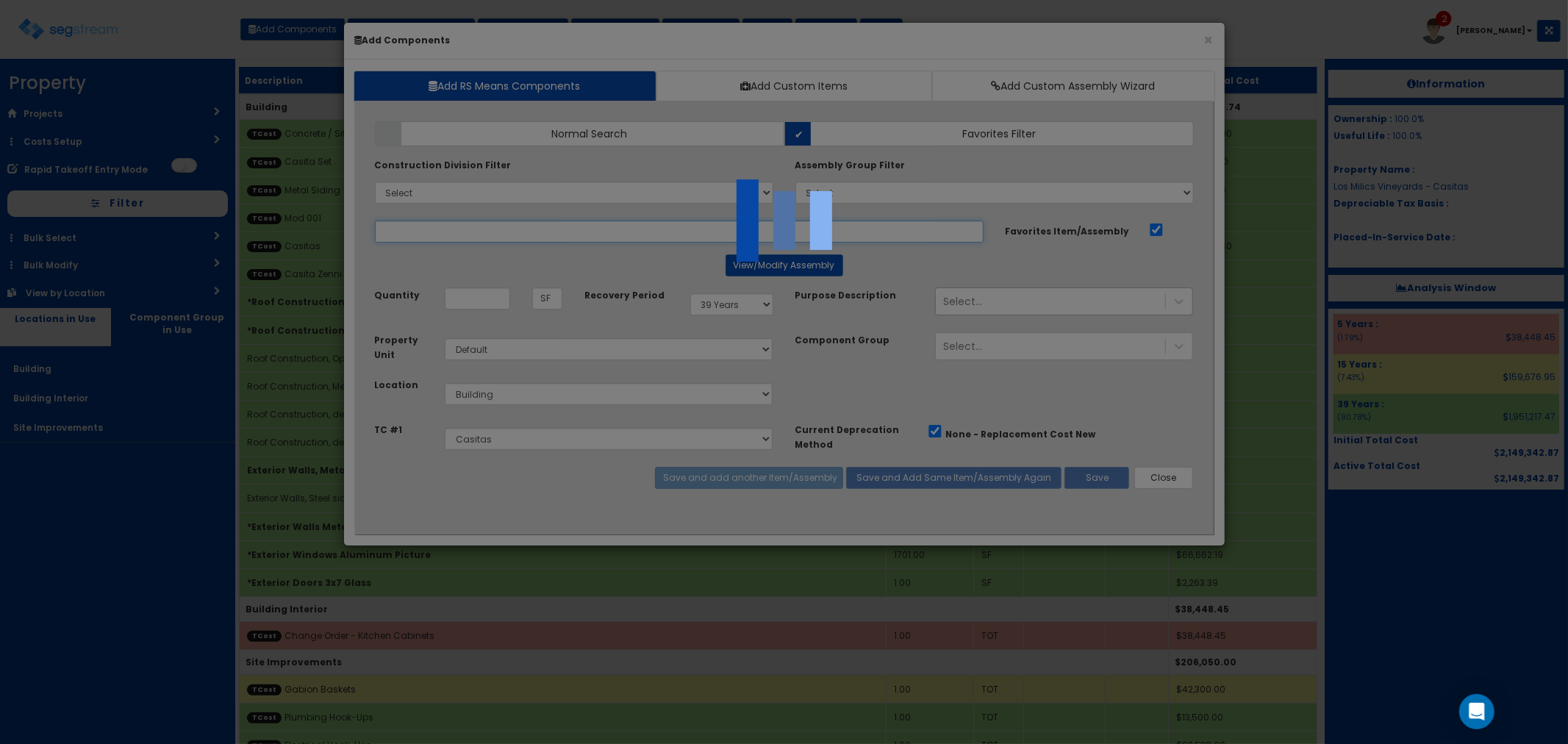
select select "5276306"
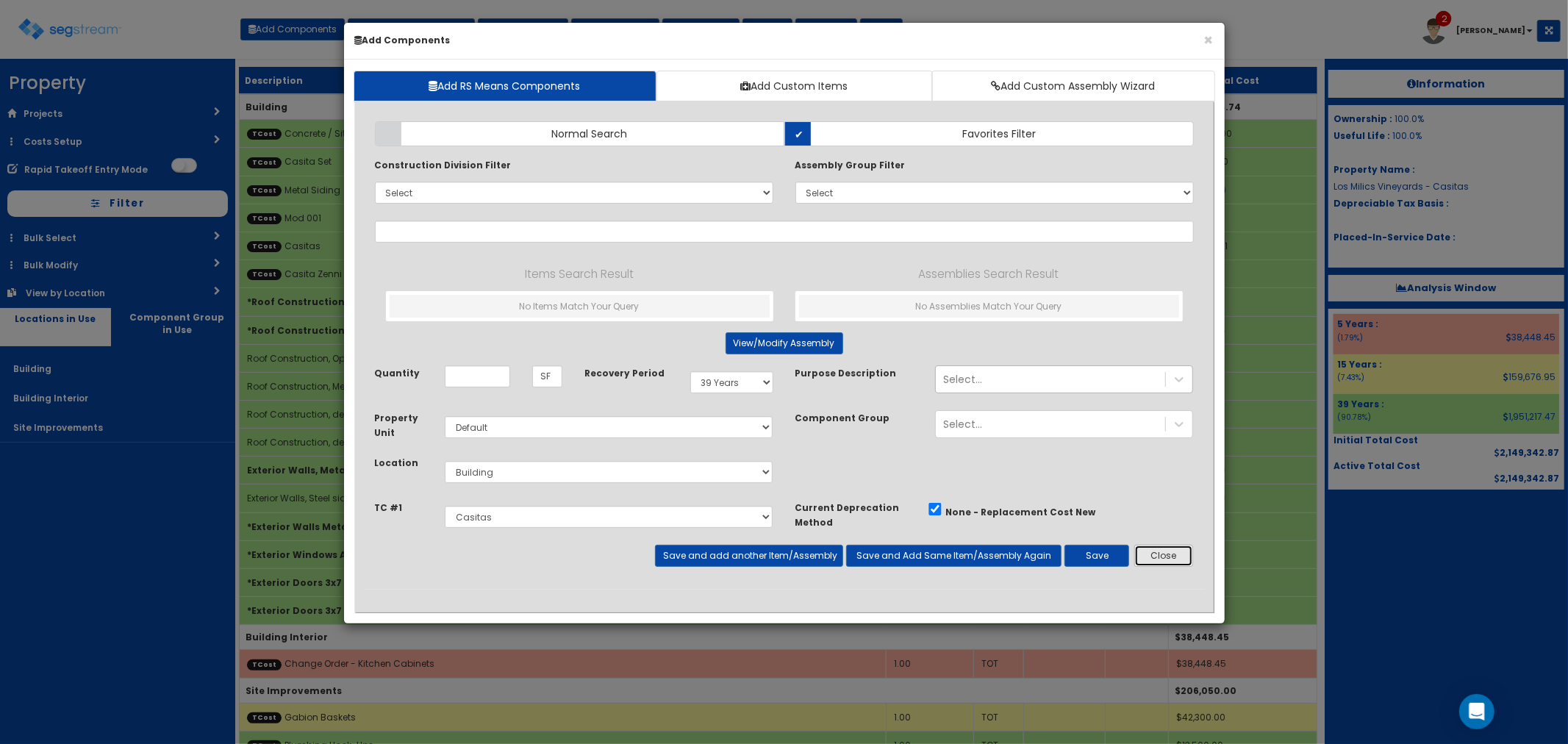
click at [1161, 549] on button "Close" at bounding box center [1164, 555] width 59 height 22
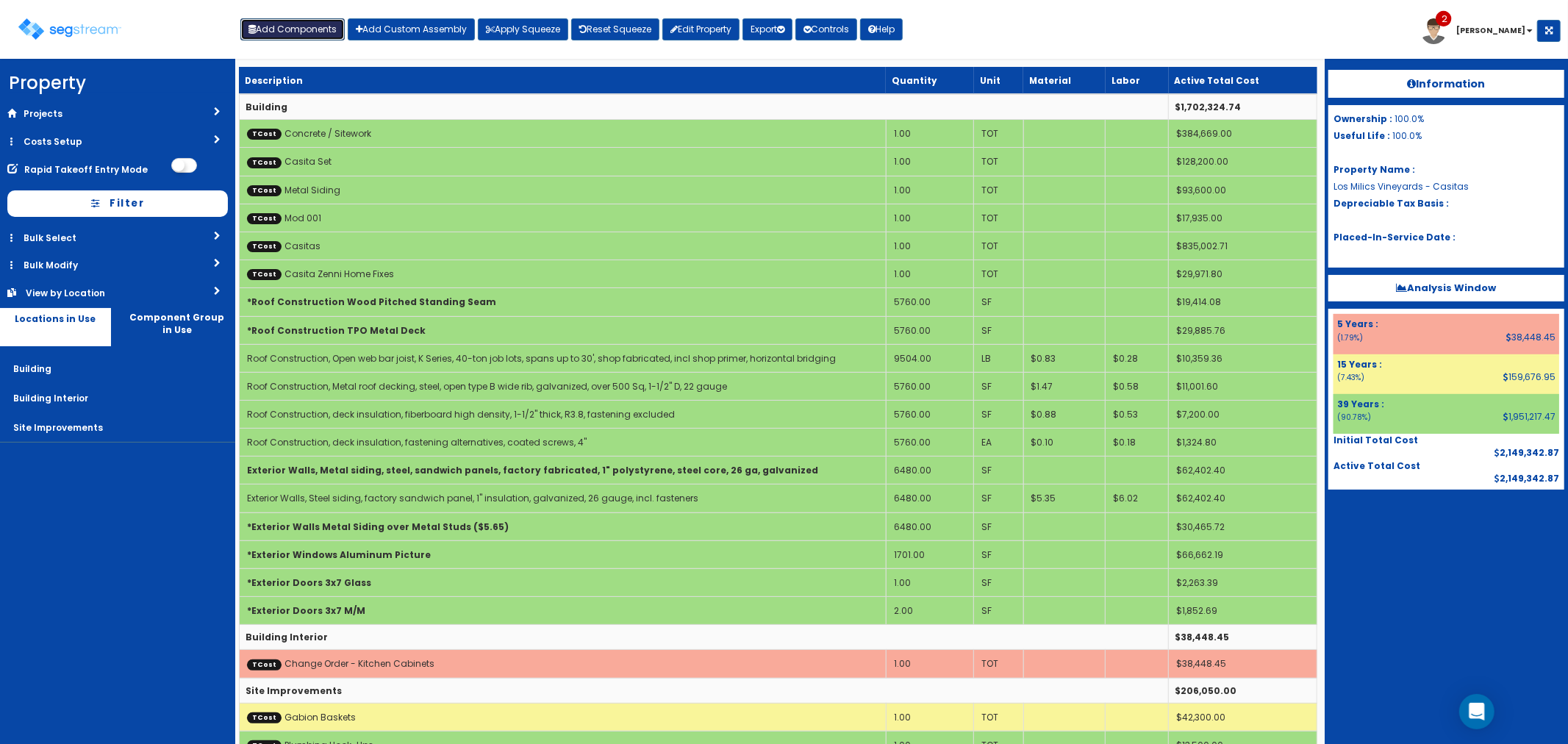
click at [291, 22] on button "Add Components" at bounding box center [292, 29] width 105 height 22
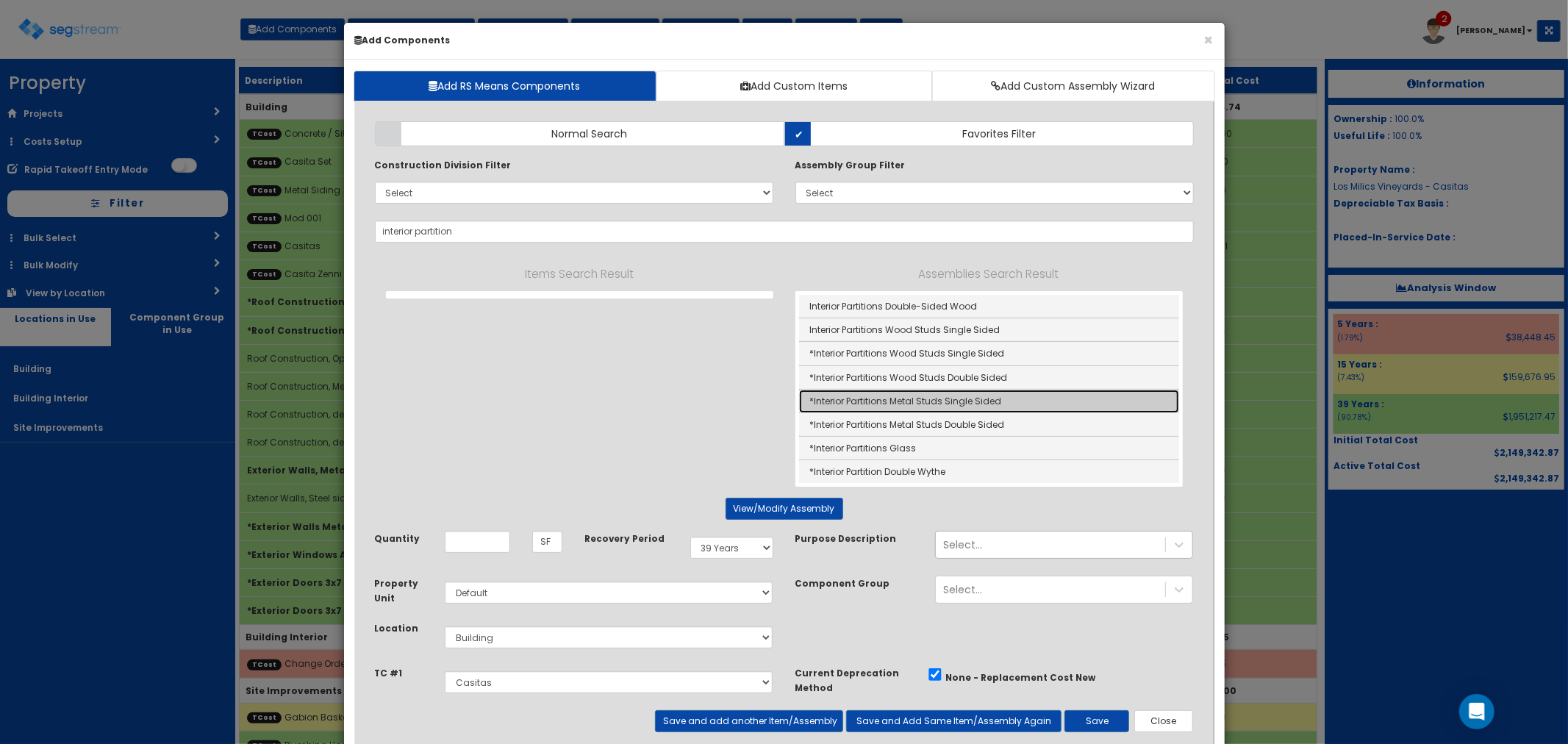
click at [895, 409] on link "*Interior Partitions Metal Studs Single Sided" at bounding box center [989, 401] width 380 height 24
type input "*Interior Partitions Metal Studs Single Sided"
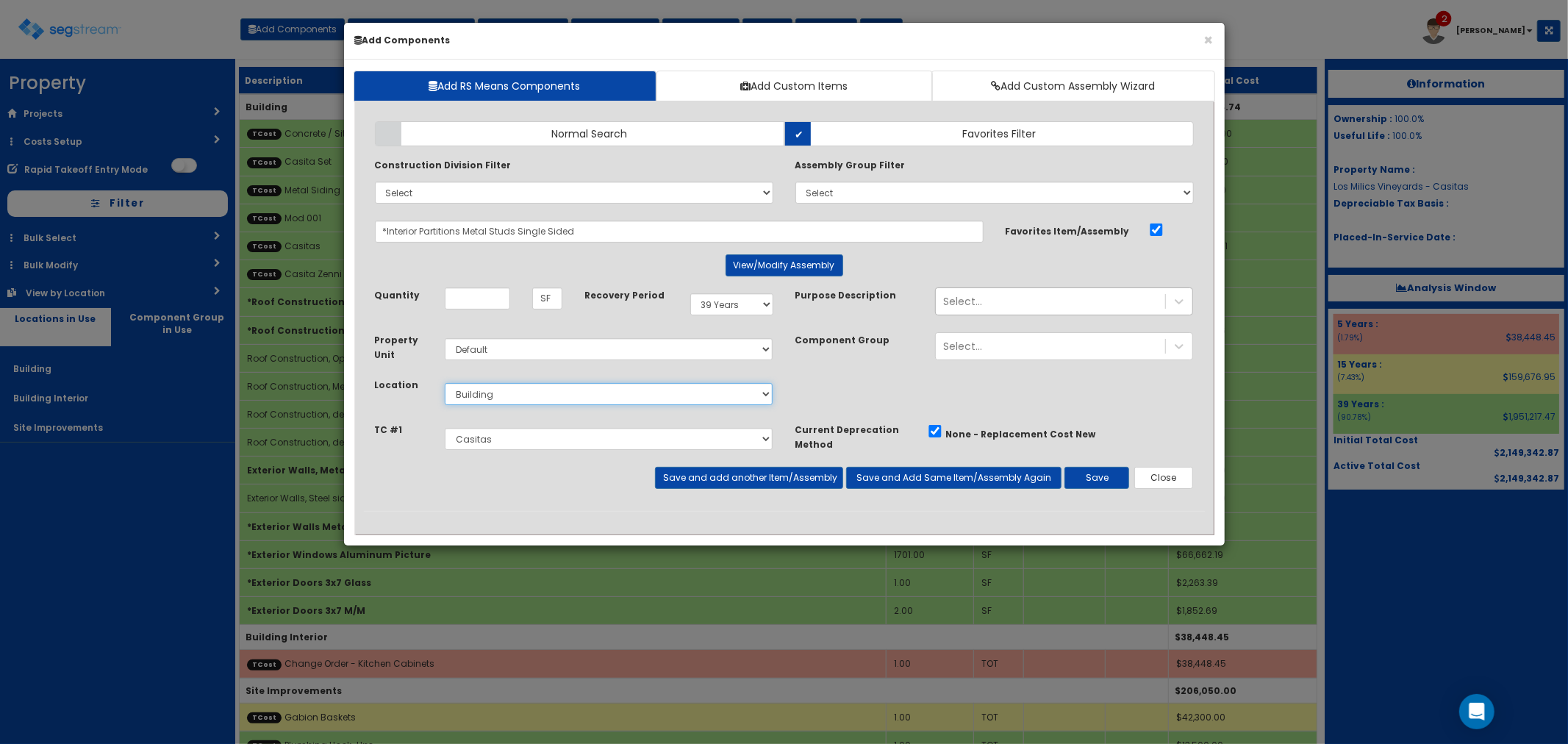
click at [493, 387] on select "Select Building Building Interior Site Improvements Add Additional Location" at bounding box center [609, 394] width 329 height 22
select select "7"
click at [445, 383] on select "Select Building Building Interior Site Improvements Add Additional Location" at bounding box center [609, 394] width 329 height 22
click at [480, 294] on input "Unit Quantity" at bounding box center [477, 298] width 66 height 22
type input "6,480"
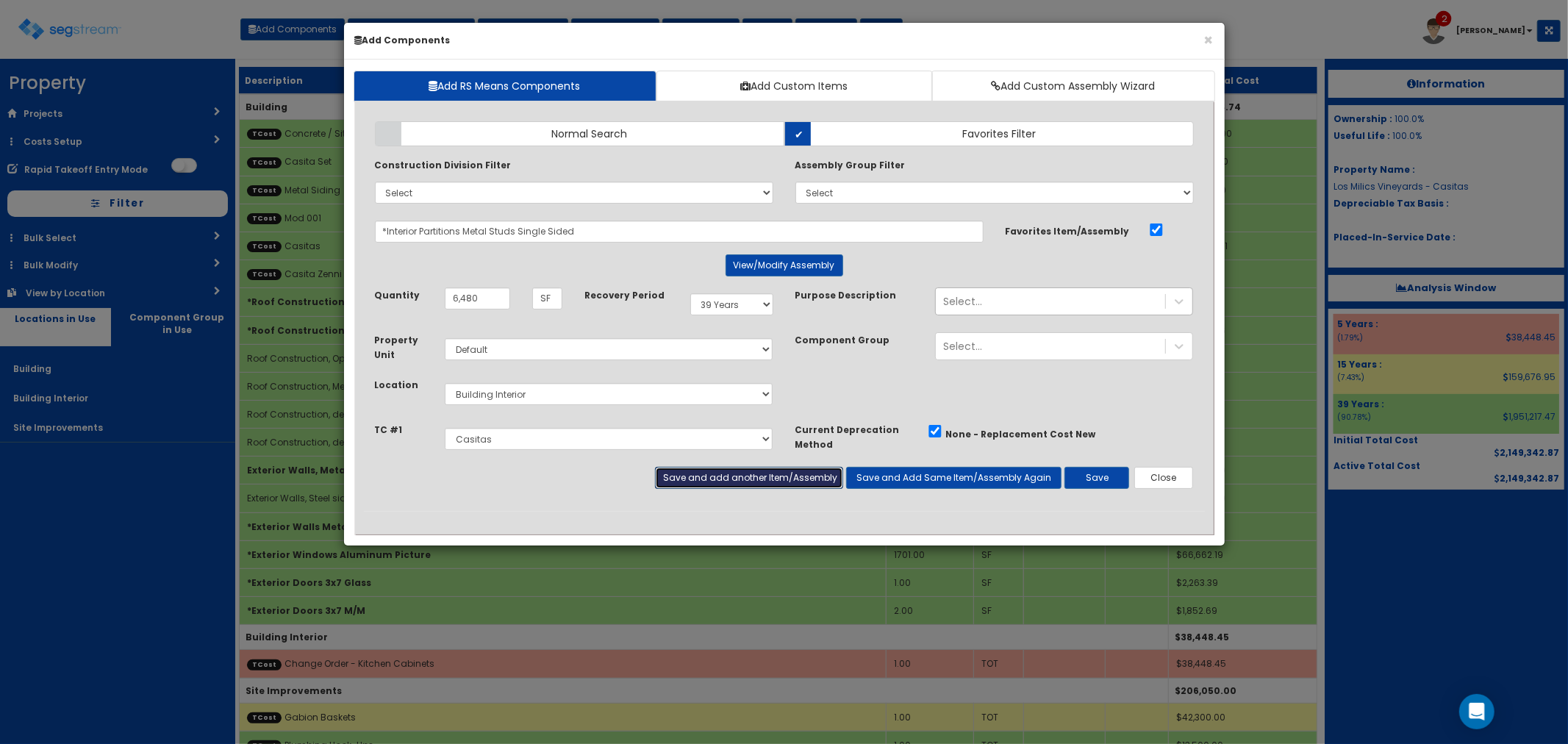
click at [721, 481] on button "Save and add another Item/Assembly" at bounding box center [749, 477] width 188 height 22
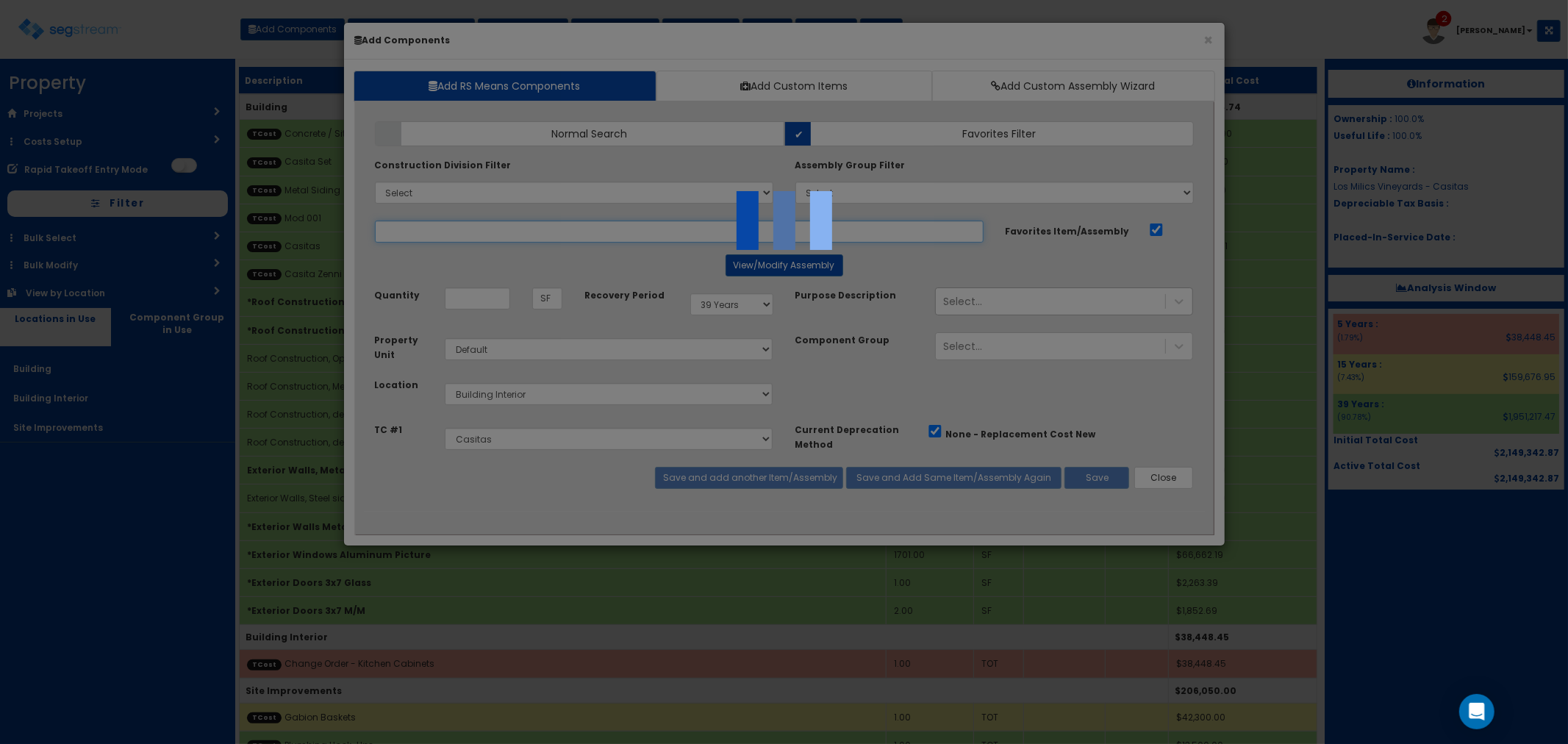
select select "5276306"
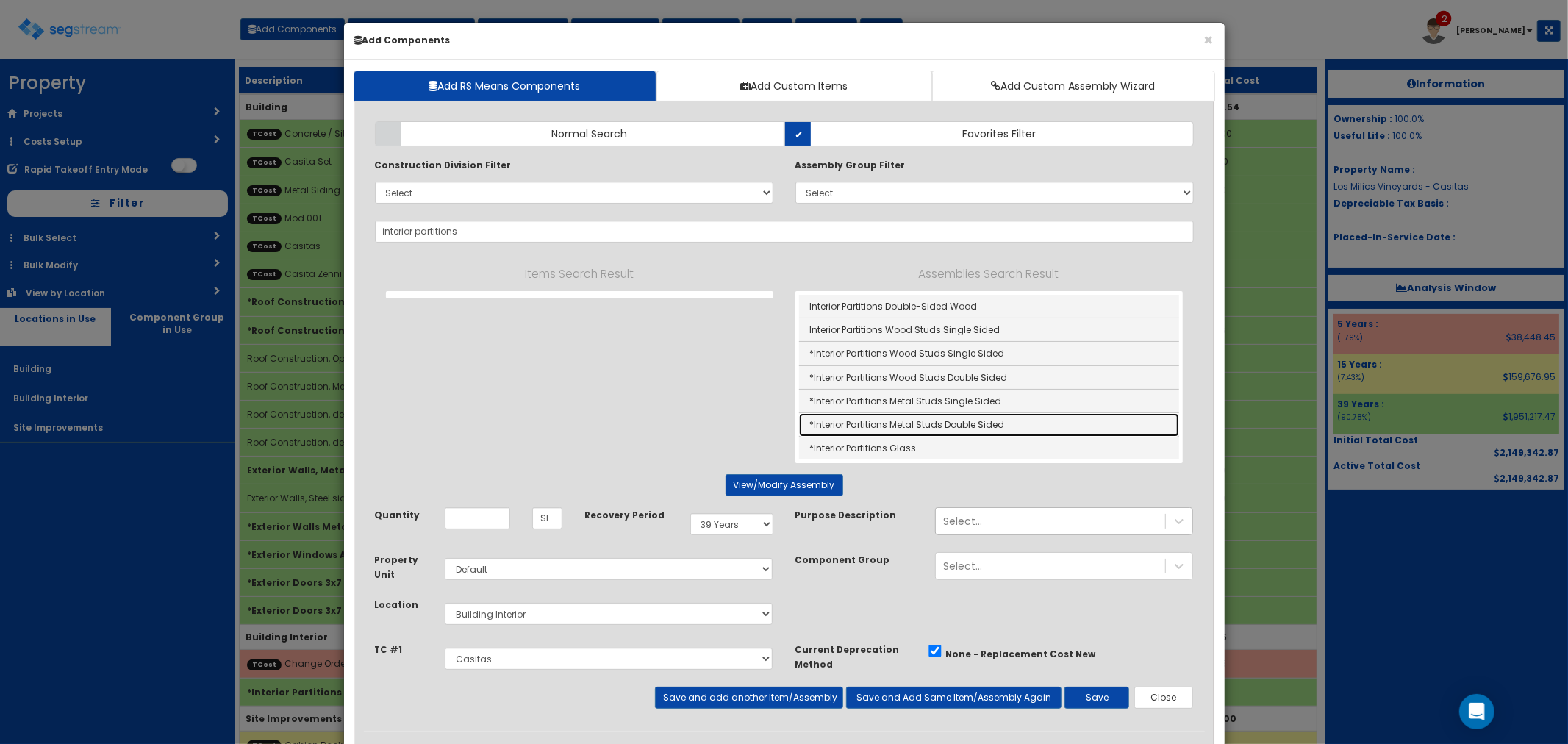
drag, startPoint x: 956, startPoint y: 421, endPoint x: 842, endPoint y: 402, distance: 115.6
click at [956, 421] on link "*Interior Partitions Metal Studs Double Sided" at bounding box center [989, 424] width 380 height 24
type input "*Interior Partitions Metal Studs Double Sided"
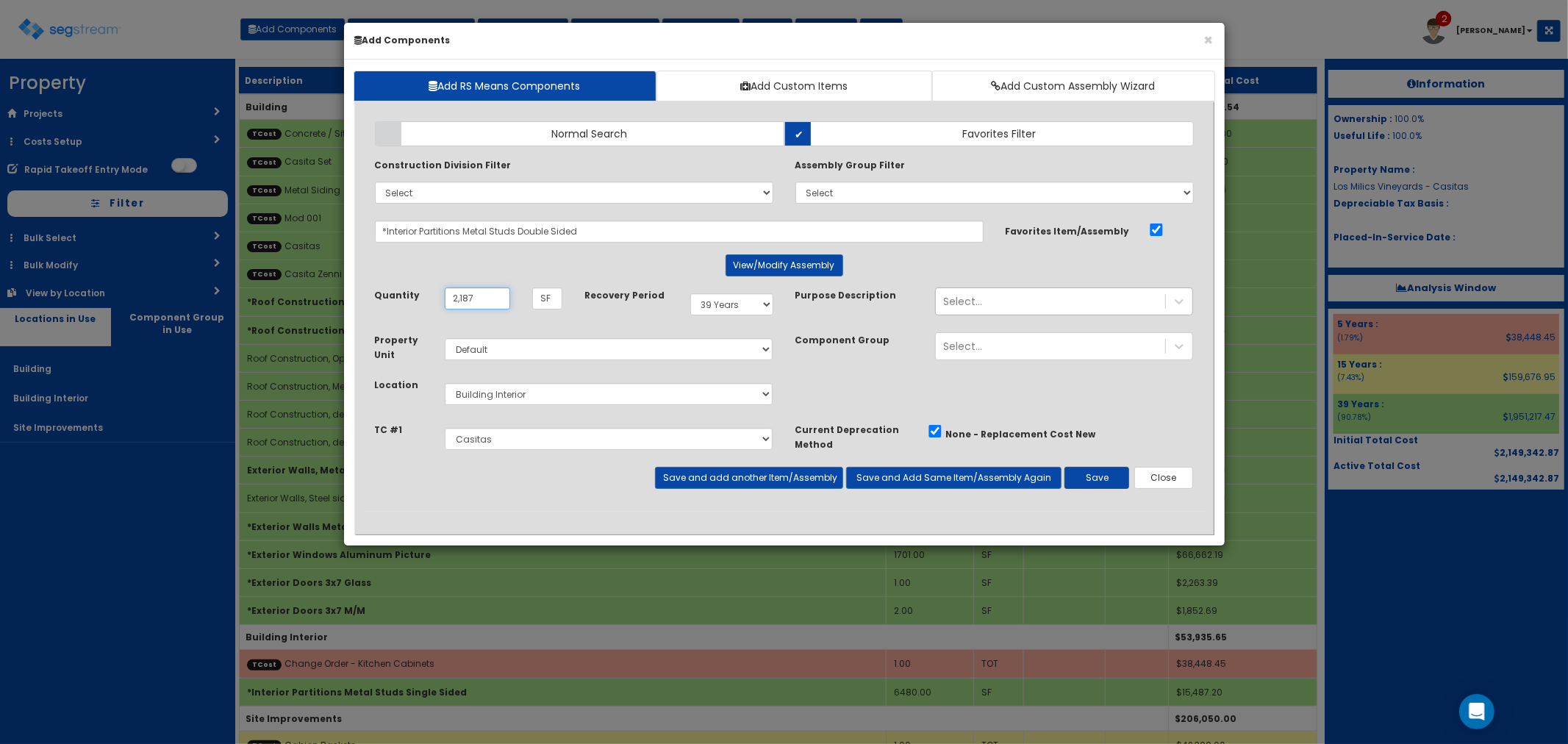
type input "2,187"
click at [1085, 467] on button "Save" at bounding box center [1097, 477] width 65 height 22
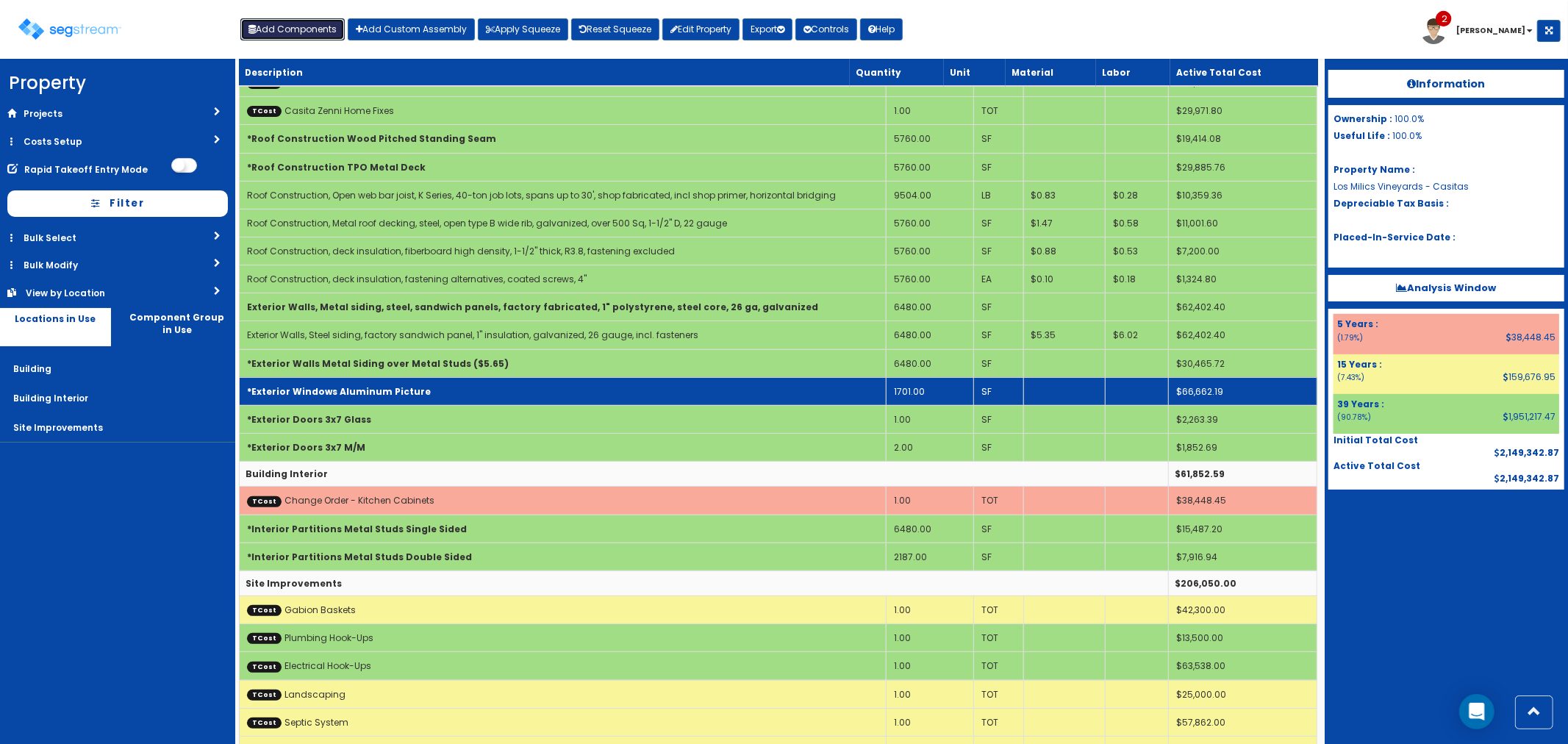
scroll to position [200, 0]
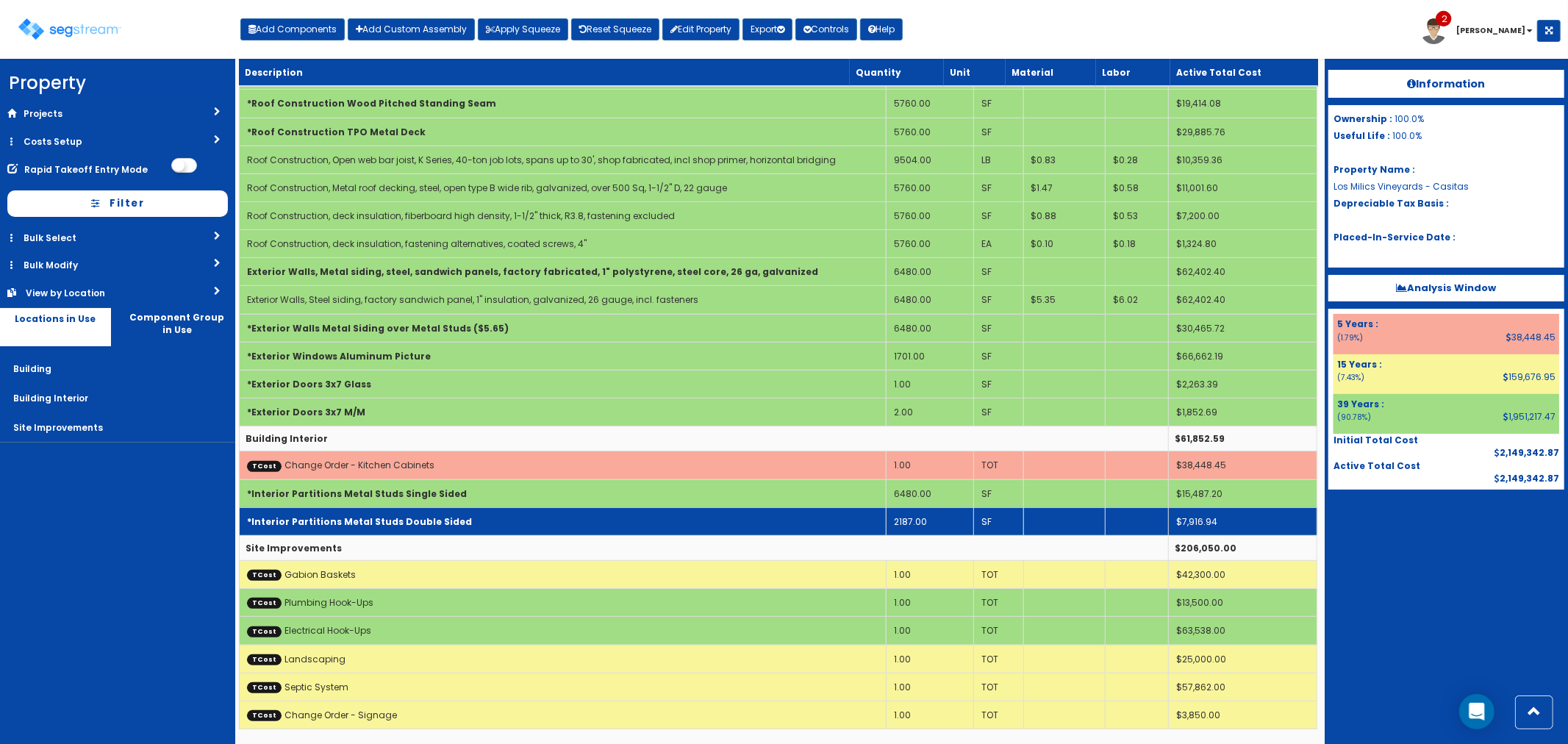
click at [494, 510] on td "*Interior Partitions Metal Studs Double Sided" at bounding box center [562, 521] width 647 height 28
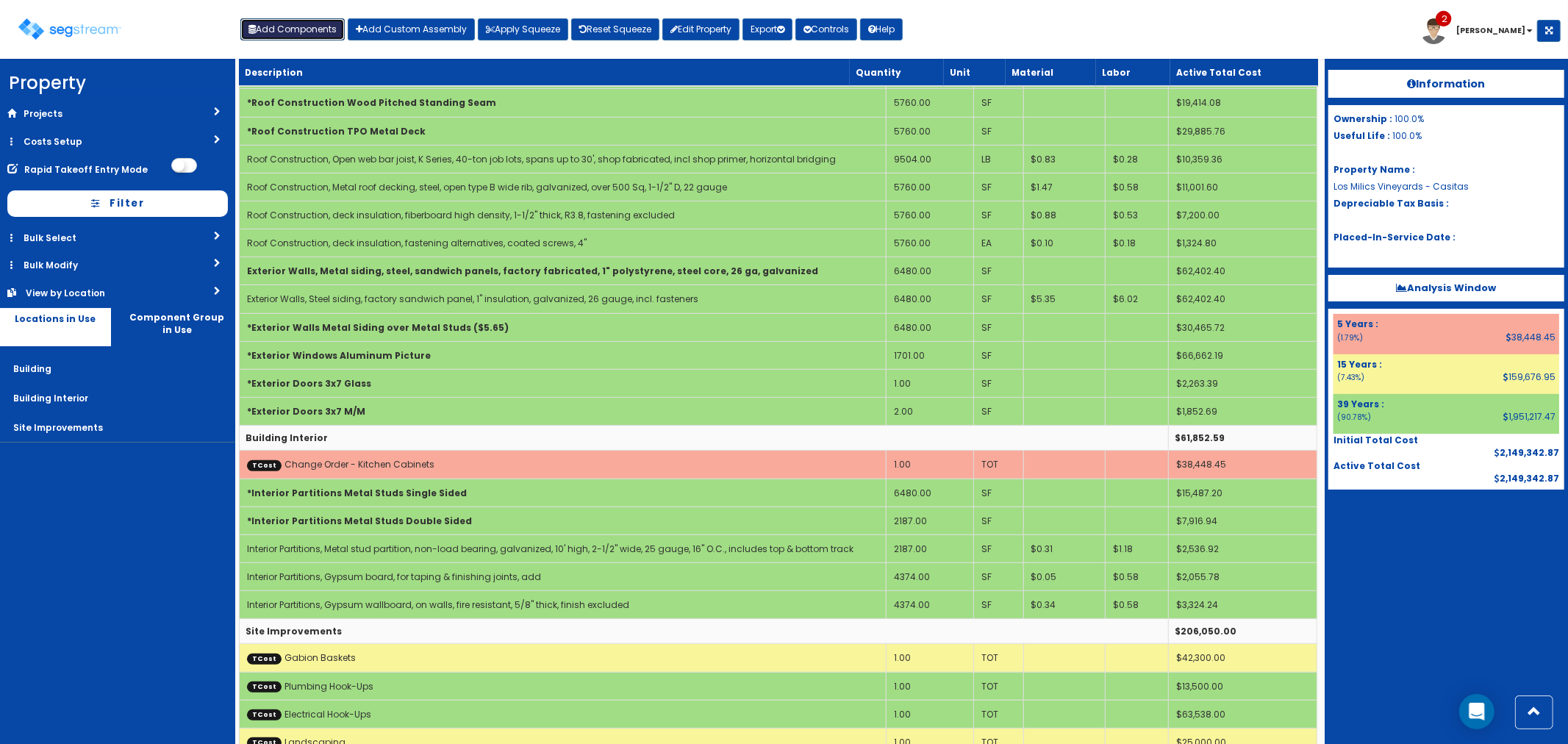
click at [293, 24] on button "Add Components" at bounding box center [292, 29] width 105 height 22
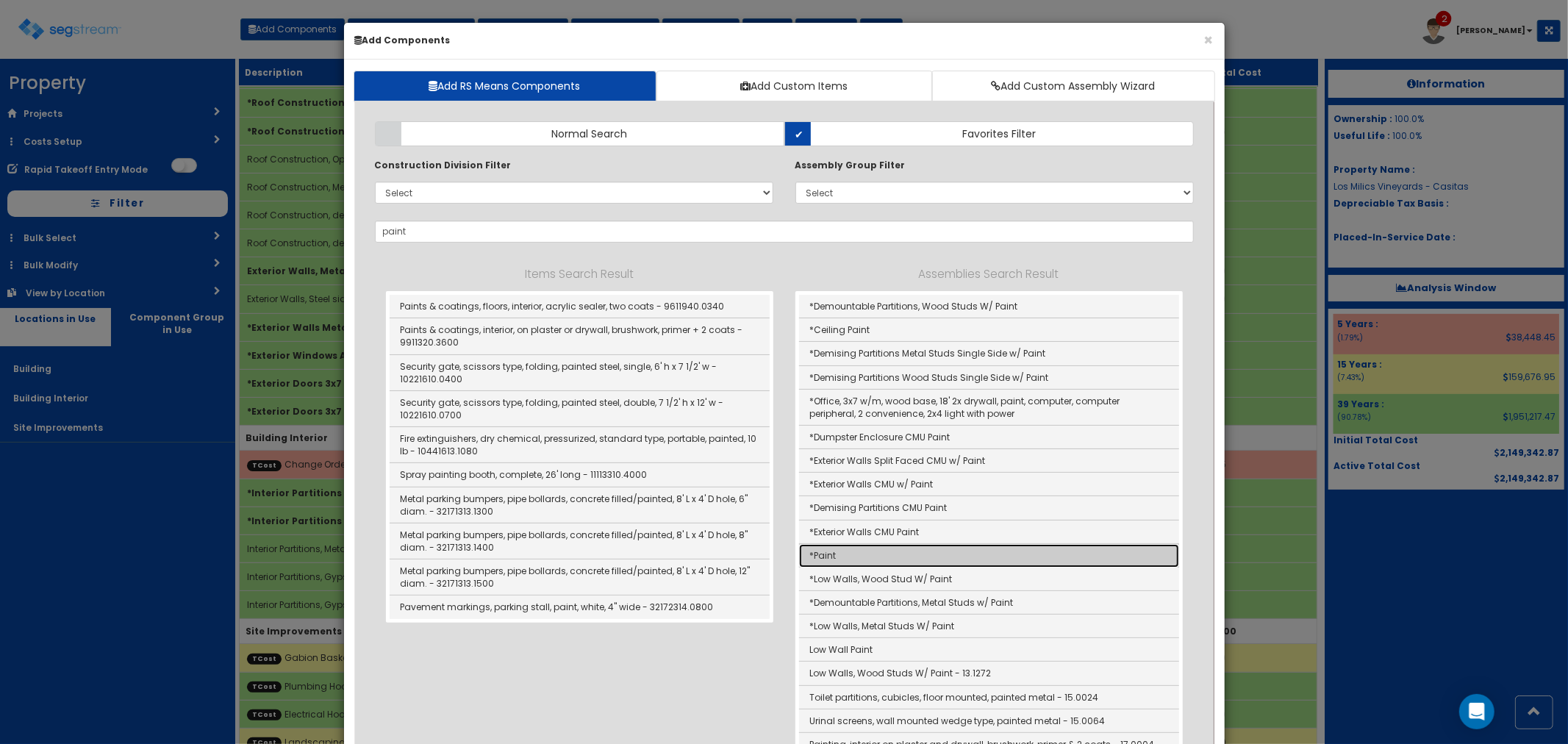
click at [868, 553] on link "*Paint" at bounding box center [989, 555] width 380 height 24
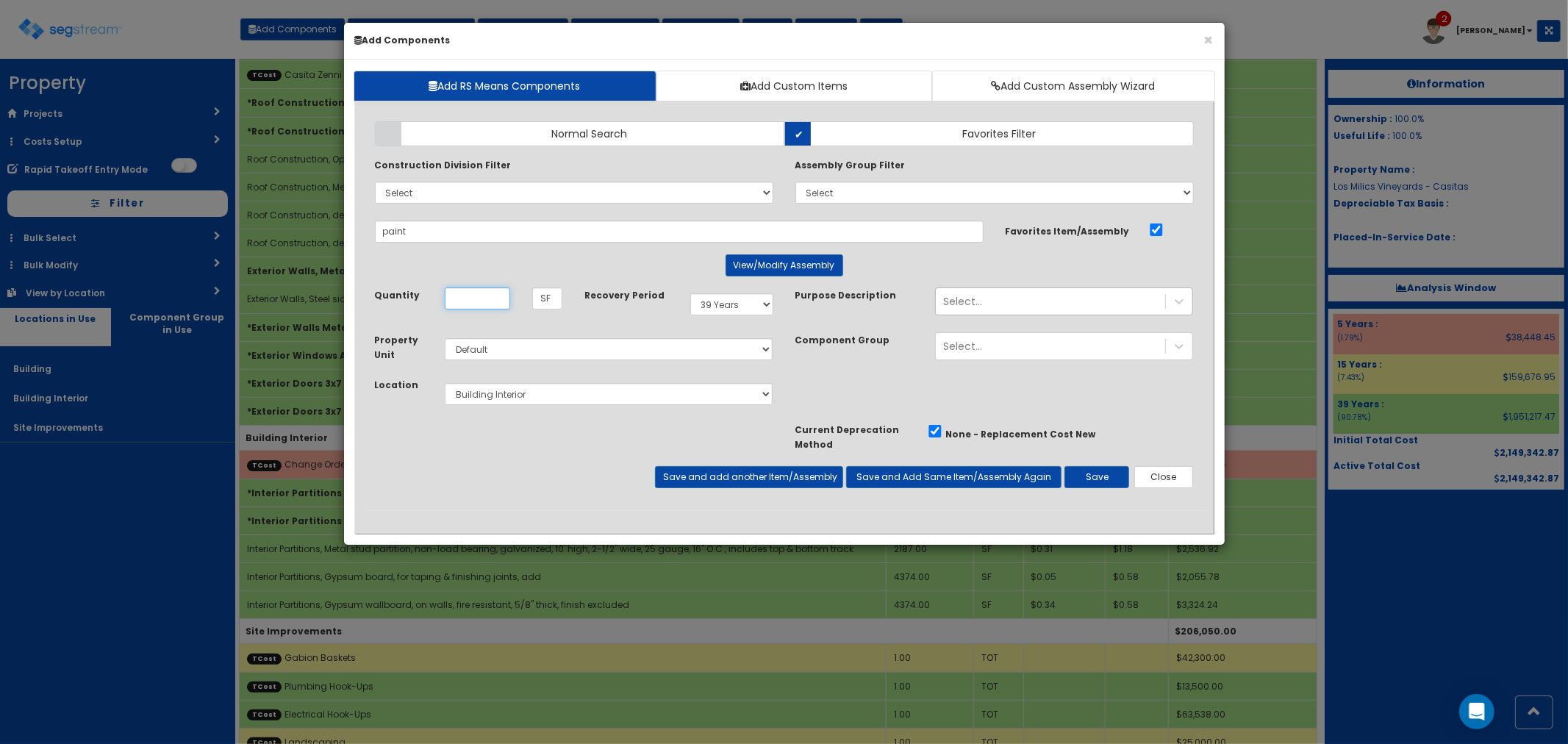
type input "*Paint"
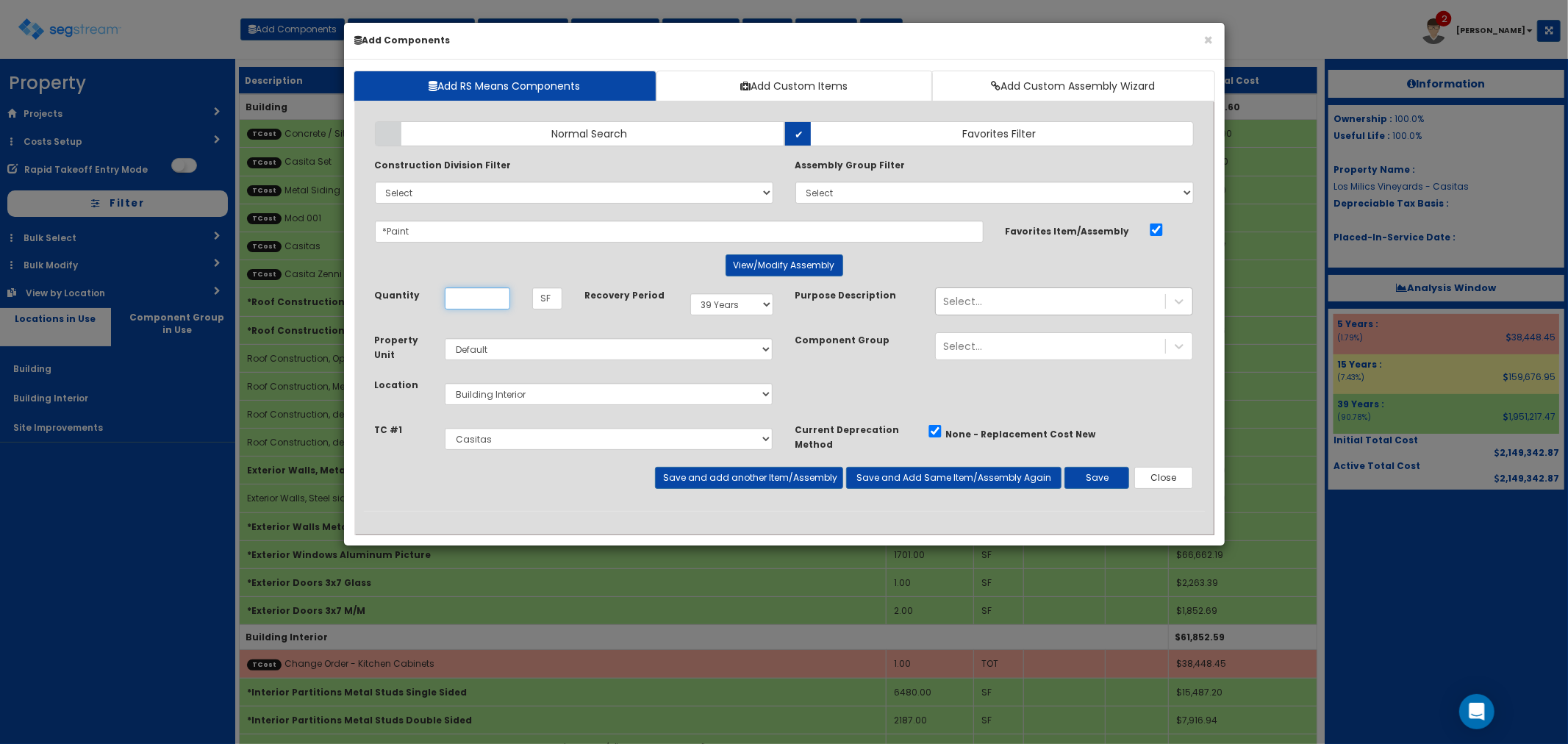
click at [473, 305] on input "Unit Quantity" at bounding box center [477, 298] width 66 height 22
type input "8,343"
click at [678, 476] on button "Save and add another Item/Assembly" at bounding box center [749, 477] width 188 height 22
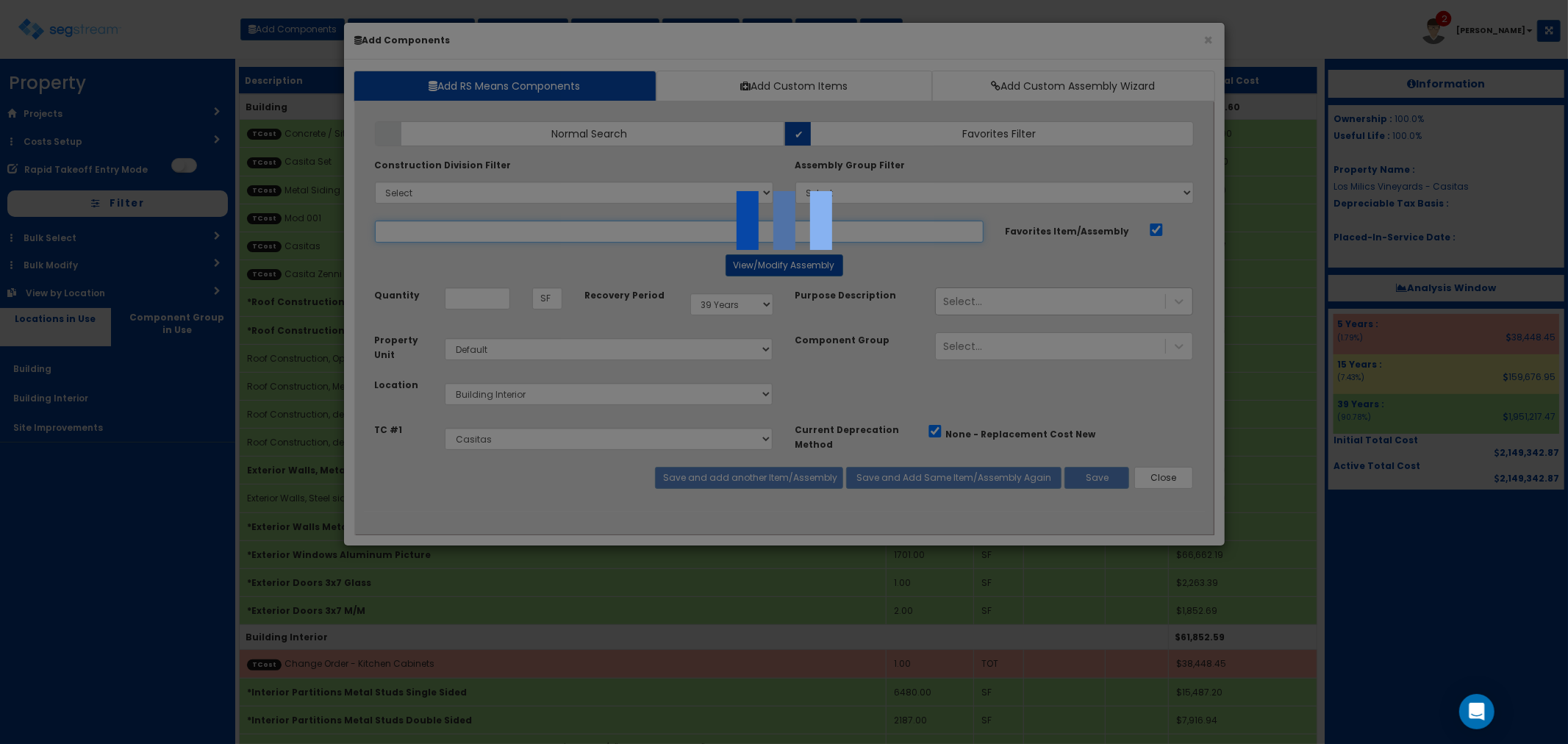
select select "5276306"
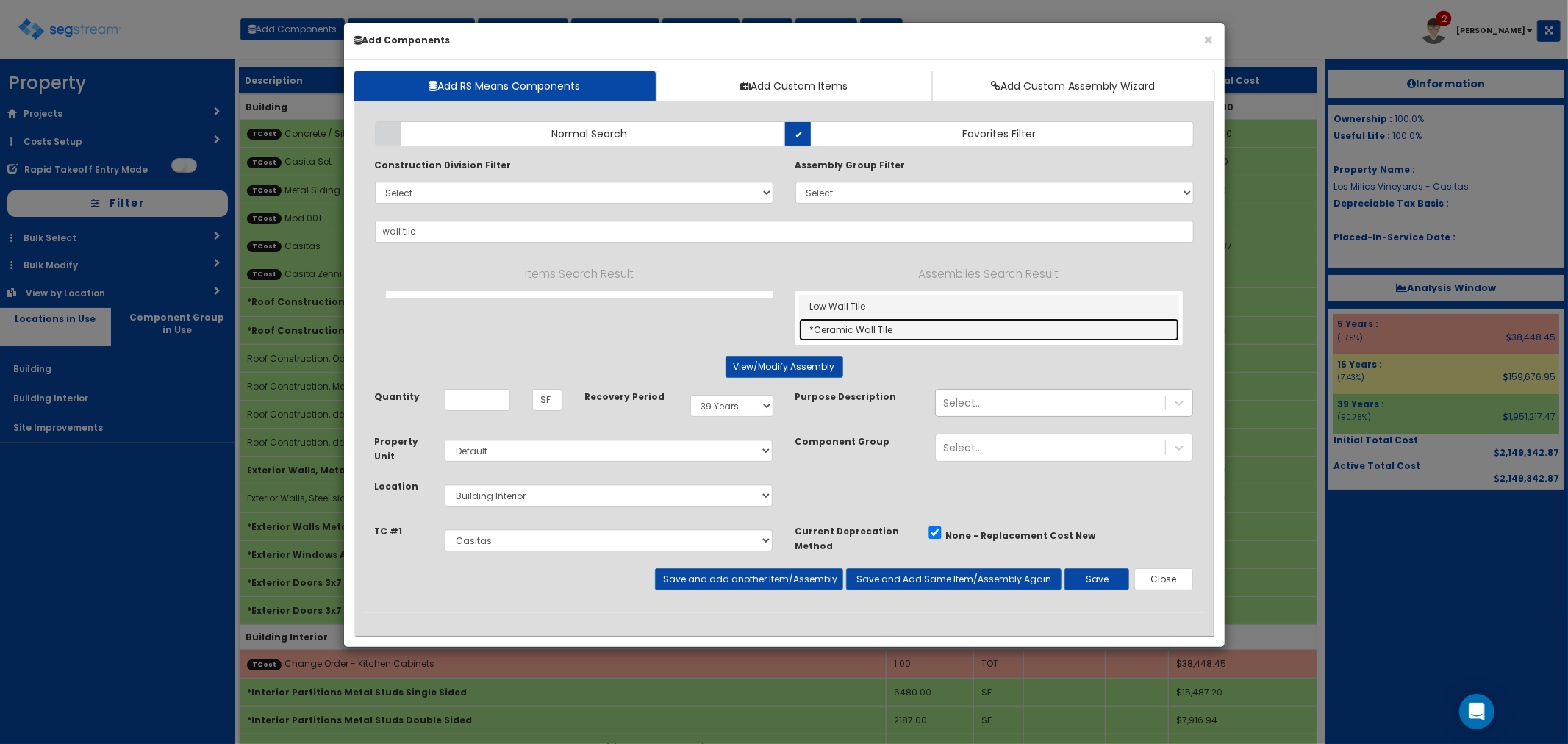
drag, startPoint x: 869, startPoint y: 328, endPoint x: 703, endPoint y: 294, distance: 169.4
click at [869, 328] on link "*Ceramic Wall Tile" at bounding box center [989, 329] width 380 height 23
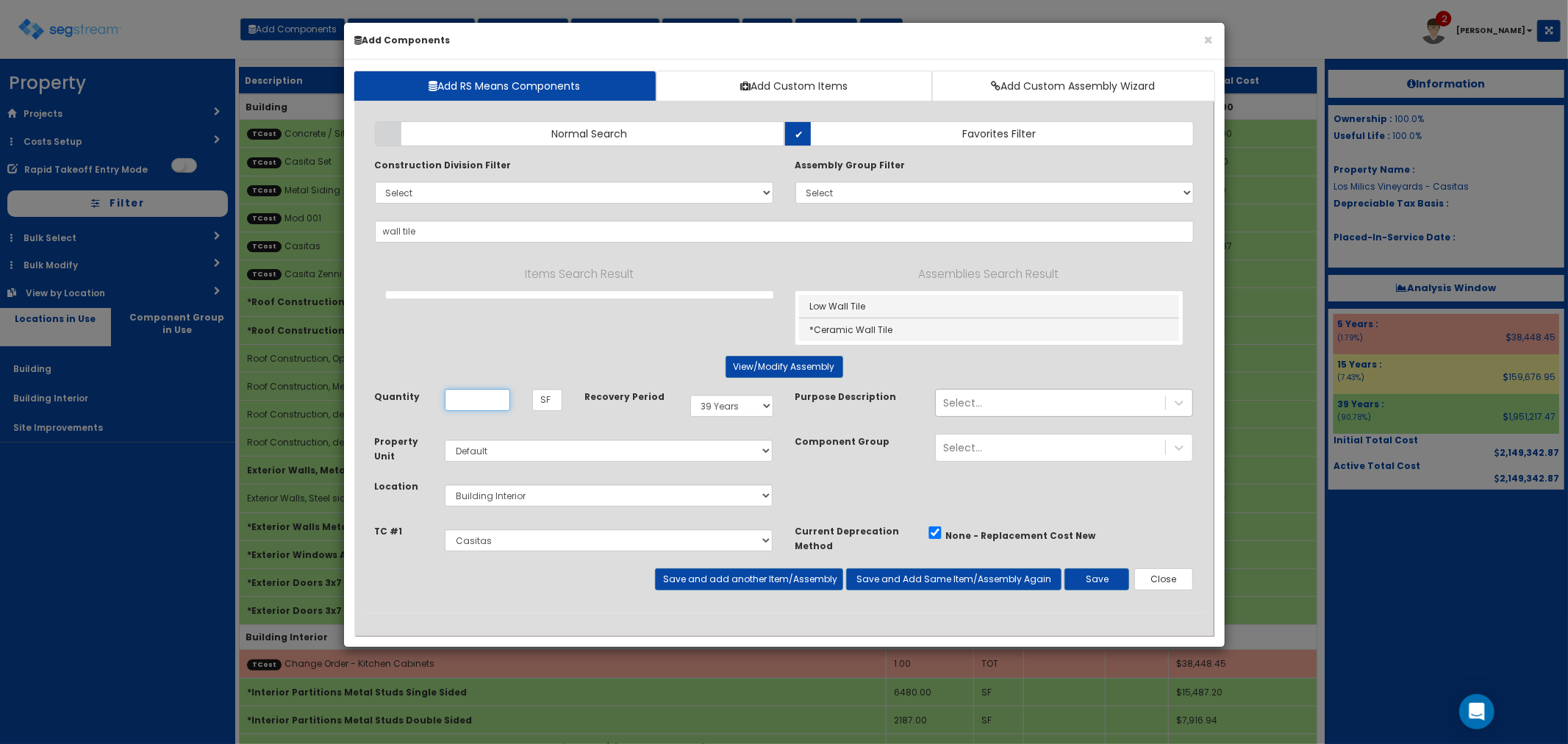
type input "*Ceramic Wall Tile"
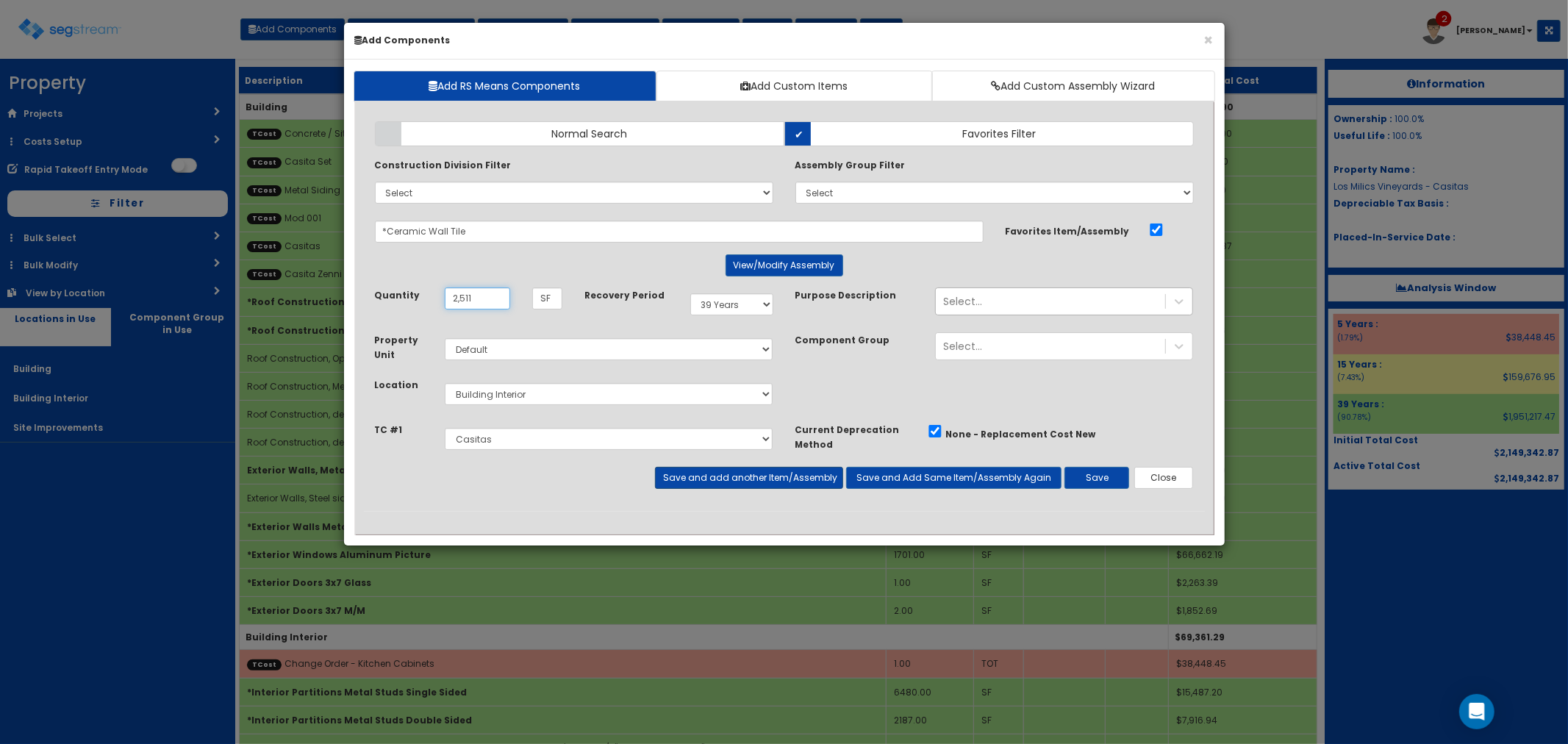
type input "2,511"
click at [679, 473] on button "Save and add another Item/Assembly" at bounding box center [749, 477] width 188 height 22
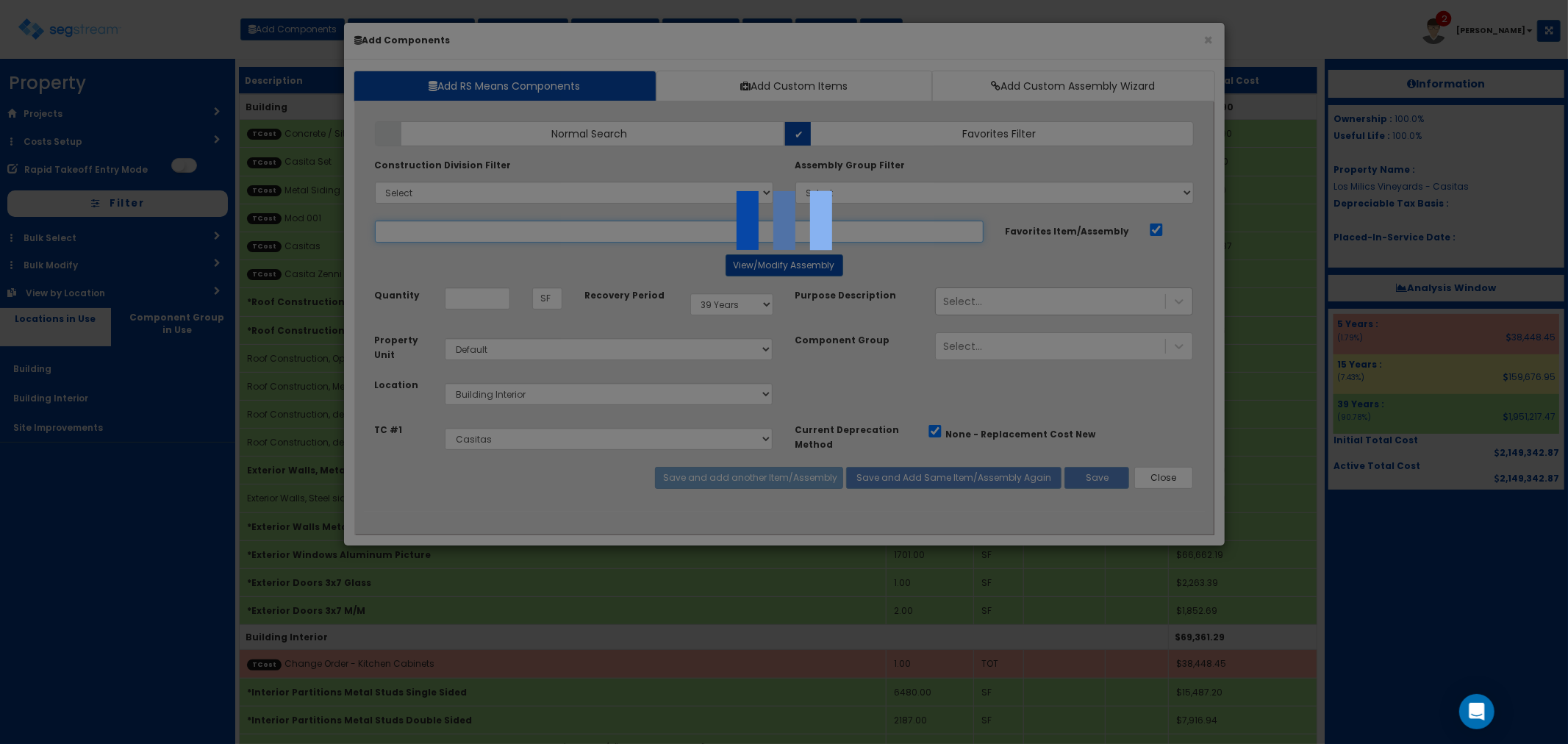
select select "5276306"
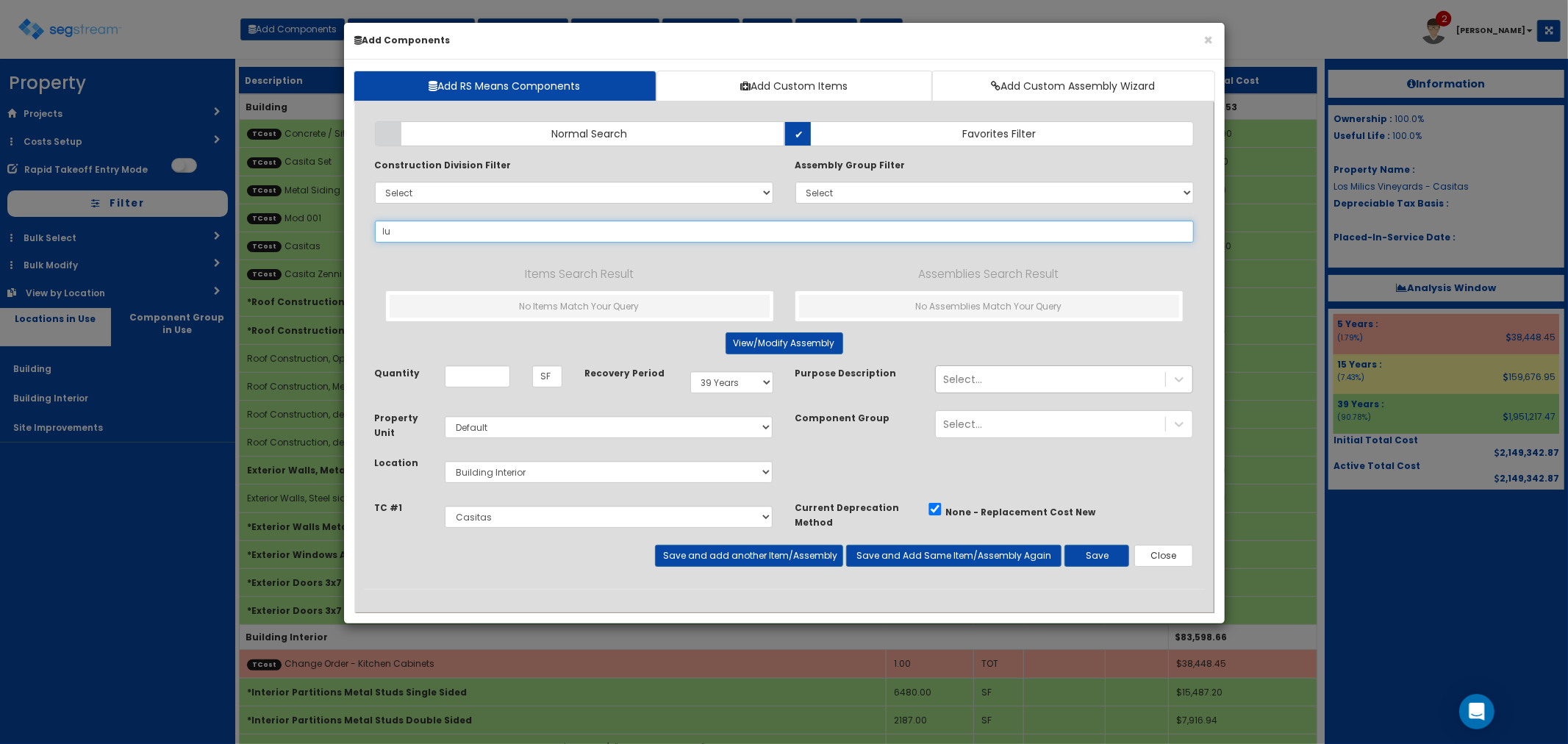
type input "l"
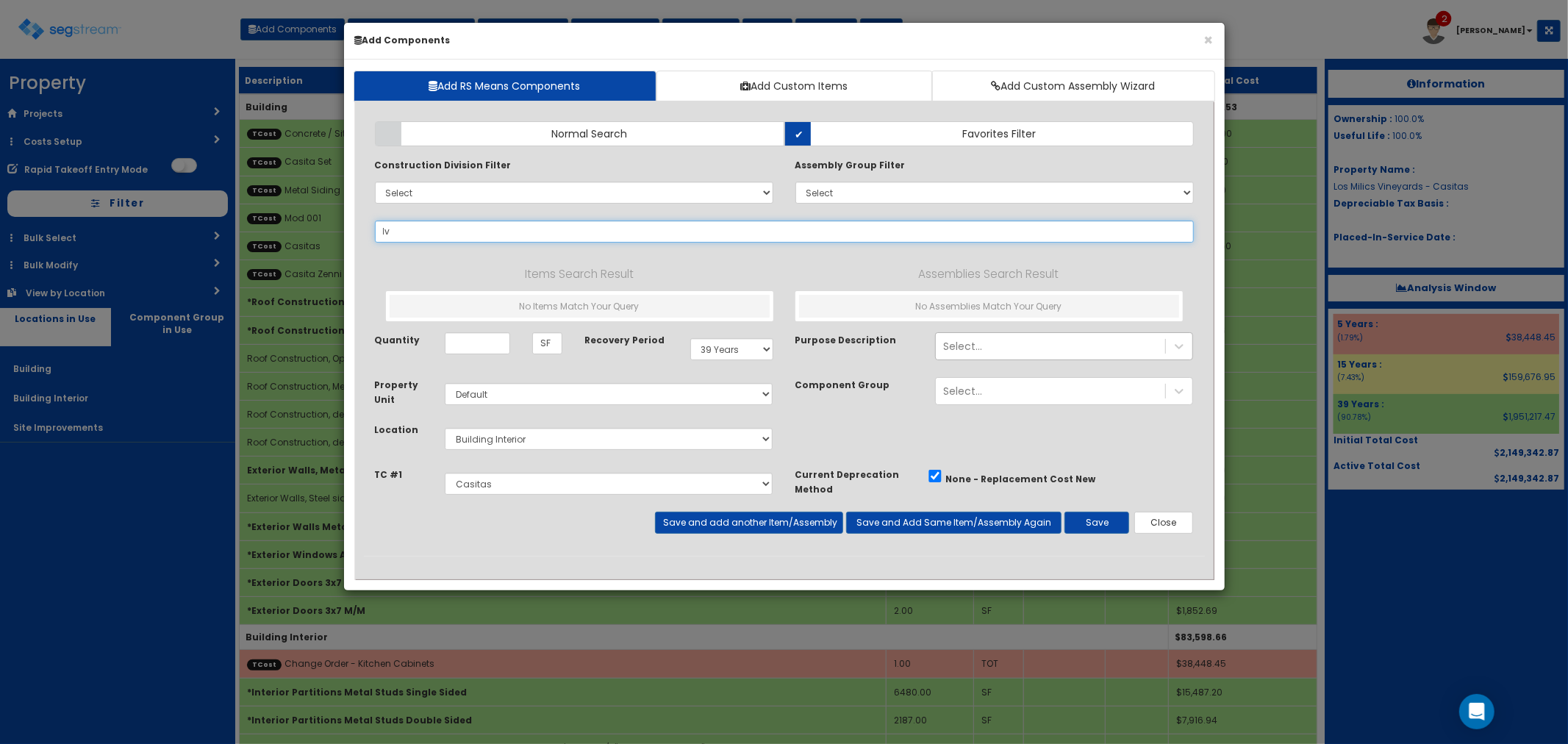
type input "lvt"
select select "39Y"
select select "default"
select select "7"
select select "5276306"
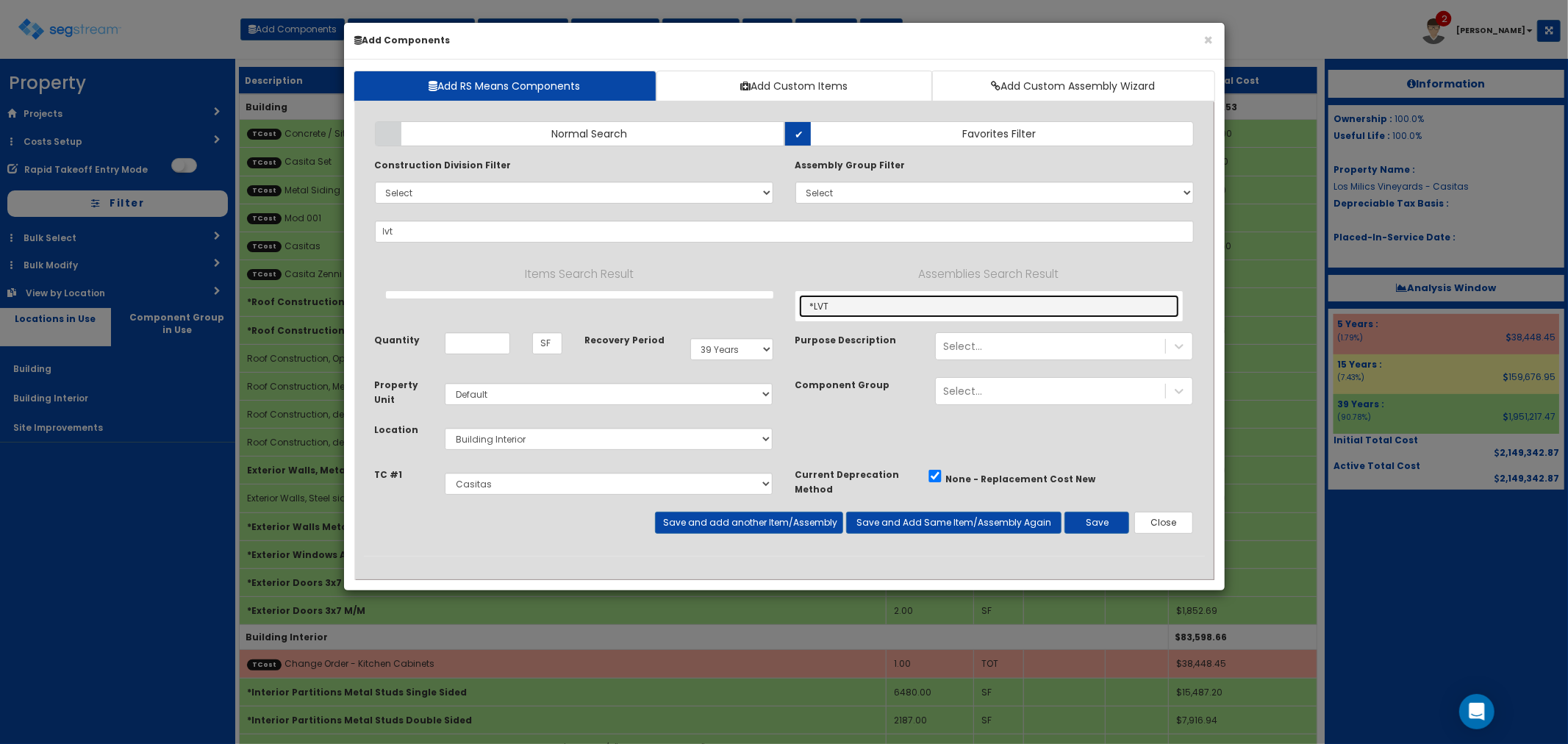
drag, startPoint x: 838, startPoint y: 299, endPoint x: 824, endPoint y: 322, distance: 26.9
click at [838, 299] on link "*LVT" at bounding box center [989, 306] width 380 height 23
type input "*LVT"
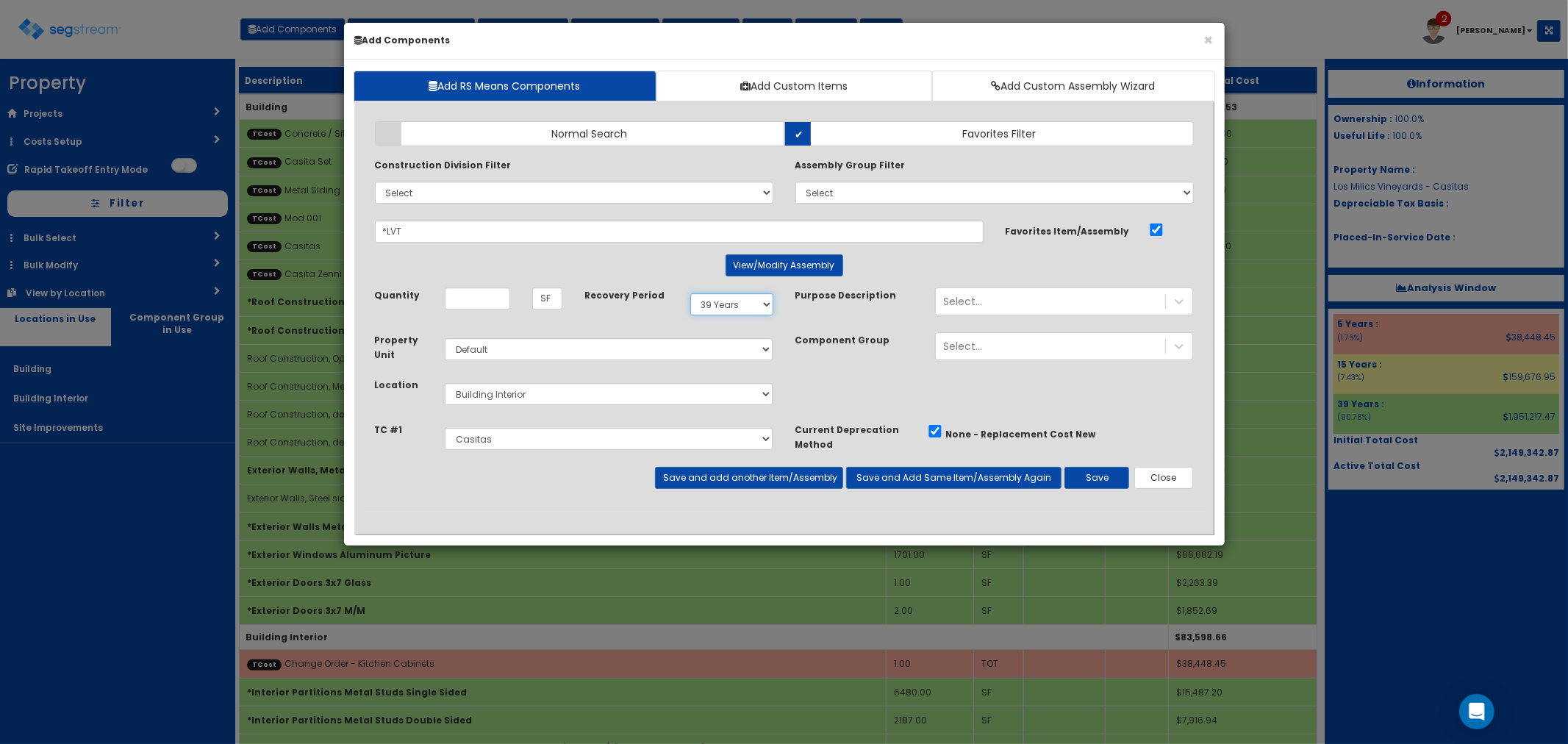
click at [739, 304] on select "Select 5 Years 7 Years 9 Years 10 Years 15 Years 15 Year QLI 15 Year QRP 15 Yea…" at bounding box center [732, 303] width 83 height 22
select select "5Y"
click at [691, 293] on select "Select 5 Years 7 Years 9 Years 10 Years 15 Years 15 Year QLI 15 Year QRP 15 Yea…" at bounding box center [732, 303] width 83 height 22
click at [454, 300] on input "Unit Quantity" at bounding box center [477, 298] width 66 height 22
type input "5,130"
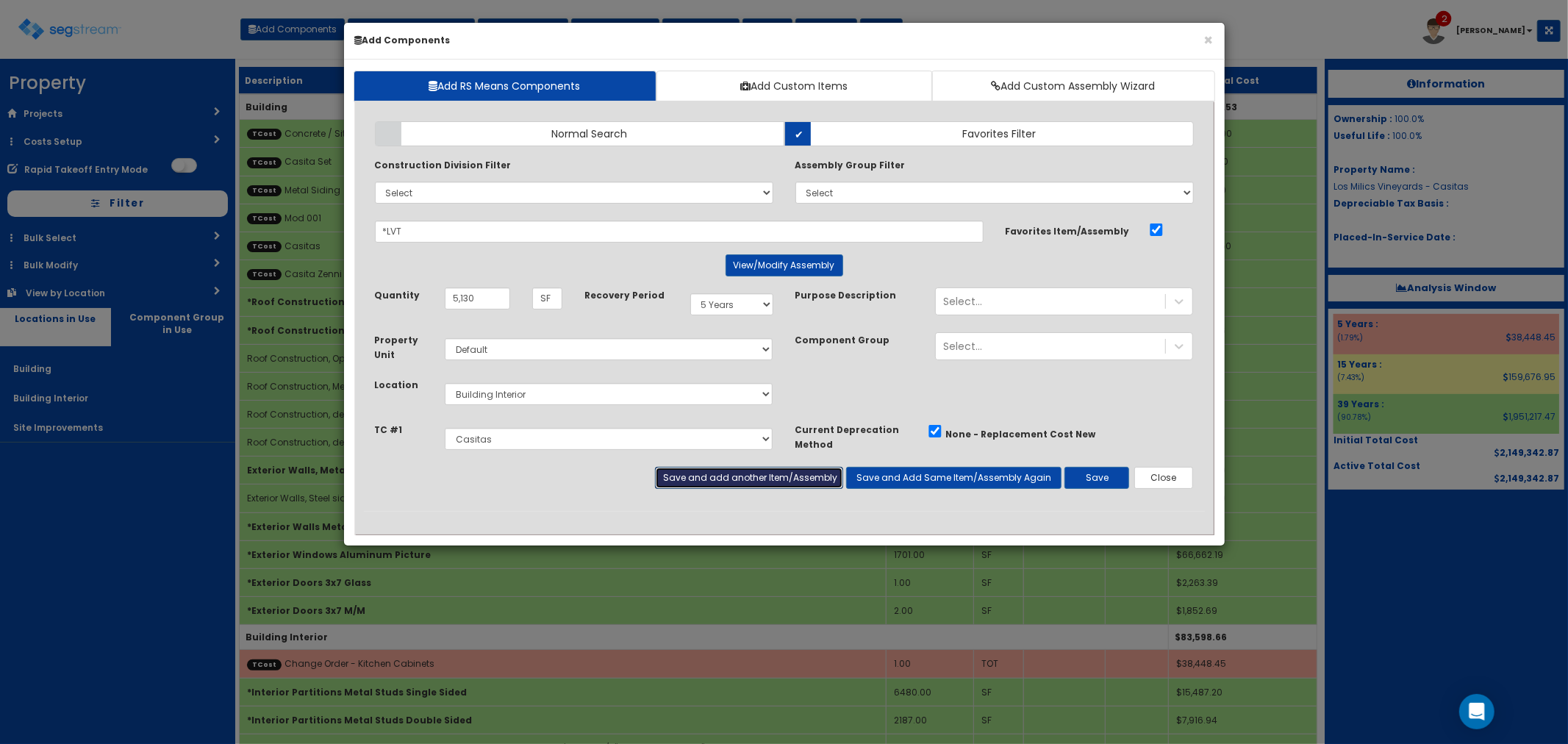
click at [683, 480] on button "Save and add another Item/Assembly" at bounding box center [749, 477] width 188 height 22
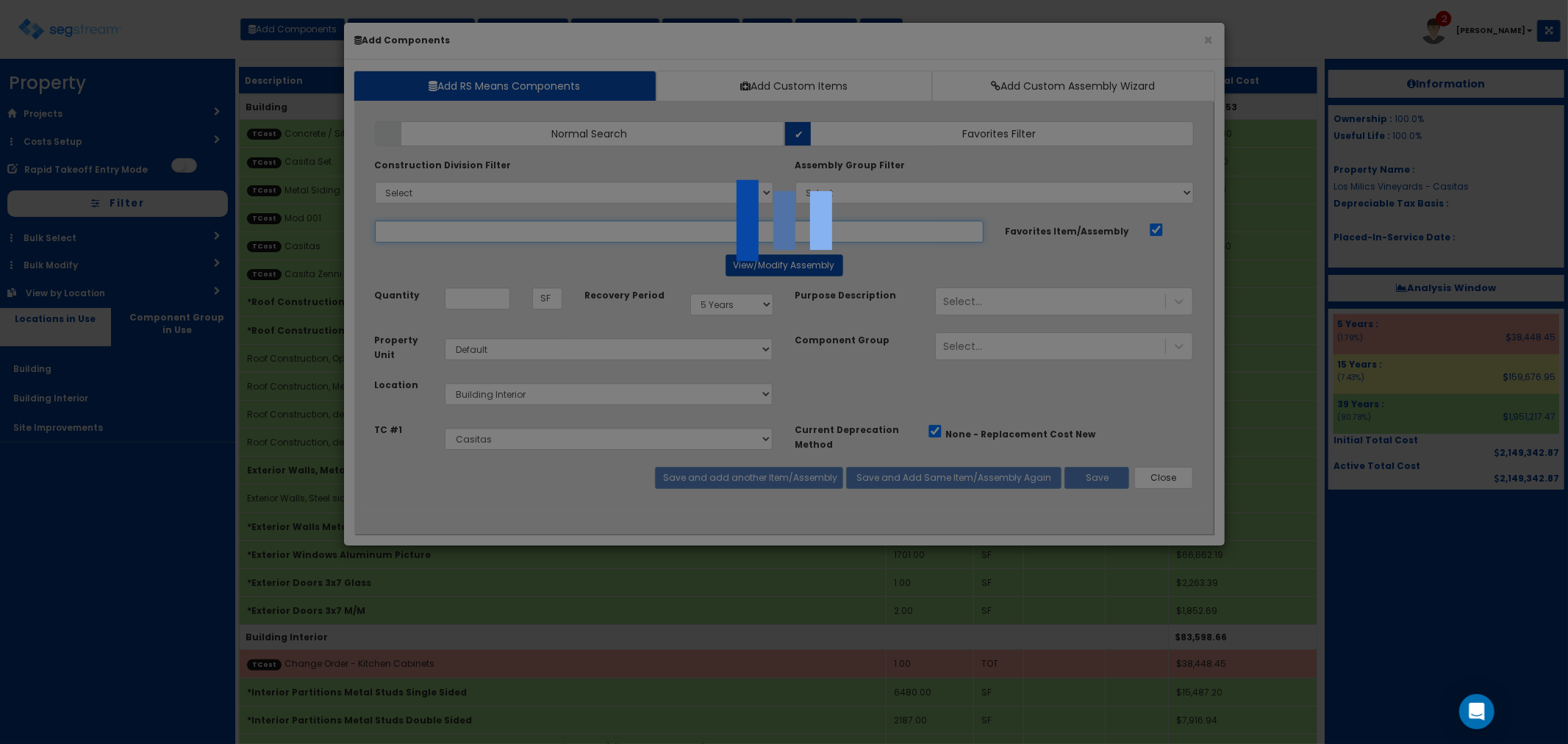
select select "5276306"
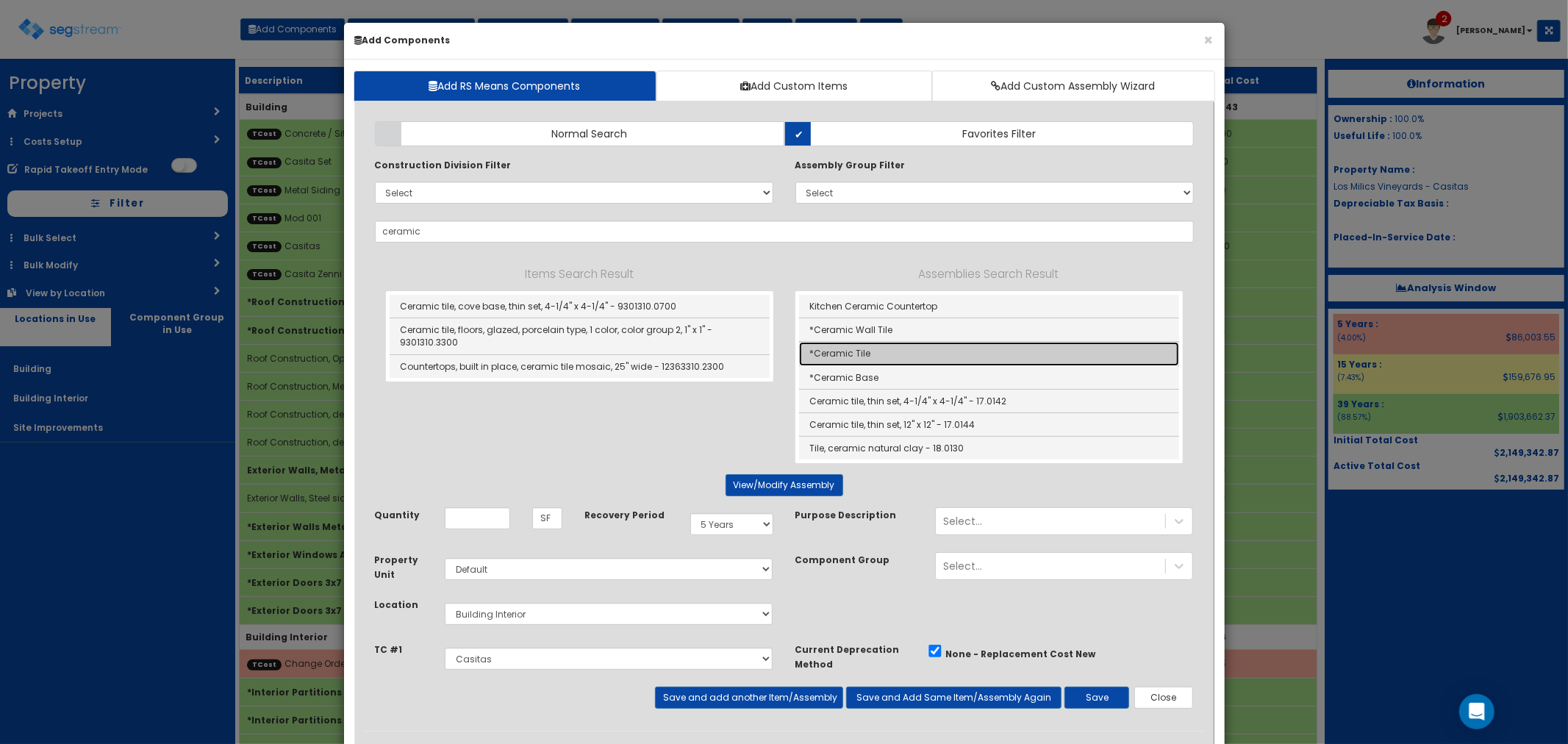
click at [880, 356] on link "*Ceramic Tile" at bounding box center [989, 353] width 380 height 24
type input "*Ceramic Tile"
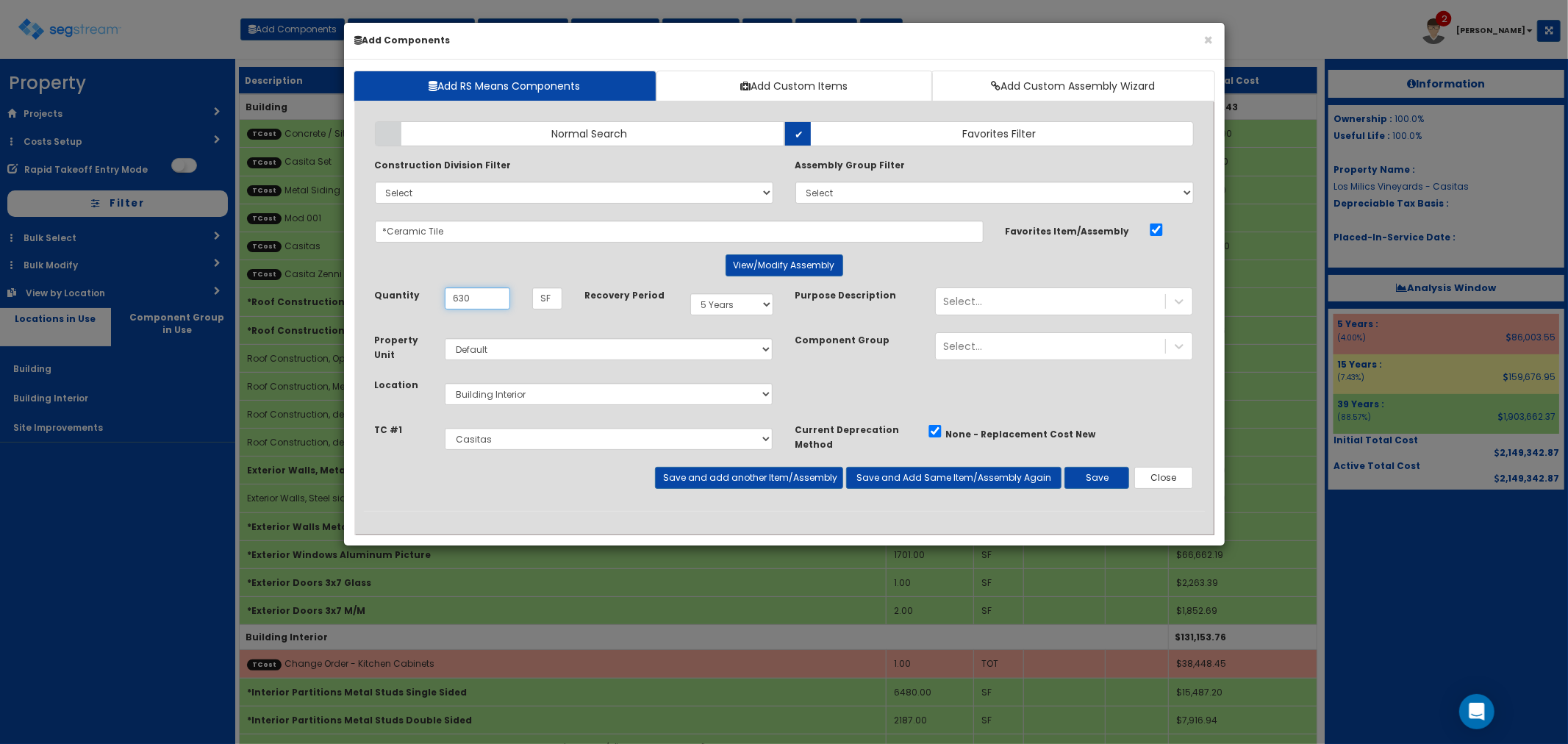
type input "630"
click at [710, 306] on select "Select 5 Years 7 Years 9 Years 10 Years 15 Years 15 Year QLI 15 Year QRP 15 Yea…" at bounding box center [732, 303] width 83 height 22
select select "39Y"
click at [691, 293] on select "Select 5 Years 7 Years 9 Years 10 Years 15 Years 15 Year QLI 15 Year QRP 15 Yea…" at bounding box center [732, 303] width 83 height 22
click at [783, 484] on button "Save and add another Item/Assembly" at bounding box center [749, 477] width 188 height 22
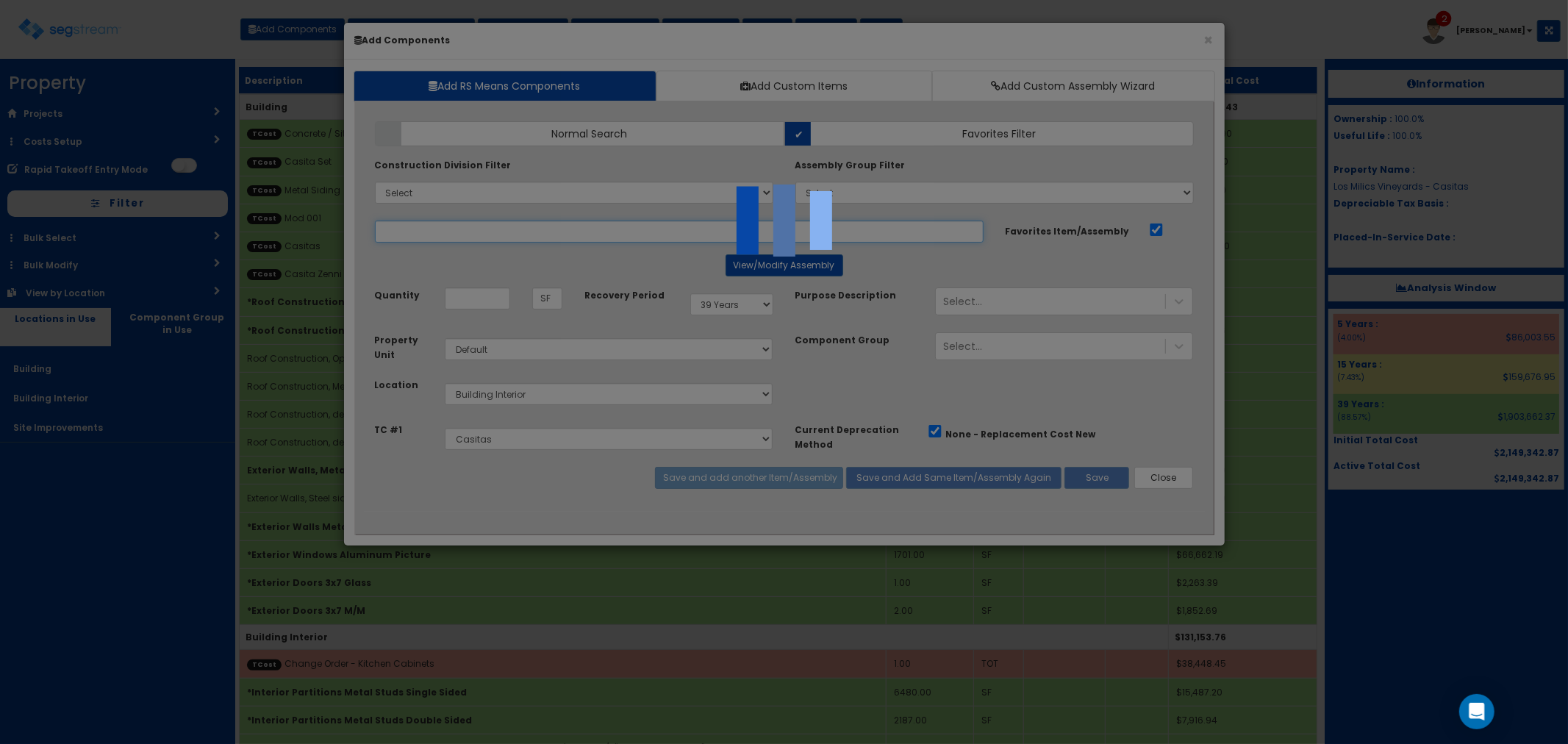
select select "5276306"
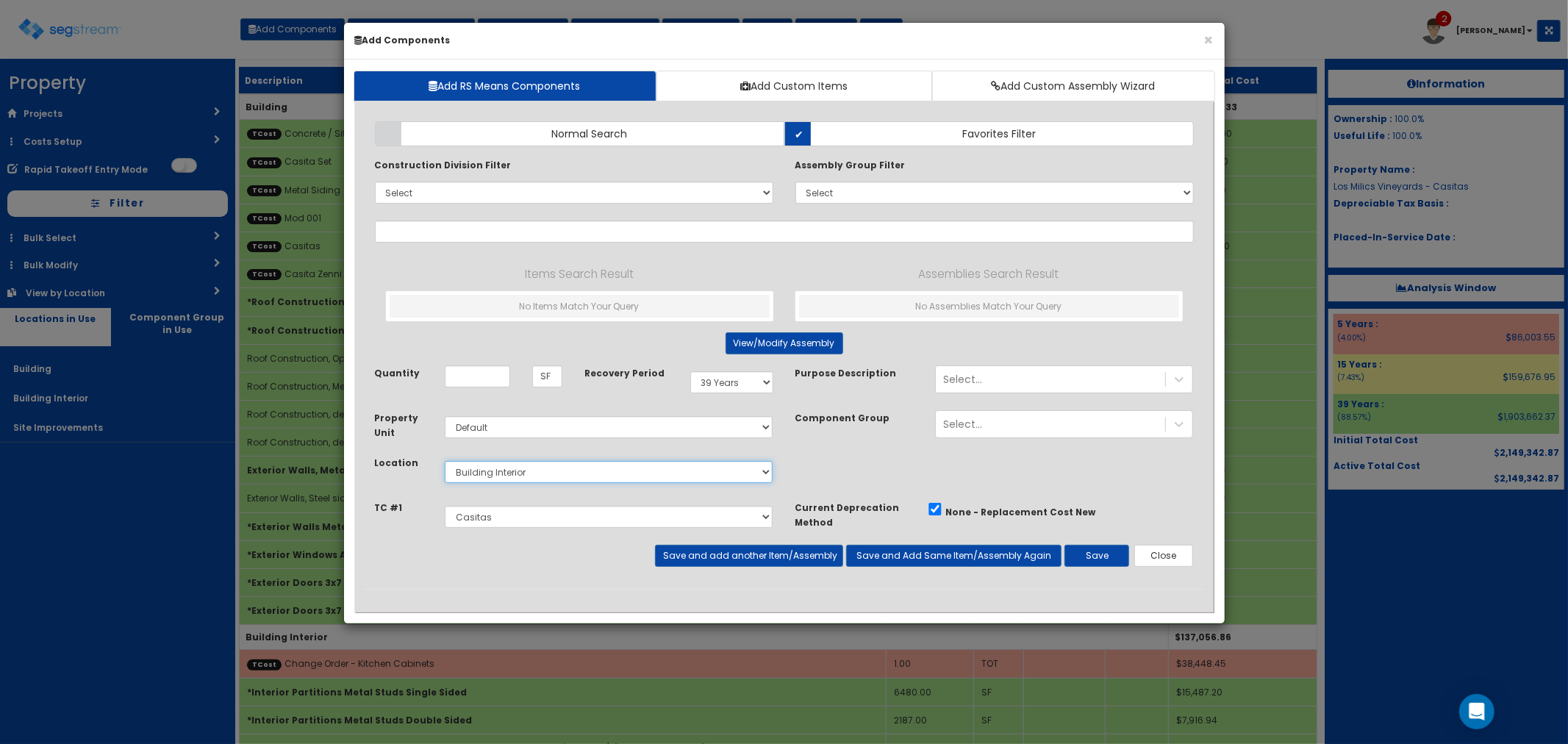
click at [566, 481] on select "Select Building Building Interior Site Improvements Add Additional Location" at bounding box center [609, 471] width 329 height 22
select select "6"
click at [445, 462] on select "Select Building Building Interior Site Improvements Add Additional Location" at bounding box center [609, 471] width 329 height 22
click at [416, 235] on input "text" at bounding box center [784, 231] width 819 height 22
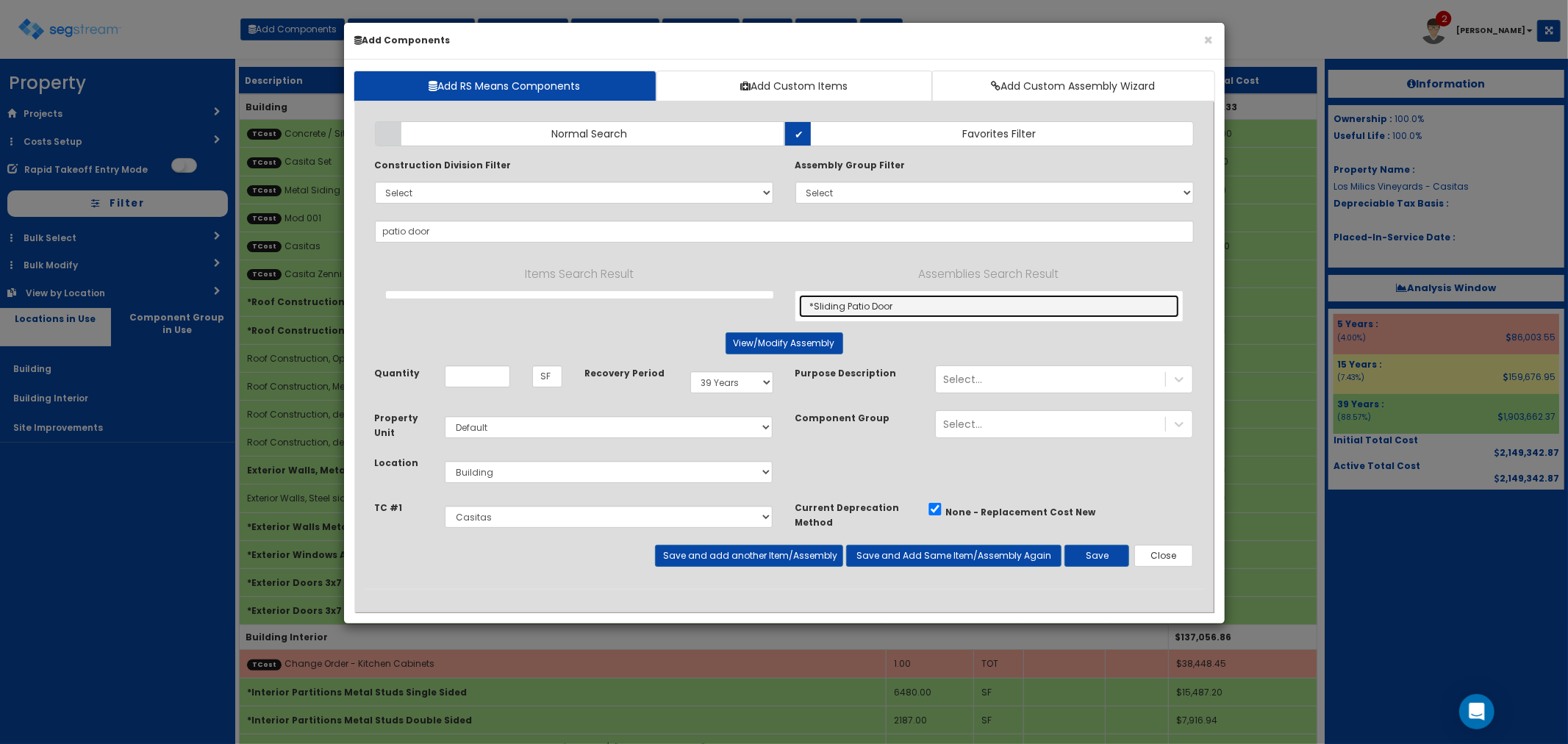
click at [864, 302] on link "*Sliding Patio Door" at bounding box center [989, 306] width 380 height 23
type input "*Sliding Patio Door"
type input "EA"
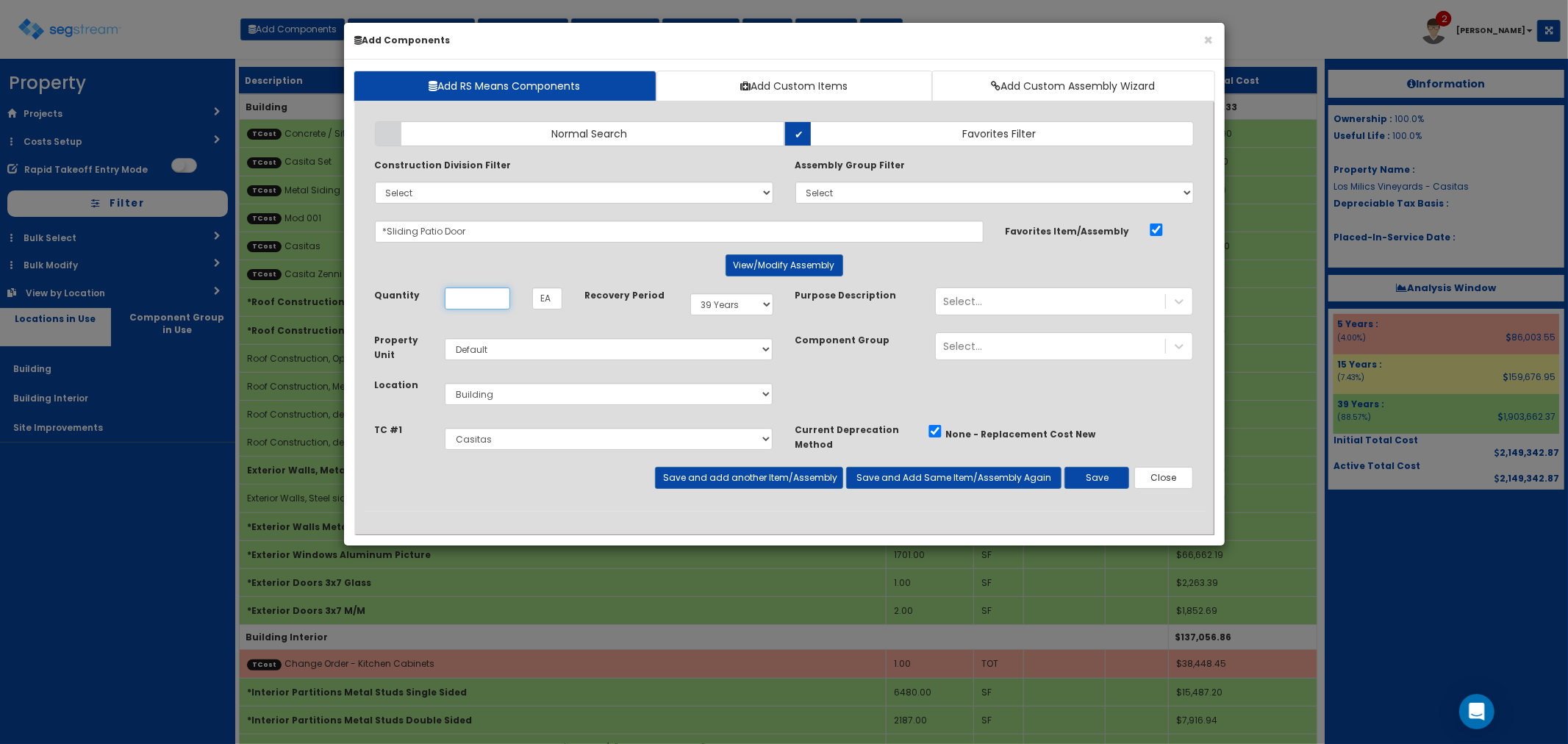
click at [476, 294] on input "Unit Quantity" at bounding box center [477, 298] width 66 height 22
type input "9"
click at [743, 481] on button "Save and add another Item/Assembly" at bounding box center [749, 477] width 188 height 22
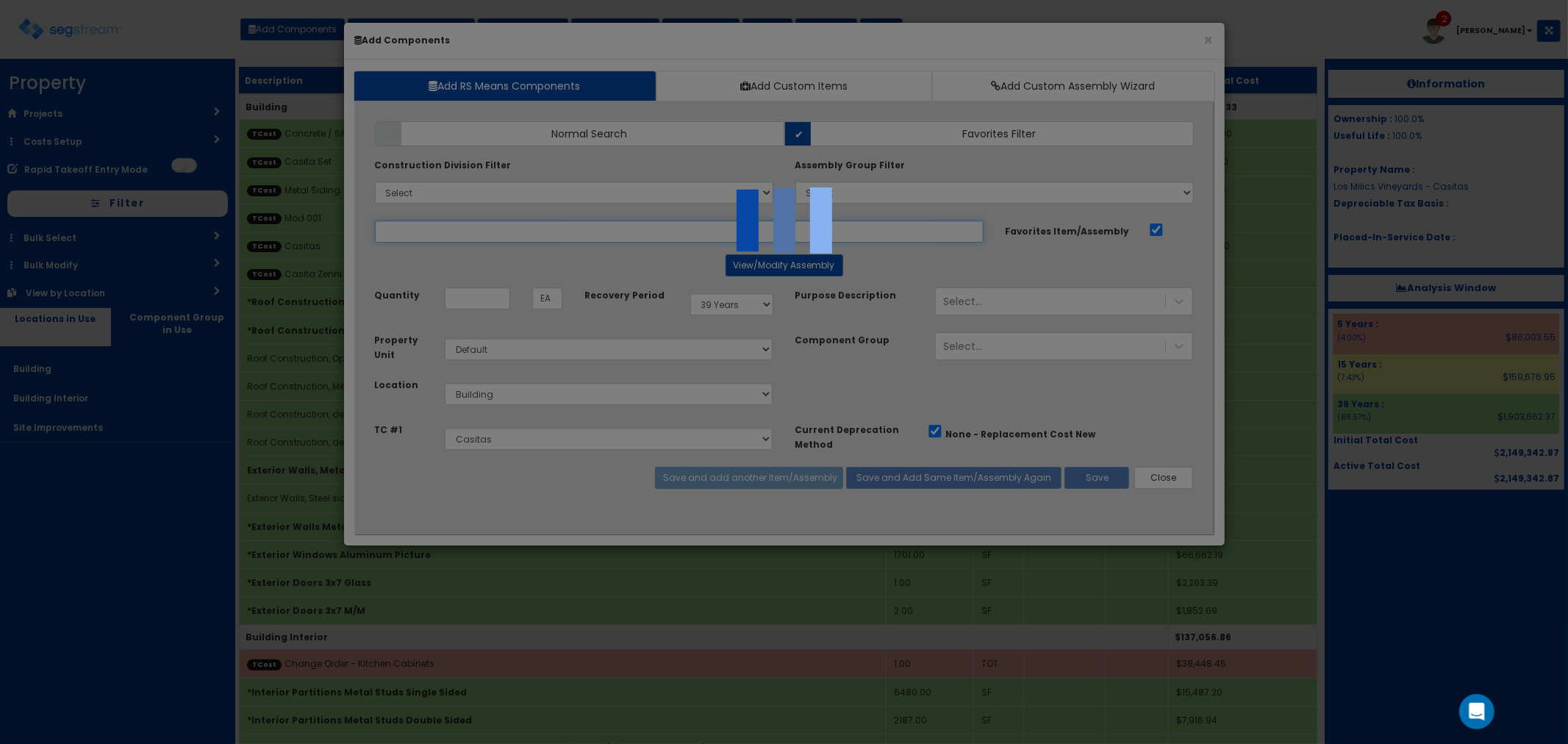
select select "5276306"
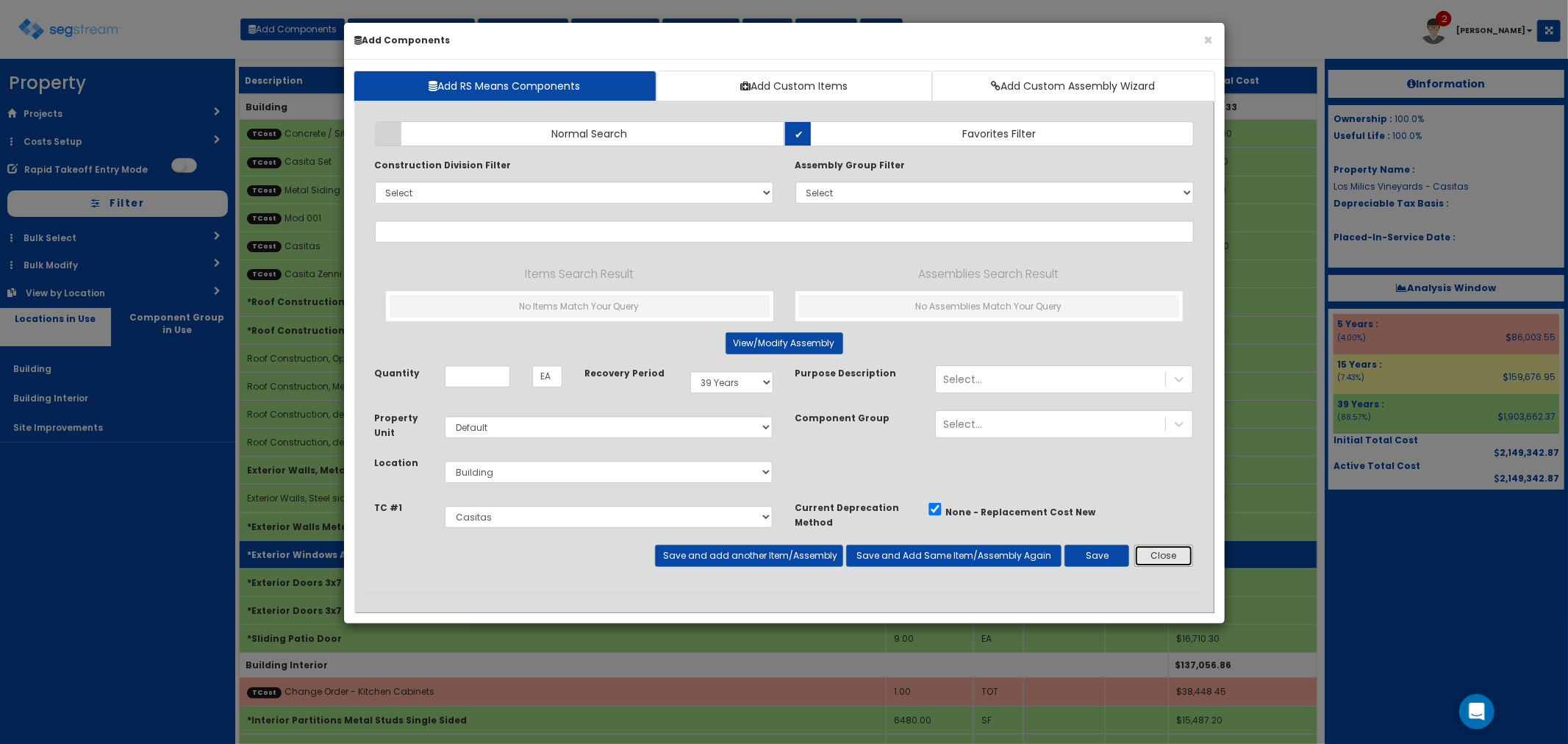
click at [1175, 557] on button "Close" at bounding box center [1164, 555] width 59 height 22
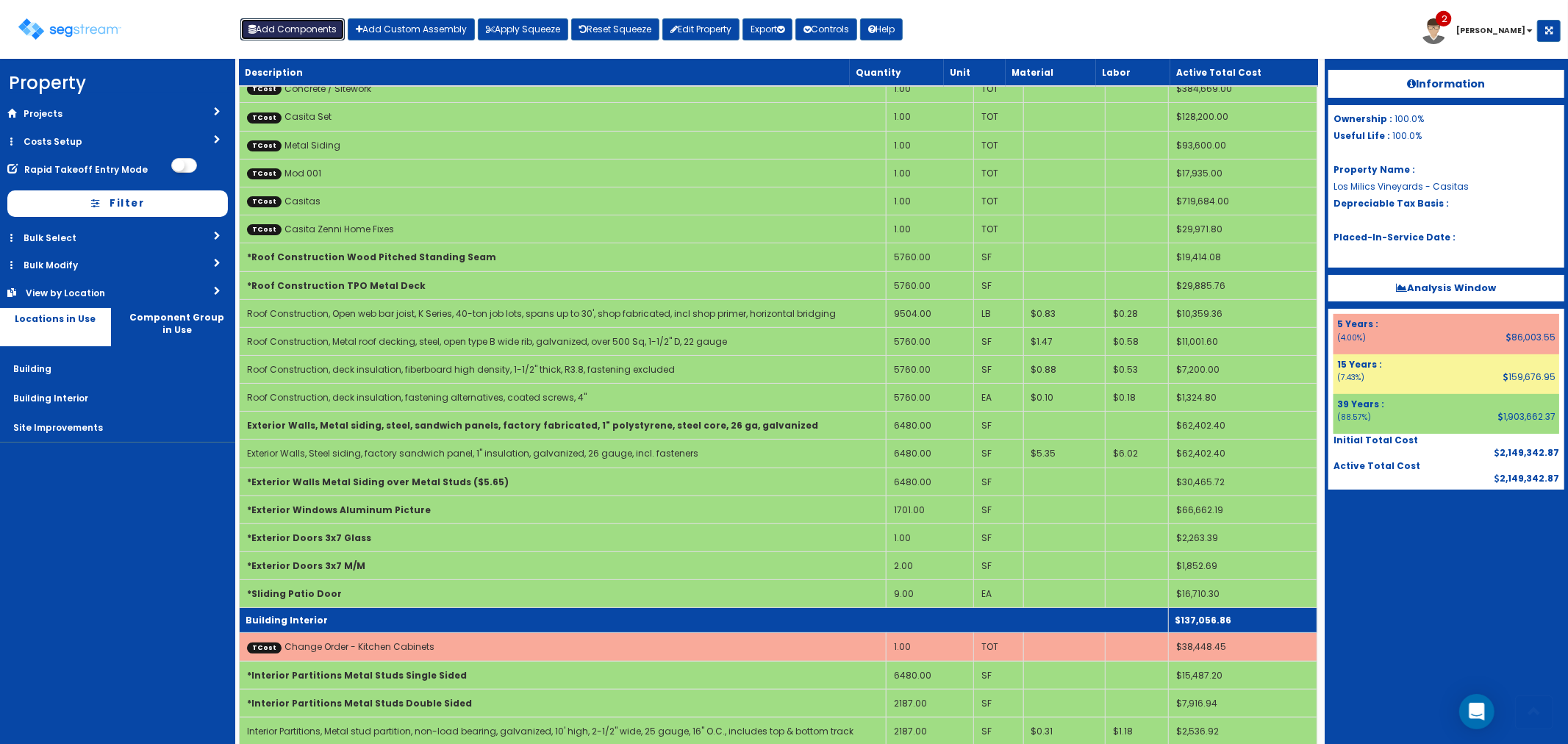
scroll to position [82, 0]
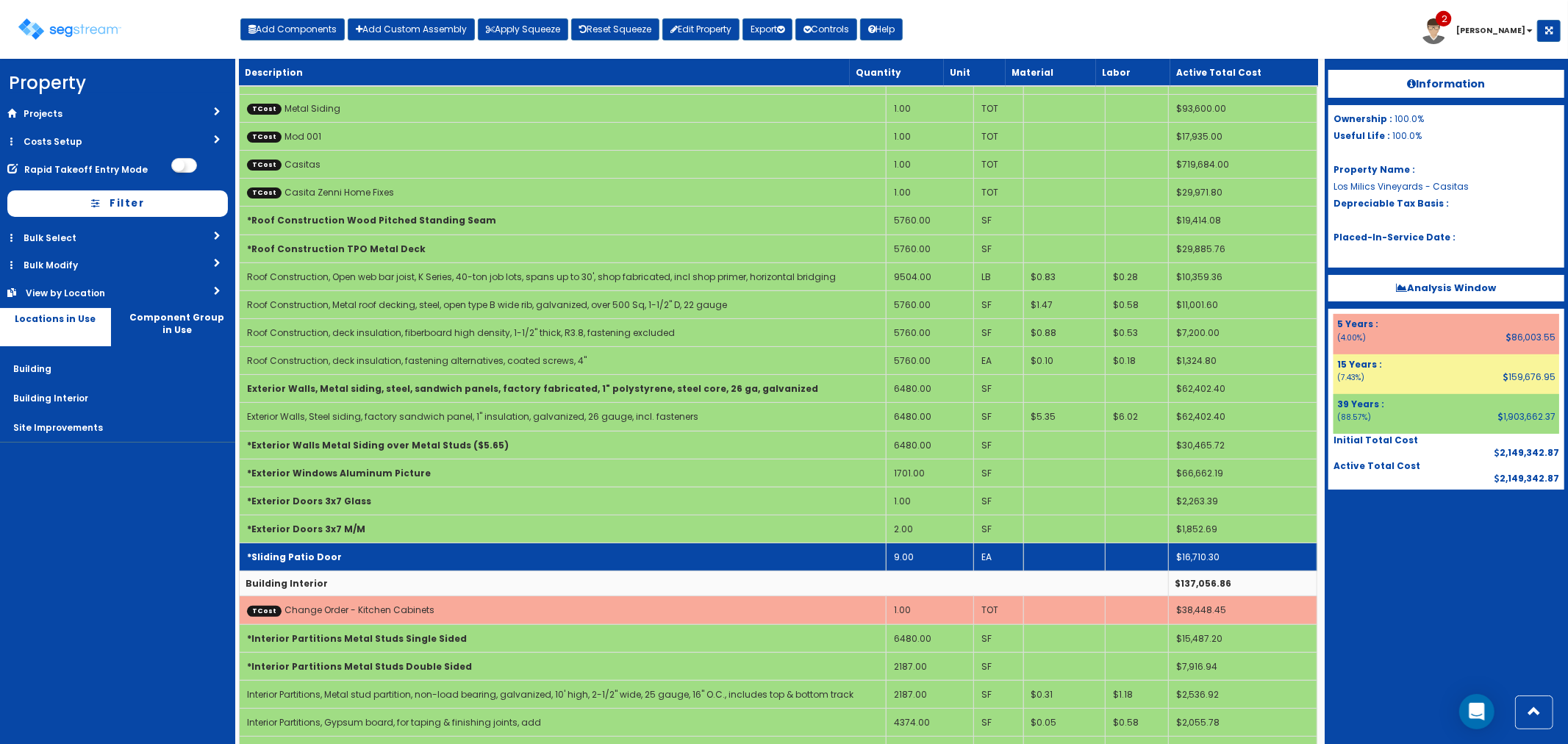
click at [644, 557] on td "*Sliding Patio Door" at bounding box center [562, 557] width 647 height 28
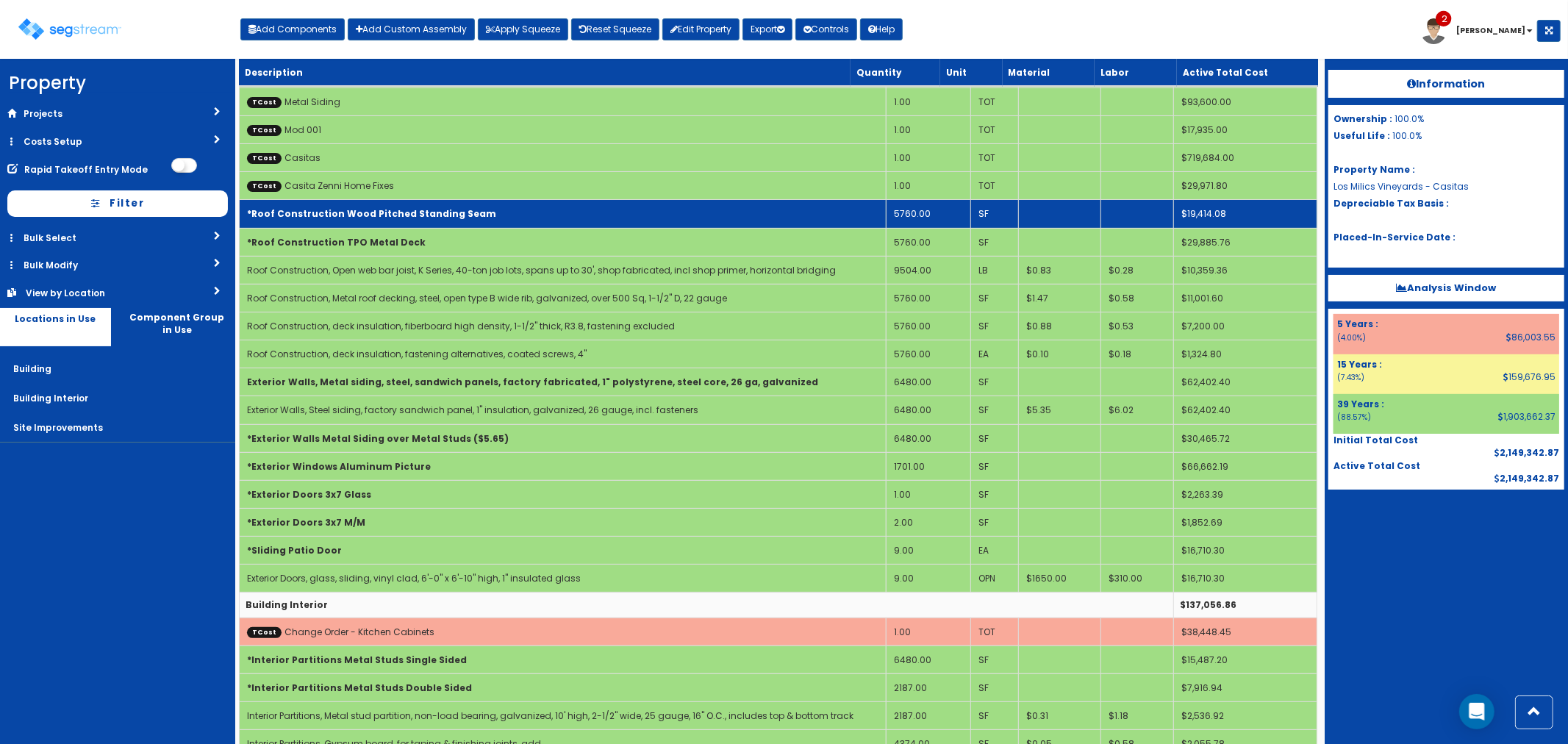
scroll to position [0, 0]
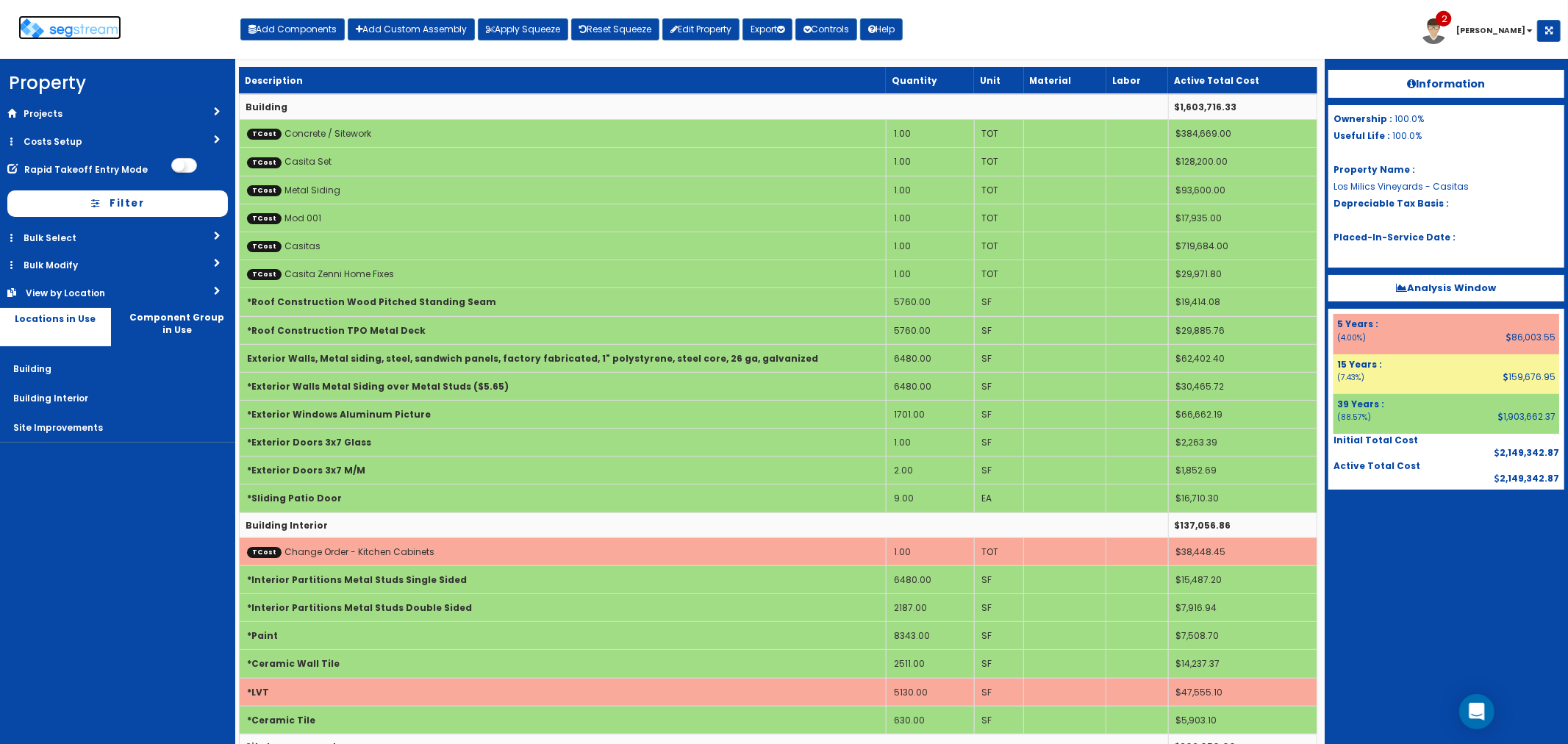
click at [79, 27] on img at bounding box center [70, 29] width 103 height 21
